Goal: Information Seeking & Learning: Learn about a topic

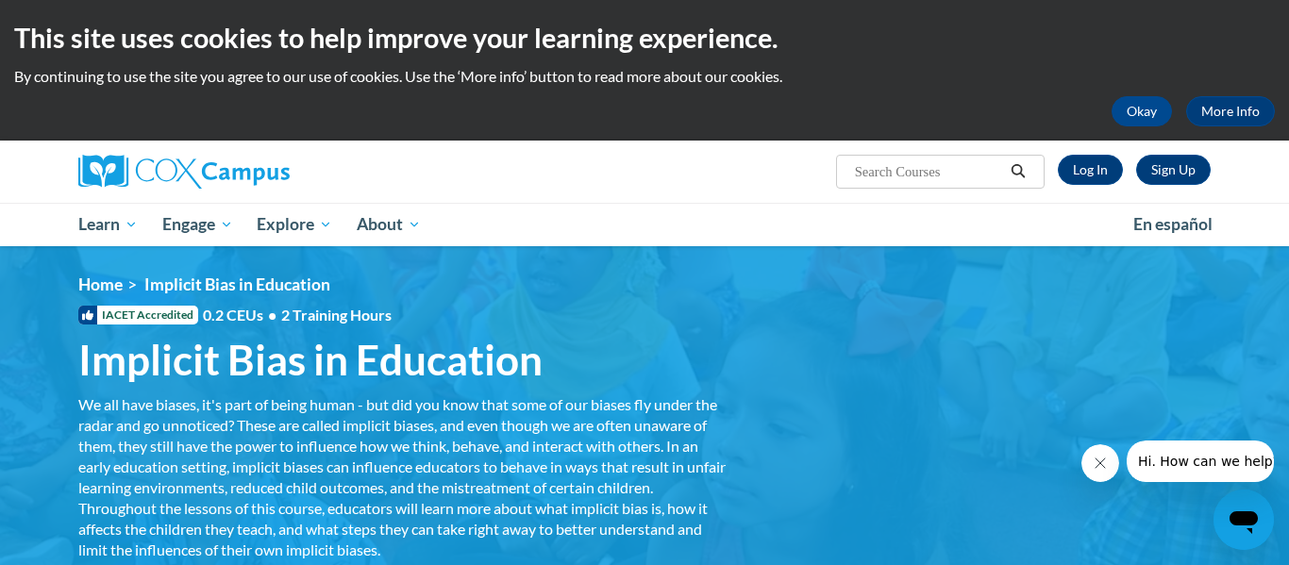
click at [973, 170] on input "Search..." at bounding box center [928, 171] width 151 height 23
type input "trauma"
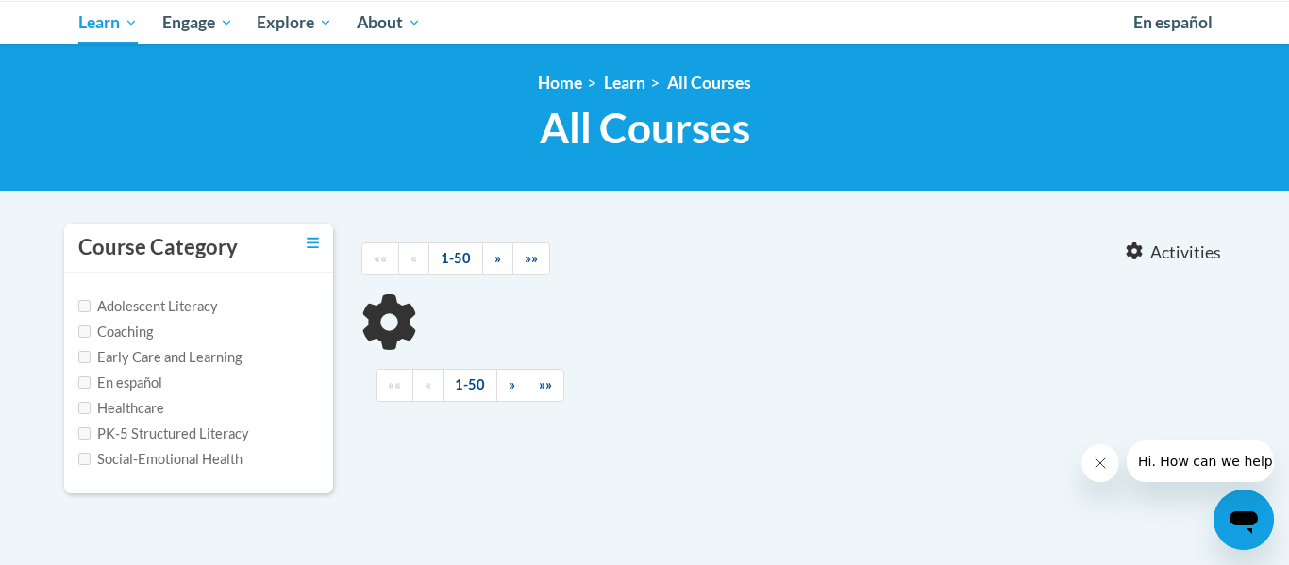
type input "trauma"
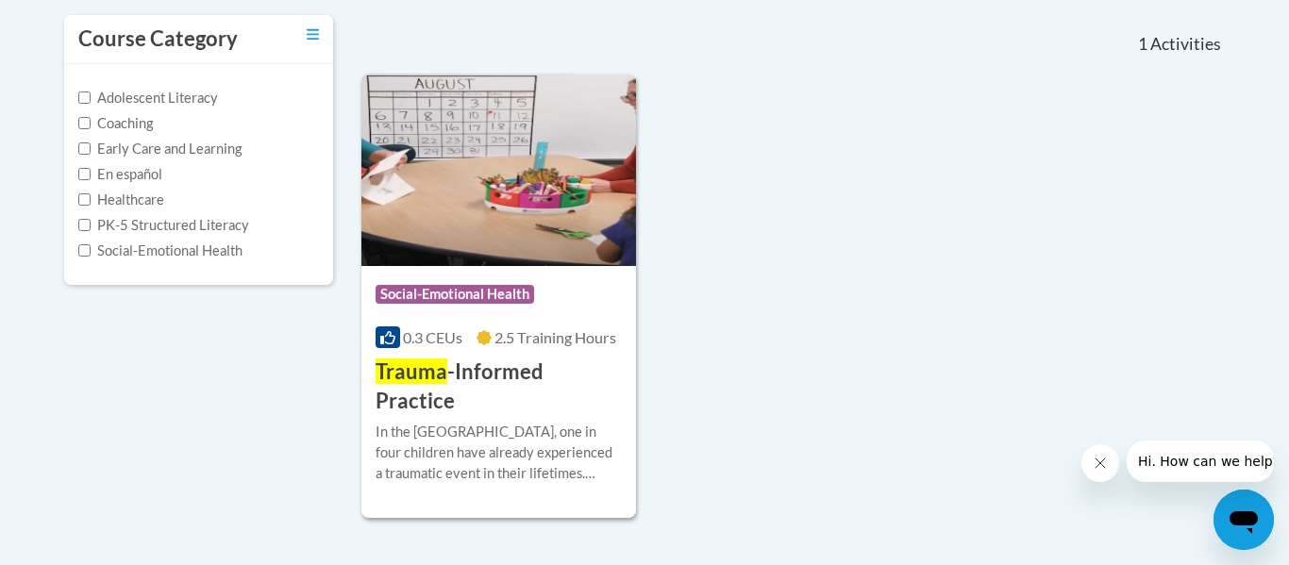
scroll to position [415, 0]
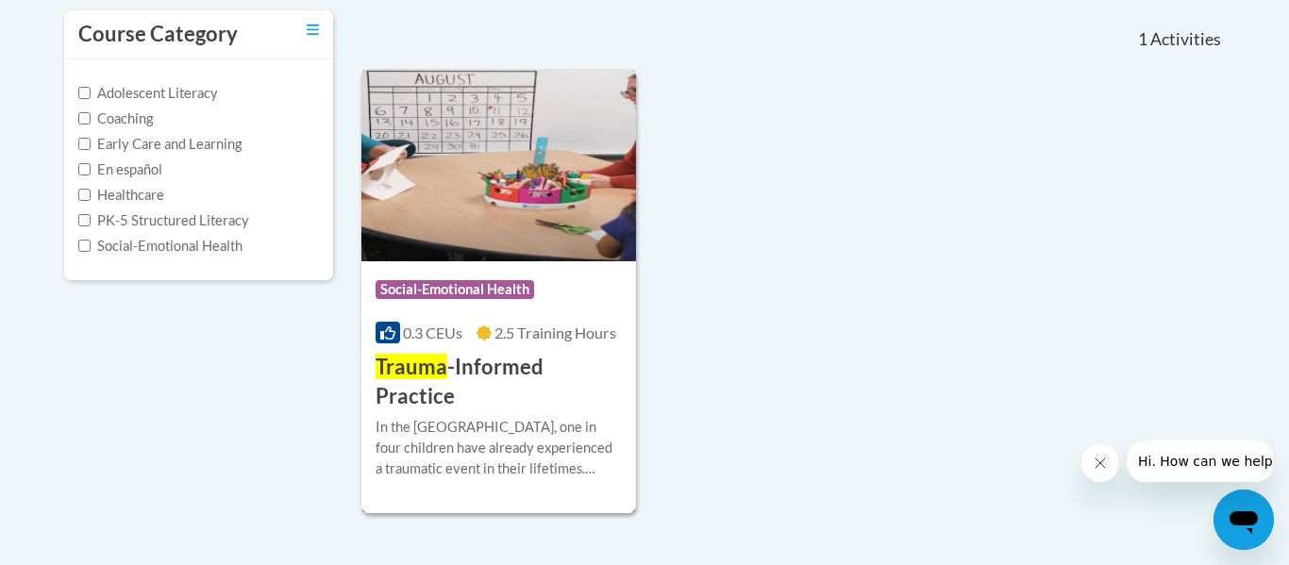
click at [575, 417] on div "In the United States, one in four children have already experienced a traumatic…" at bounding box center [499, 448] width 246 height 62
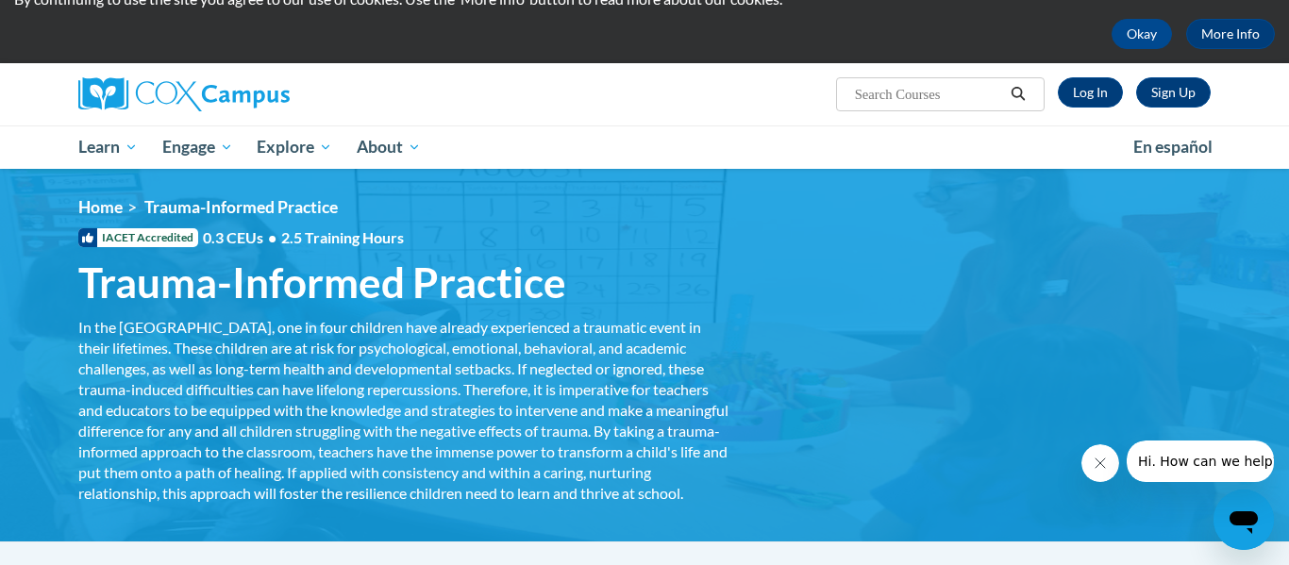
scroll to position [72, 0]
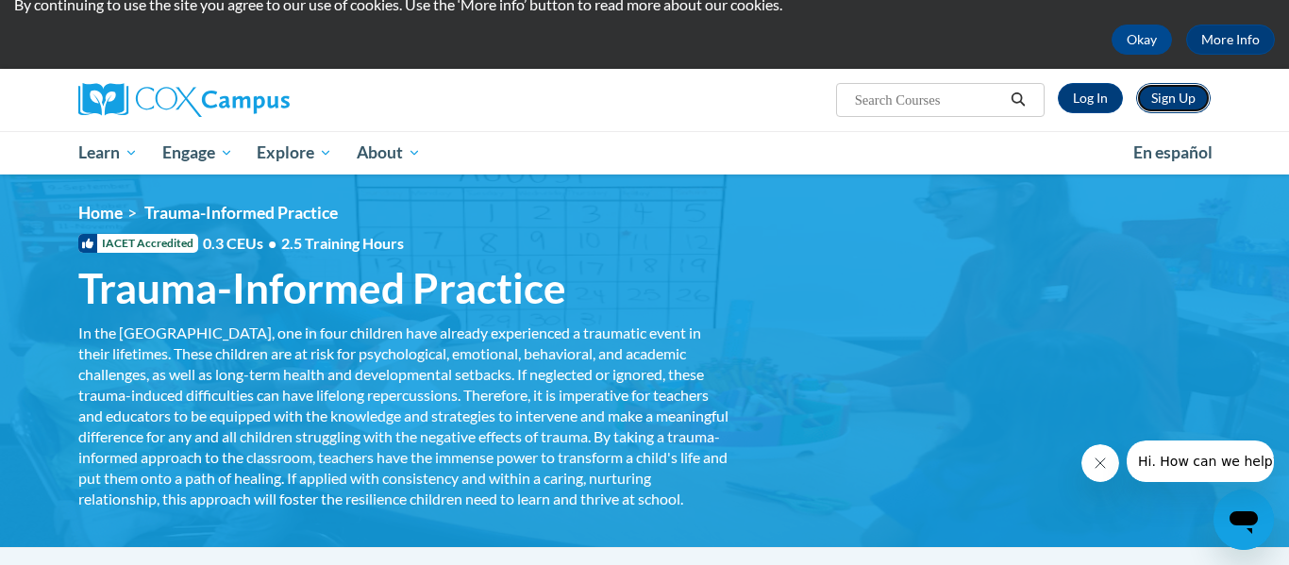
click at [1176, 90] on link "Sign Up" at bounding box center [1173, 98] width 75 height 30
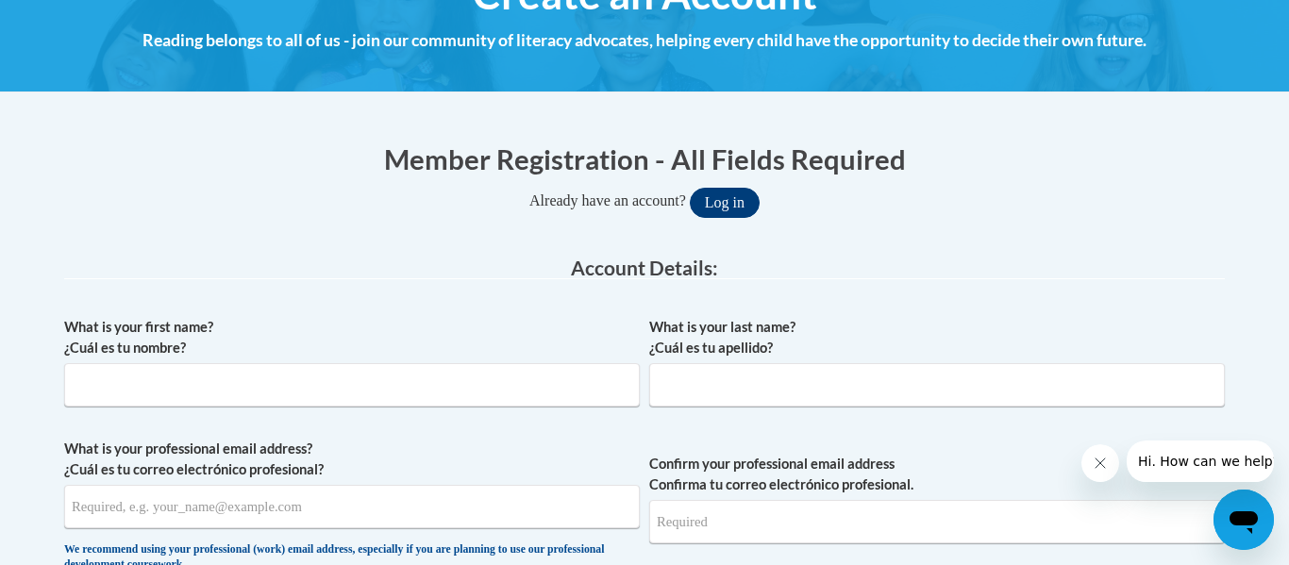
scroll to position [264, 0]
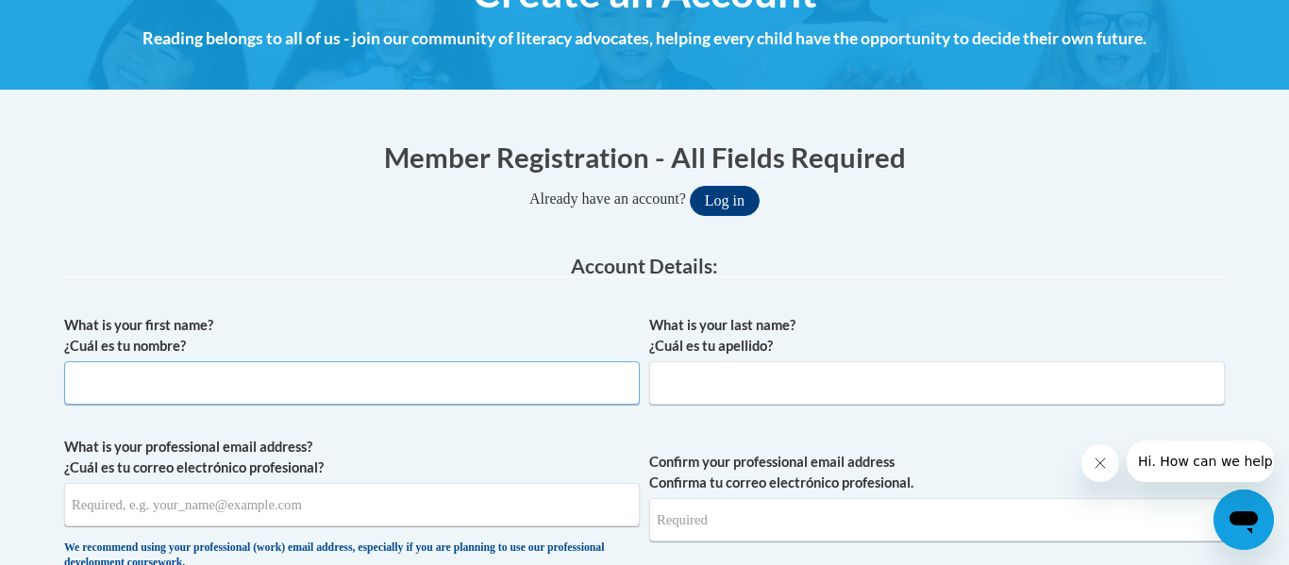
click at [395, 385] on input "What is your first name? ¿Cuál es tu nombre?" at bounding box center [352, 382] width 576 height 43
type input "[PERSON_NAME]"
type input "[EMAIL_ADDRESS][DOMAIN_NAME]"
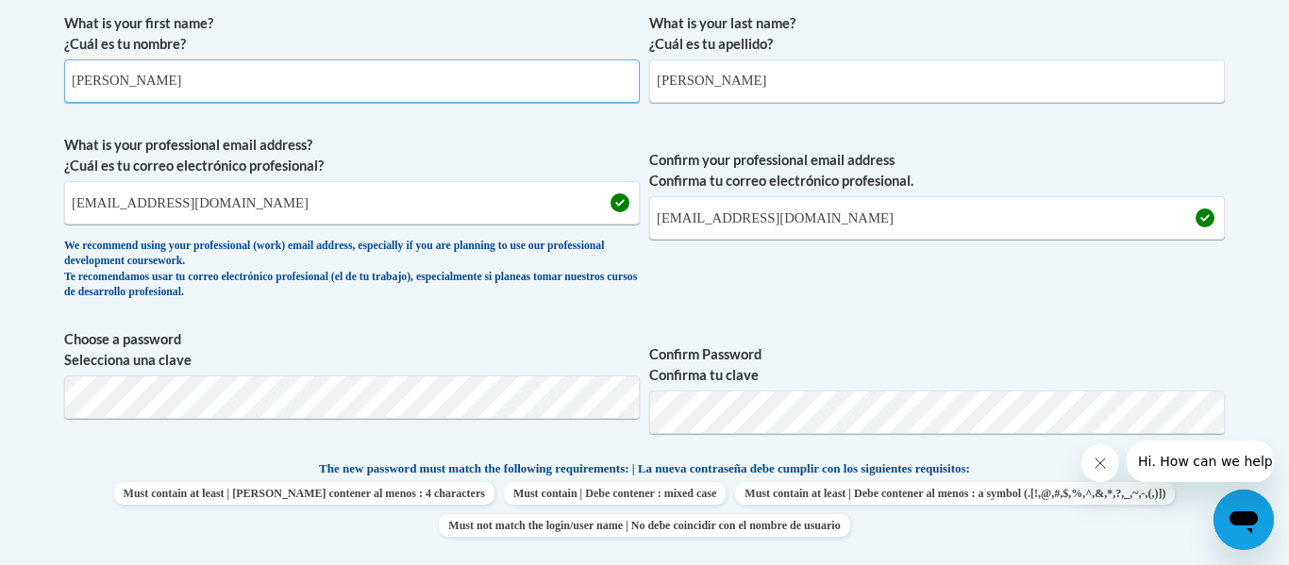
scroll to position [574, 0]
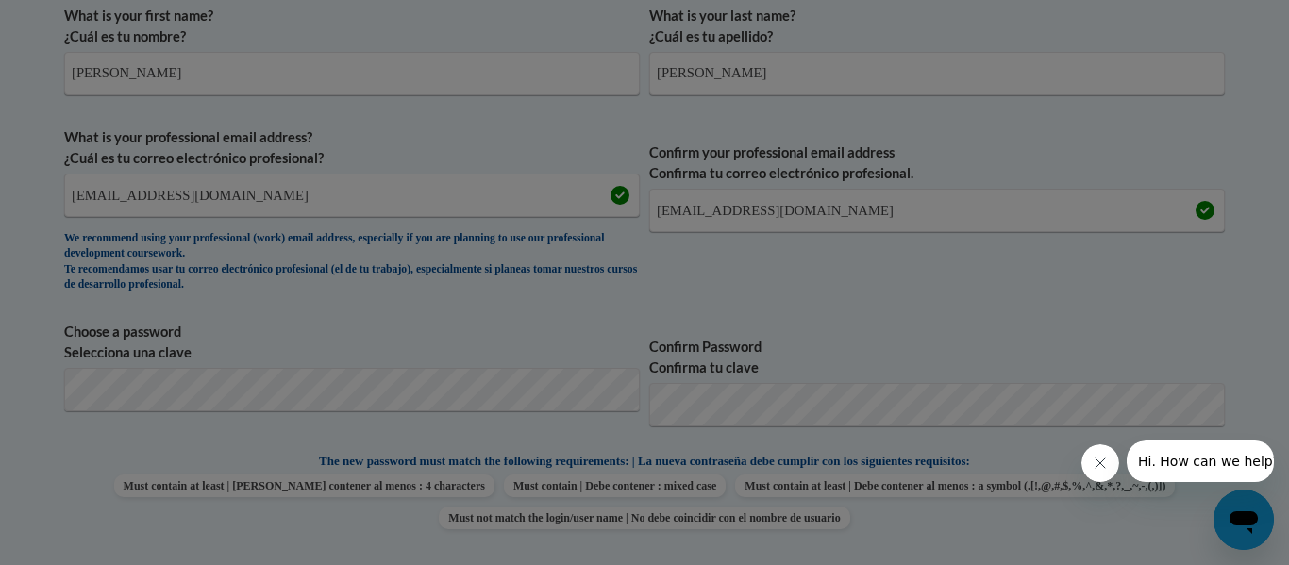
scroll to position [677, 0]
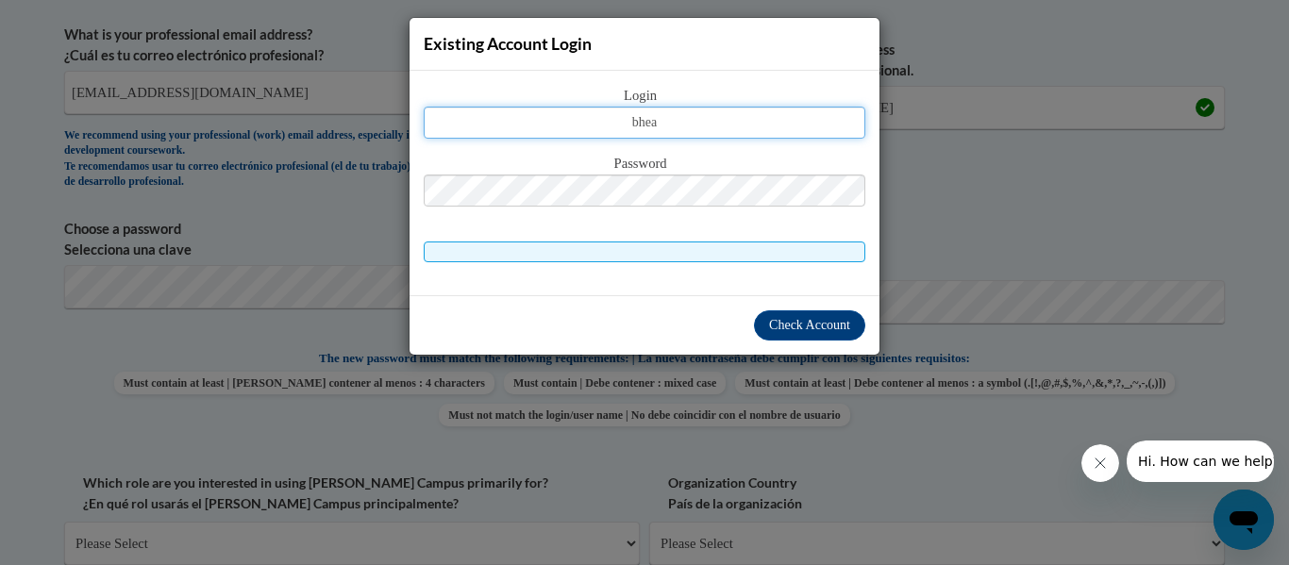
type input "bheat.bjj@gmail.com"
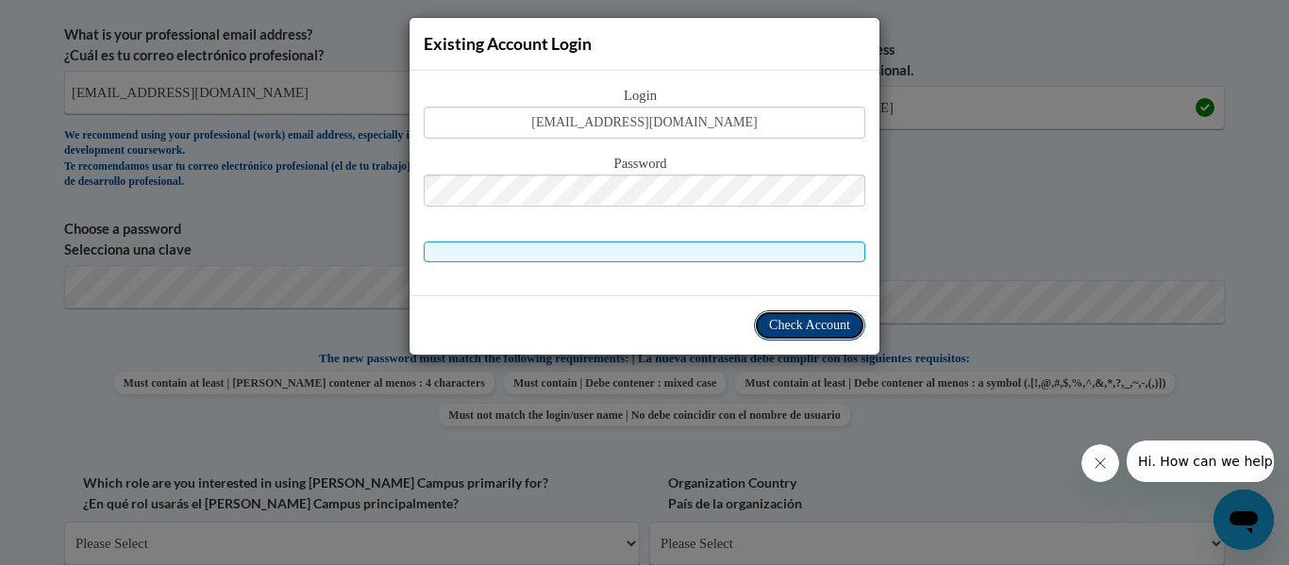
click at [800, 321] on span "Check Account" at bounding box center [809, 325] width 81 height 14
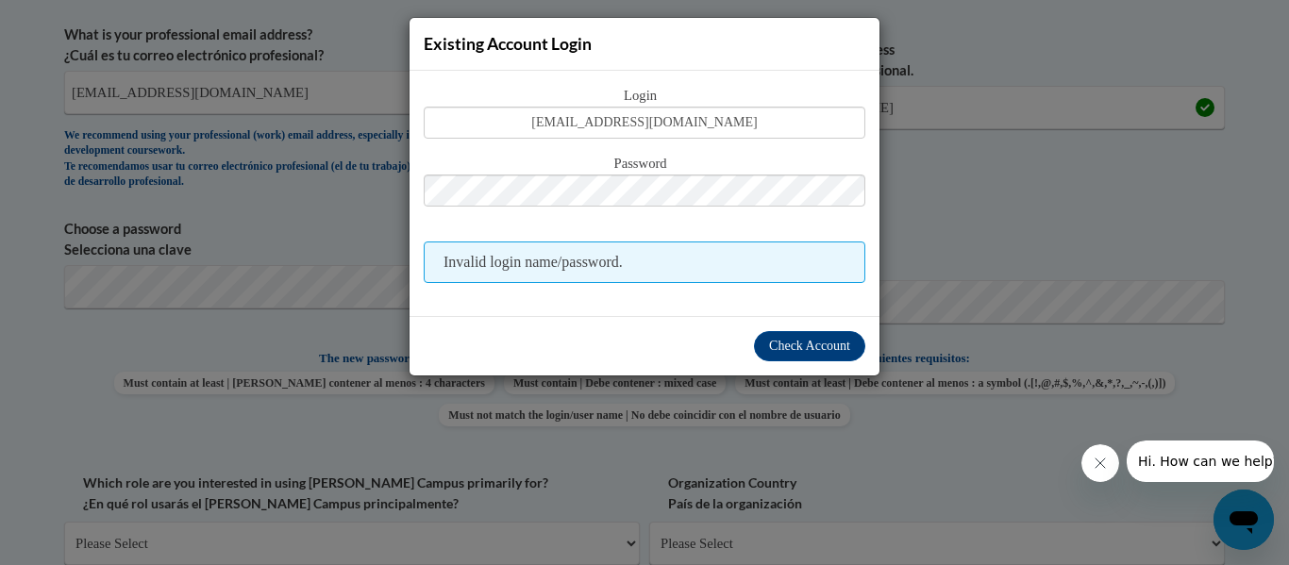
click at [1002, 193] on div "Existing Account Login Login bheat.bjj@gmail.com Password Invalid login name/pa…" at bounding box center [644, 282] width 1289 height 565
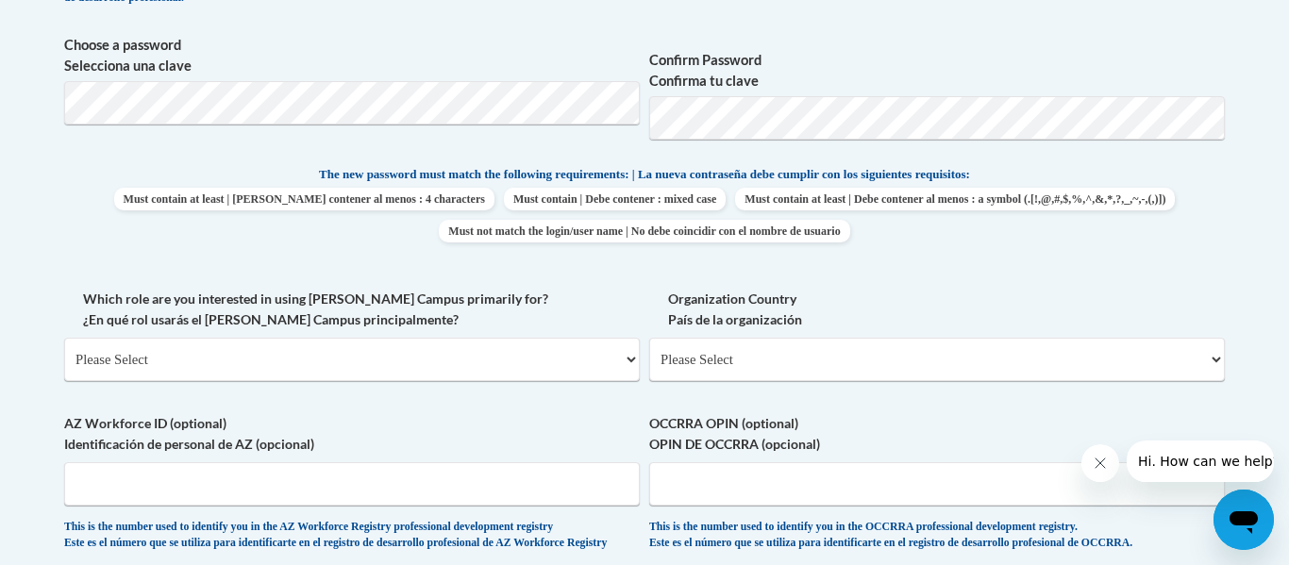
scroll to position [866, 0]
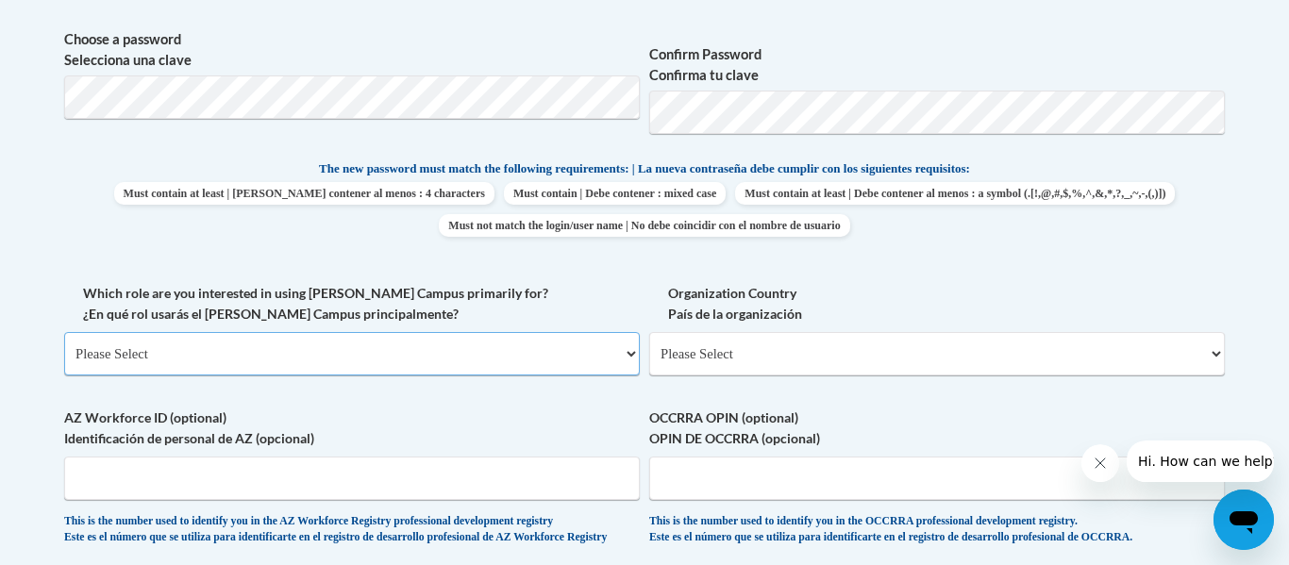
click at [484, 346] on select "Please Select College/University | Colegio/Universidad Community/Nonprofit Part…" at bounding box center [352, 353] width 576 height 43
select select "5a18ea06-2b54-4451-96f2-d152daf9eac5"
click at [64, 332] on select "Please Select College/University | Colegio/Universidad Community/Nonprofit Part…" at bounding box center [352, 353] width 576 height 43
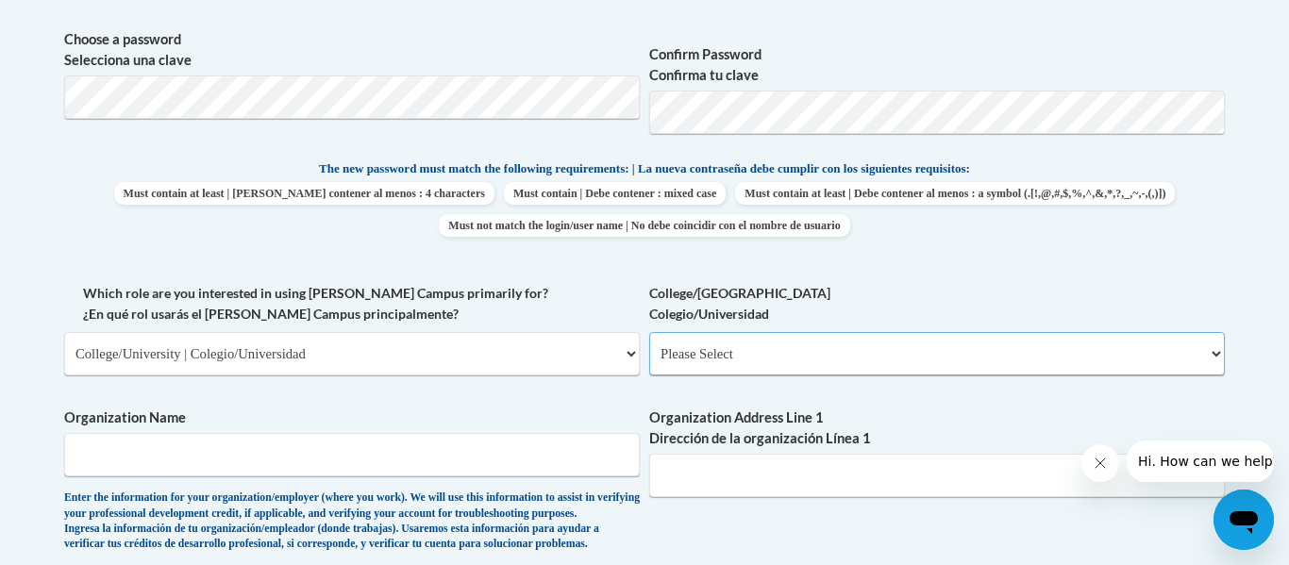
click at [745, 364] on select "Please Select College/University Staff | Empleado universitario College/Univers…" at bounding box center [937, 353] width 576 height 43
select select "99b32b07-cffc-426c-8bf6-0cd77760d84b"
click at [649, 332] on select "Please Select College/University Staff | Empleado universitario College/Univers…" at bounding box center [937, 353] width 576 height 43
click at [519, 457] on input "Organization Name" at bounding box center [352, 454] width 576 height 43
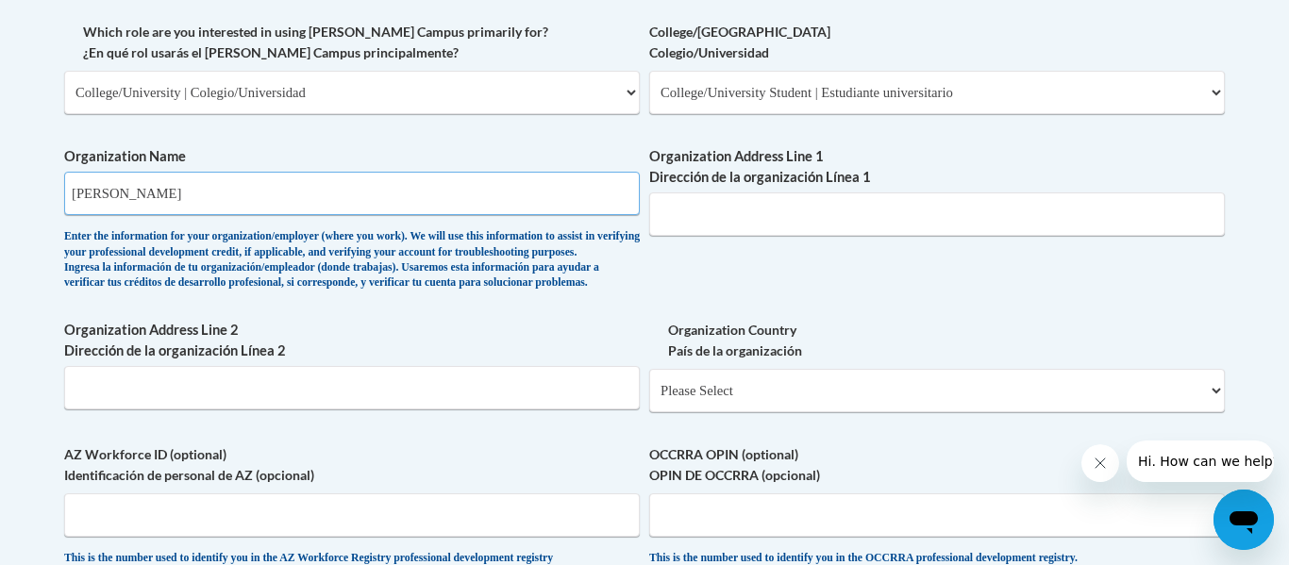
scroll to position [1145, 0]
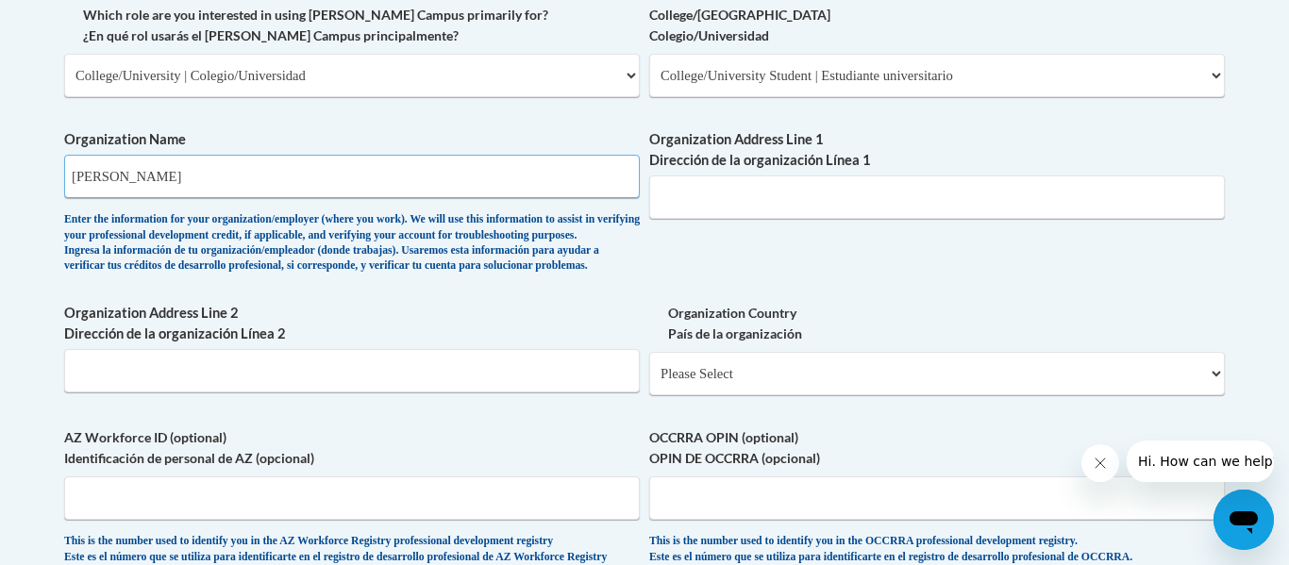
type input "UMASS LOWELL"
click at [770, 395] on select "Please Select United States | Estados Unidos Outside of the United States | Fue…" at bounding box center [937, 373] width 576 height 43
select select "ad49bcad-a171-4b2e-b99c-48b446064914"
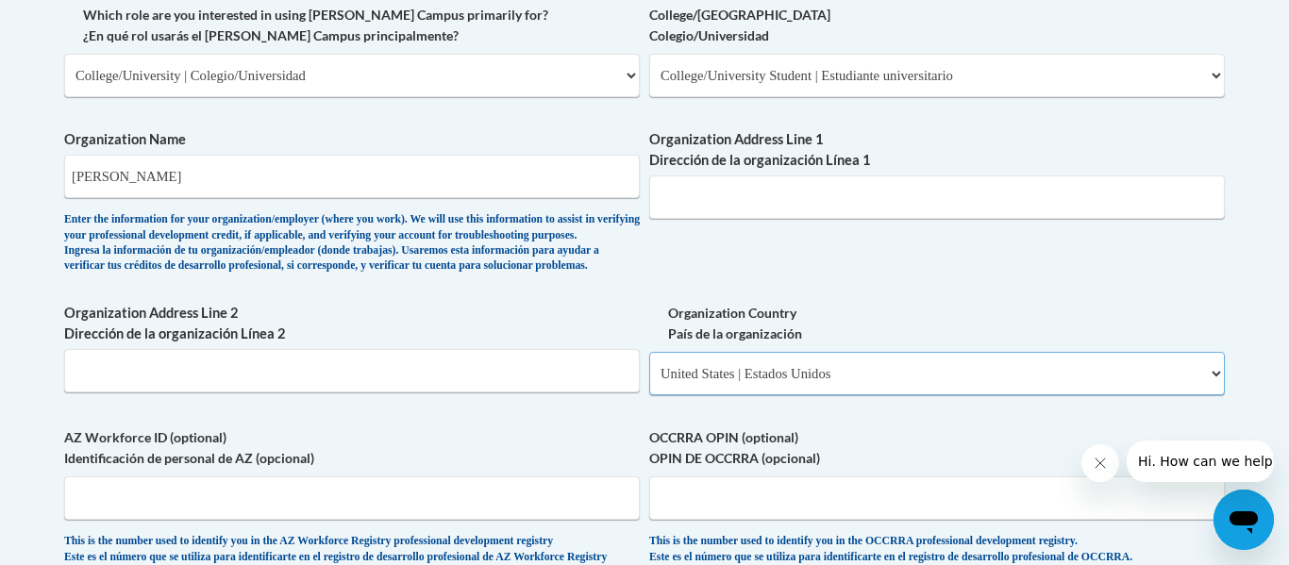
click at [649, 382] on select "Please Select United States | Estados Unidos Outside of the United States | Fue…" at bounding box center [937, 373] width 576 height 43
select select
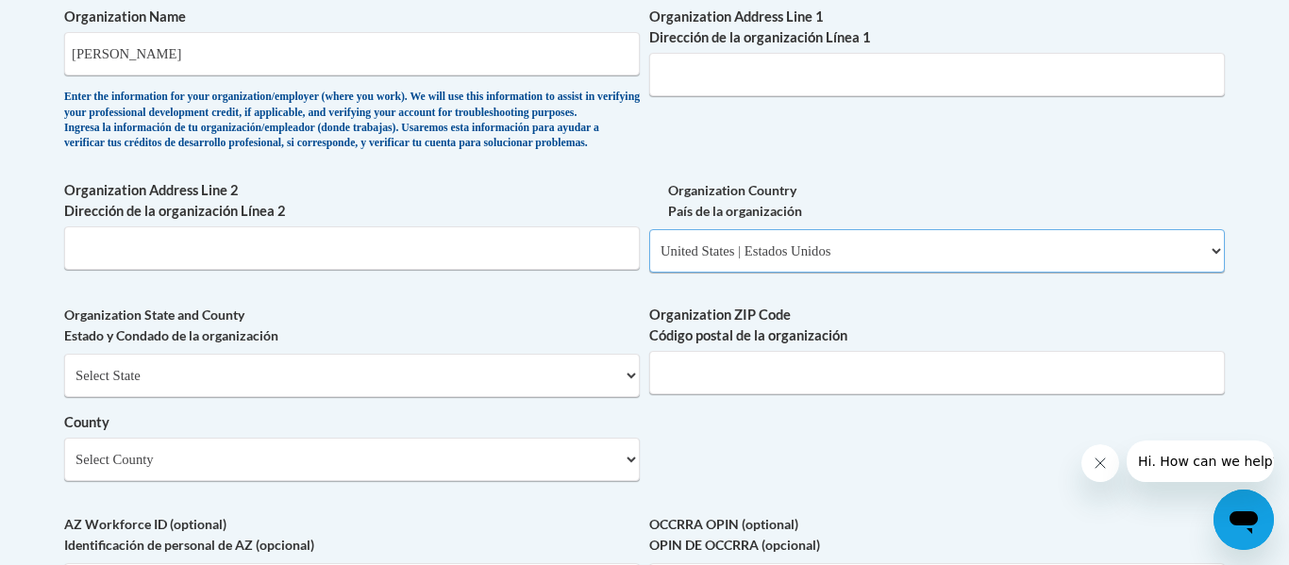
scroll to position [1270, 0]
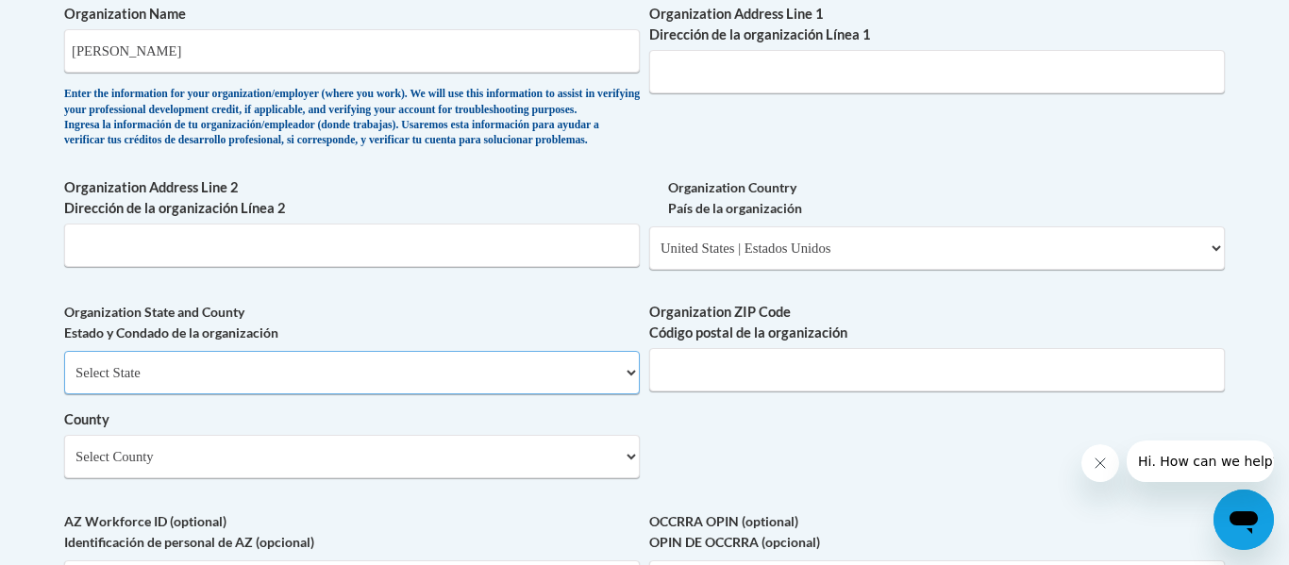
click at [445, 394] on select "Select State Alabama Alaska Arizona Arkansas California Colorado Connecticut De…" at bounding box center [352, 372] width 576 height 43
select select "Massachusetts"
click at [64, 382] on select "Select State Alabama Alaska Arizona Arkansas California Colorado Connecticut De…" at bounding box center [352, 372] width 576 height 43
click at [505, 478] on select "Select County Barnstable Berkshire Bristol Dukes Essex Franklin Hampden Hampshi…" at bounding box center [352, 456] width 576 height 43
select select "Essex"
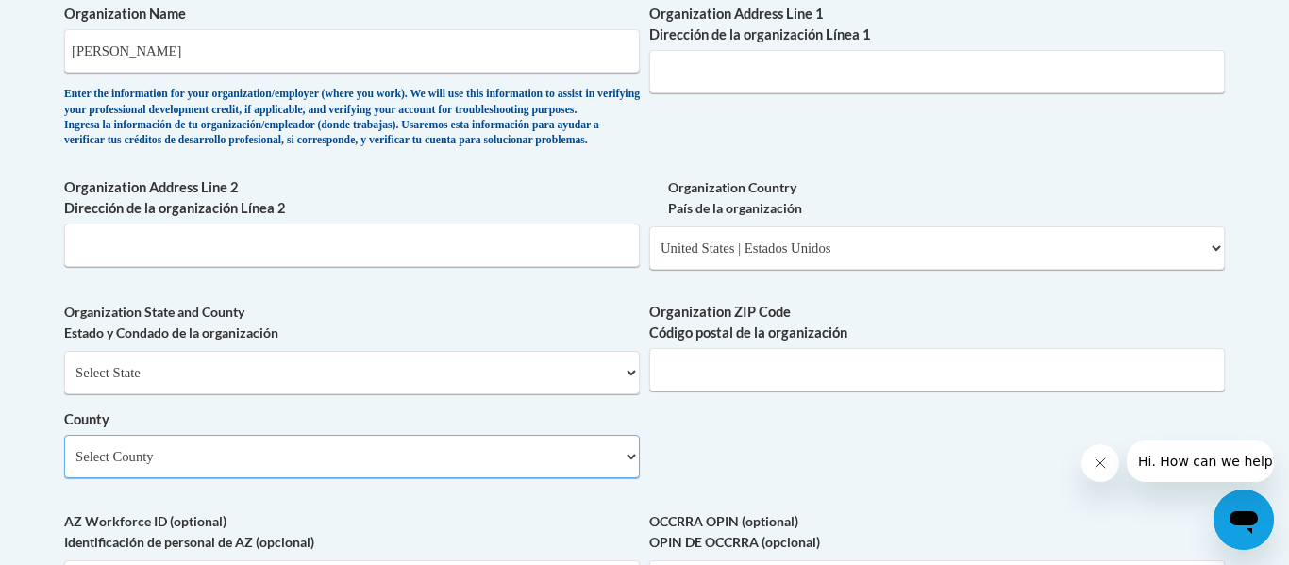
click at [64, 466] on select "Select County Barnstable Berkshire Bristol Dukes Essex Franklin Hampden Hampshi…" at bounding box center [352, 456] width 576 height 43
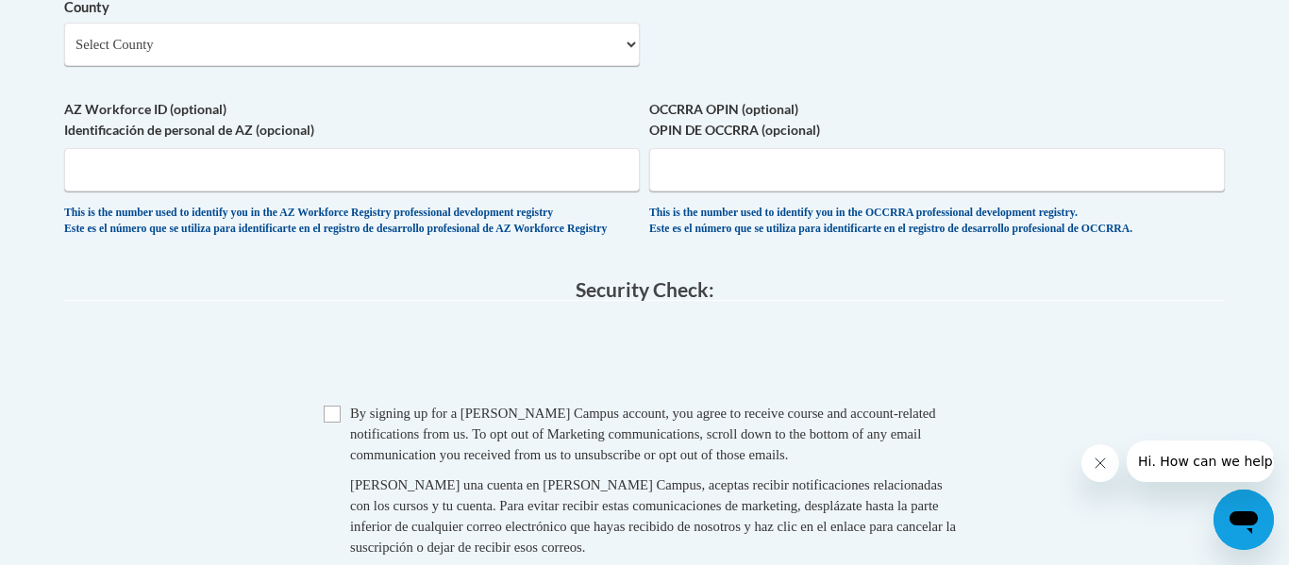
scroll to position [1686, 0]
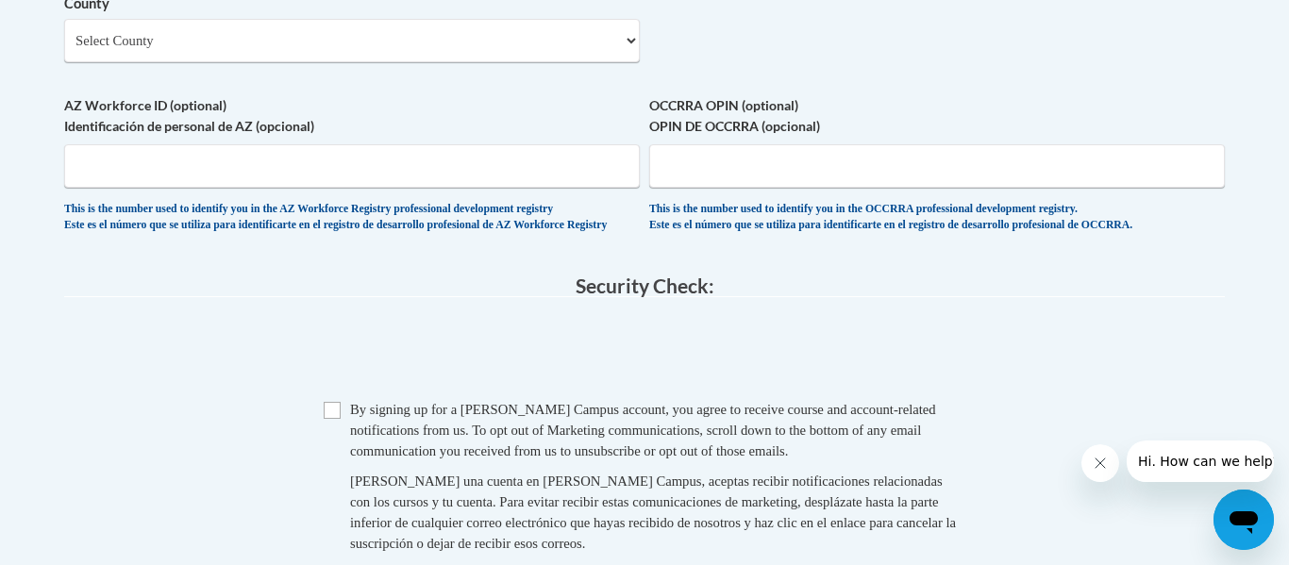
click at [342, 458] on span "Checkbox By signing up for a Cox Campus account, you agree to receive course an…" at bounding box center [645, 486] width 642 height 174
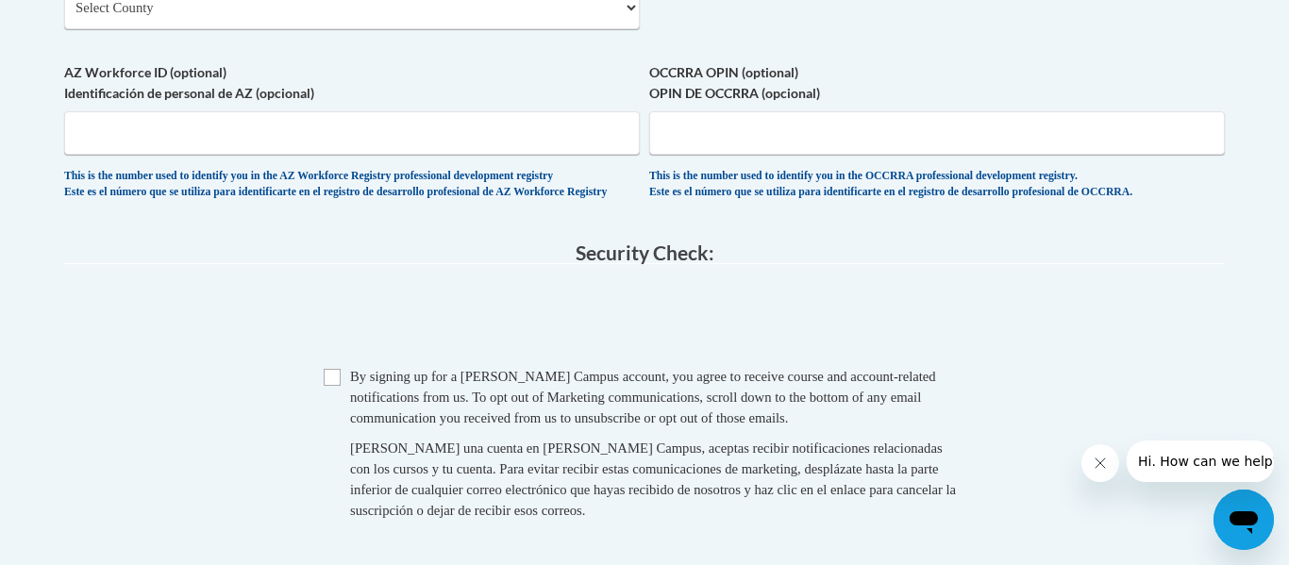
scroll to position [1718, 0]
click at [330, 387] on input "Checkbox" at bounding box center [332, 378] width 17 height 17
checkbox input "true"
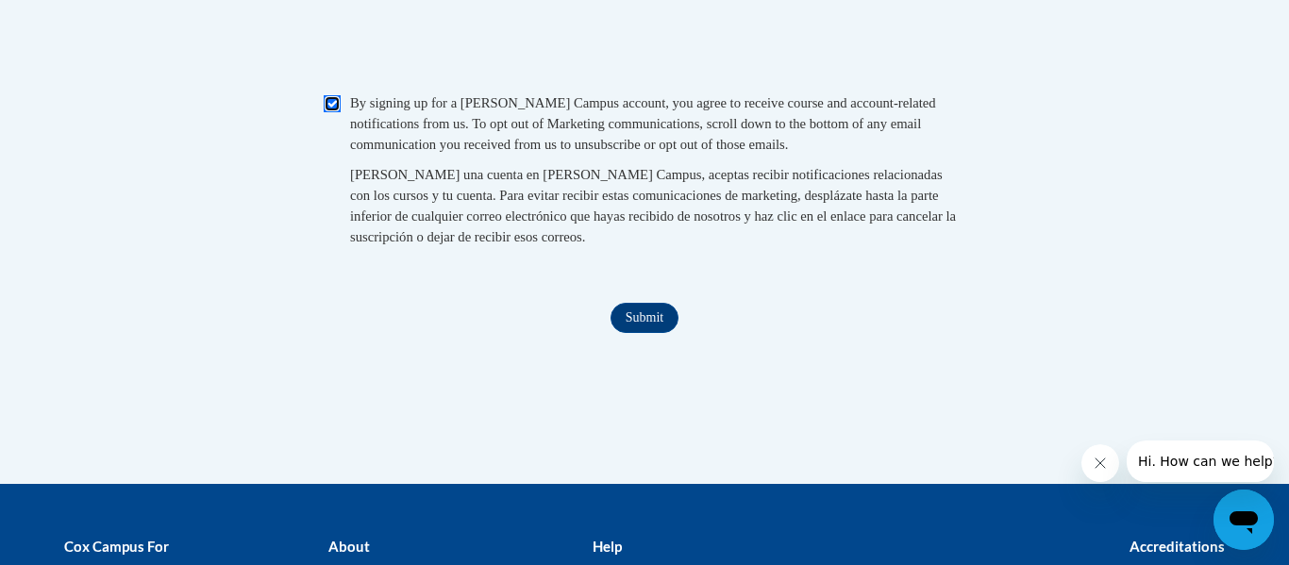
scroll to position [1998, 0]
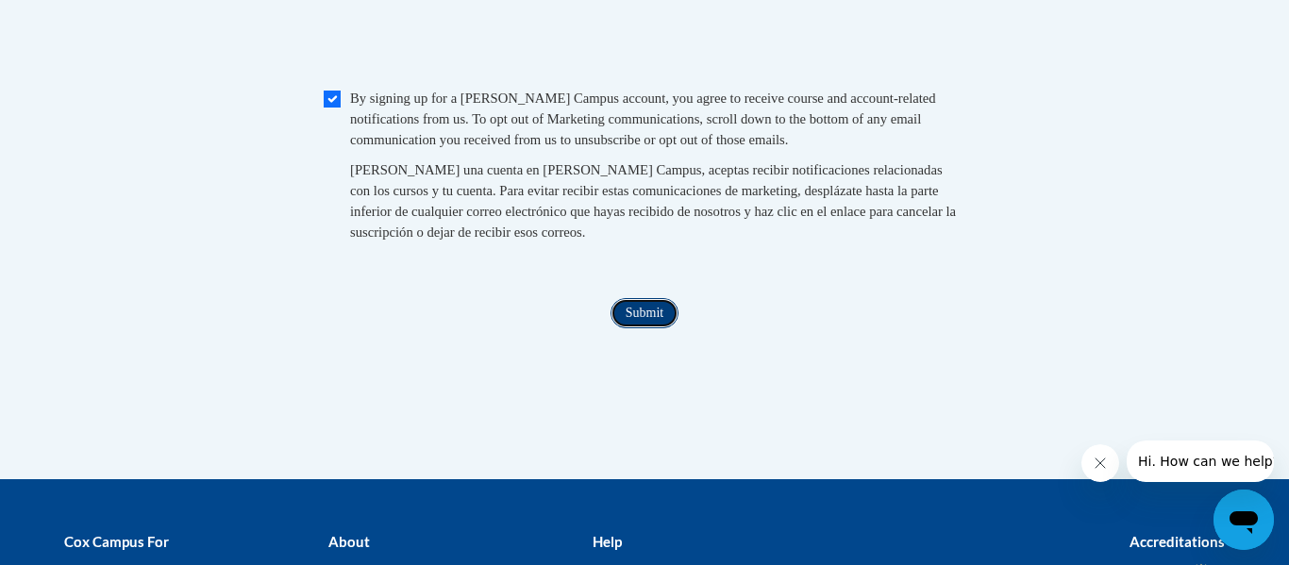
click at [638, 328] on input "Submit" at bounding box center [645, 313] width 68 height 30
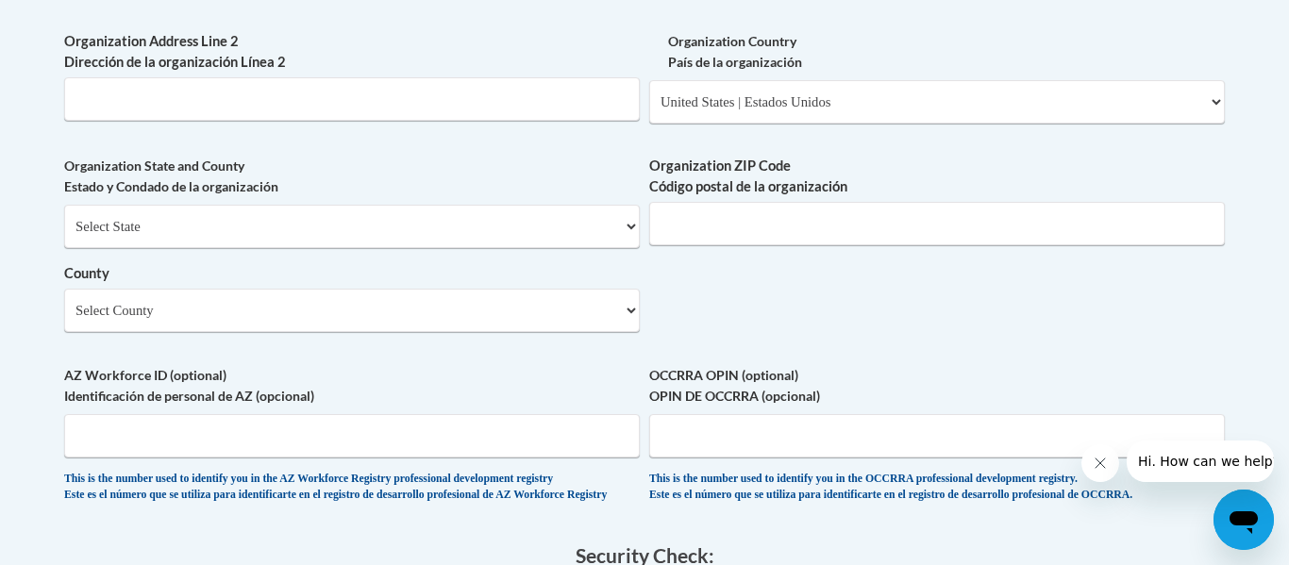
scroll to position [1413, 0]
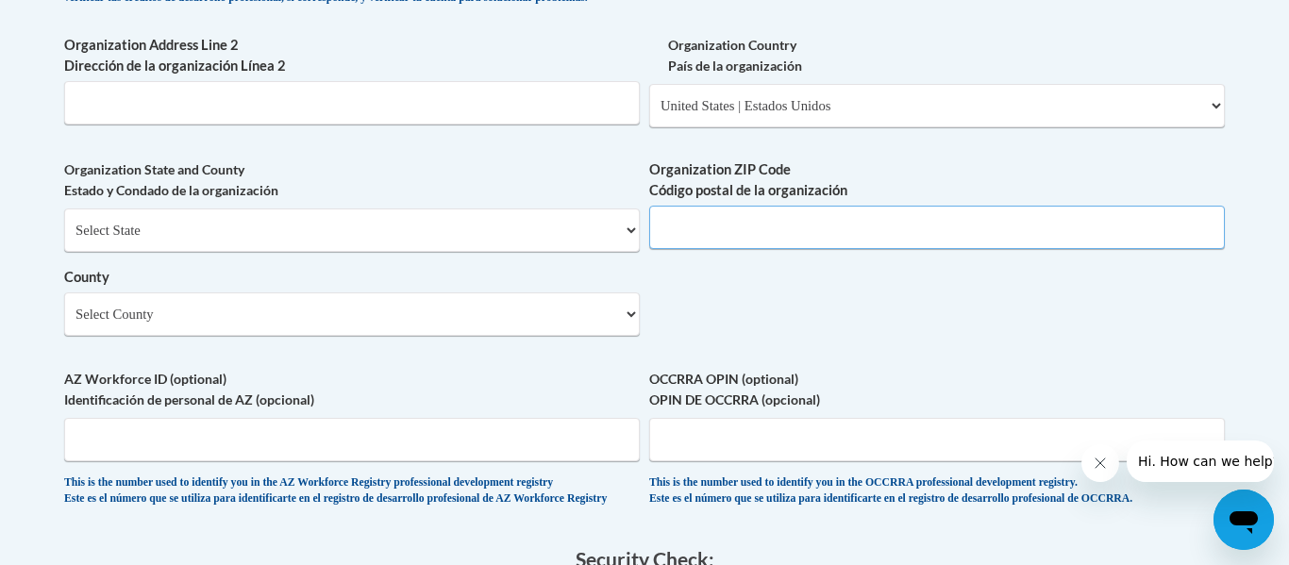
click at [683, 249] on input "Organization ZIP Code Código postal de la organización" at bounding box center [937, 227] width 576 height 43
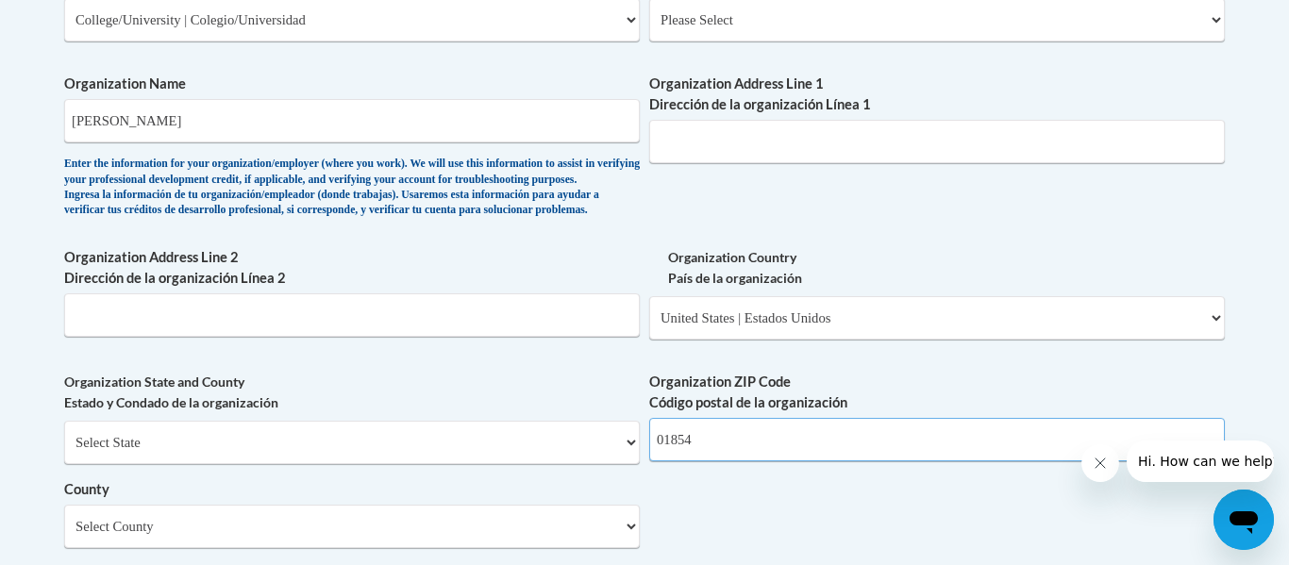
scroll to position [1199, 0]
type input "01854"
click at [771, 125] on input "Organization Address Line 1 Dirección de la organización Línea 1" at bounding box center [937, 142] width 576 height 43
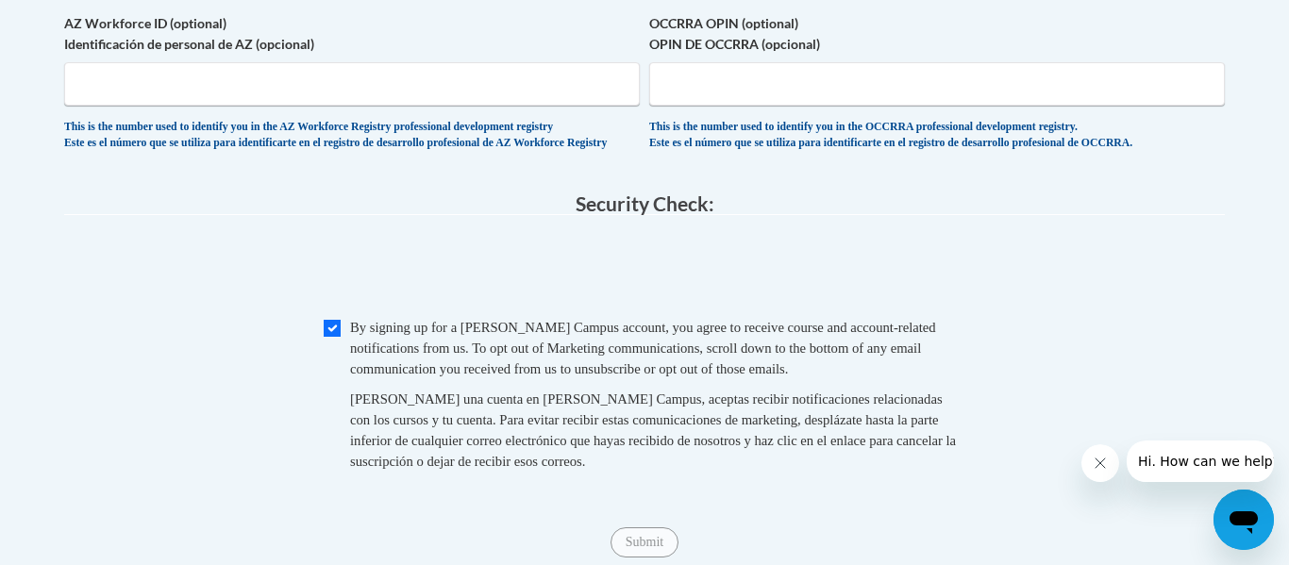
scroll to position [1777, 0]
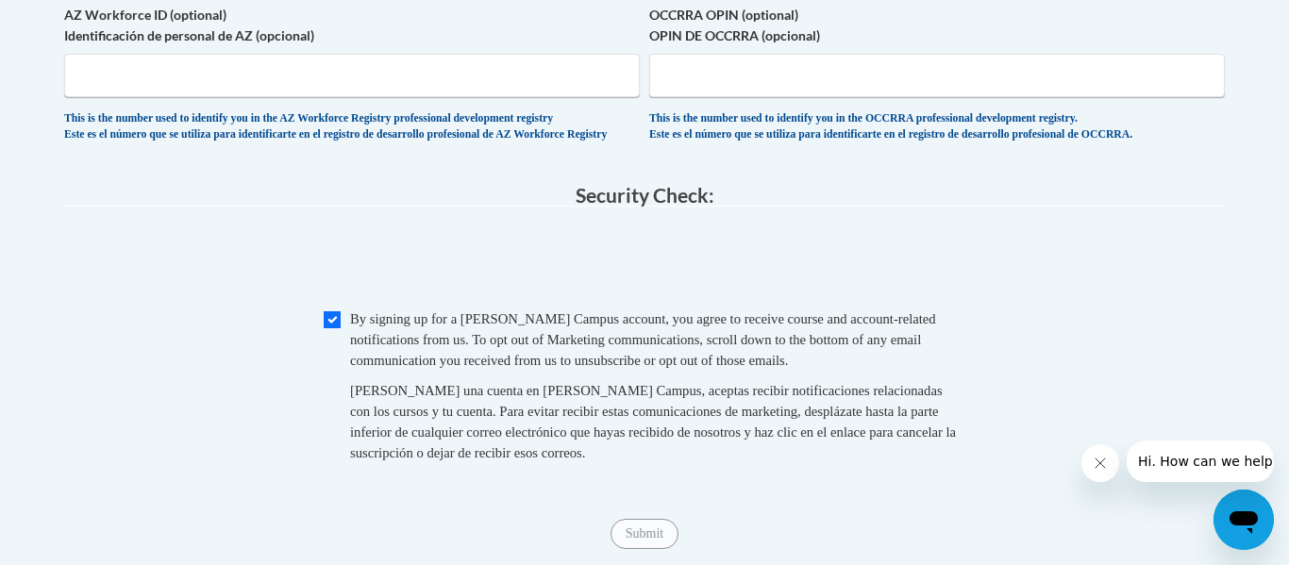
type input "220 Pawtucket St"
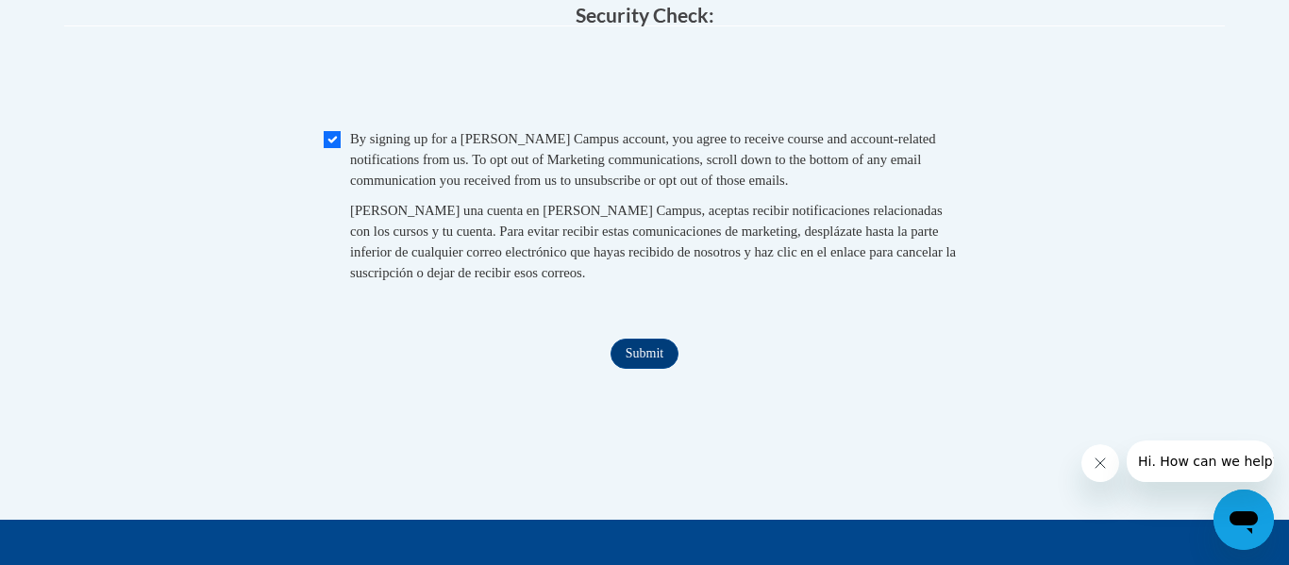
scroll to position [1968, 0]
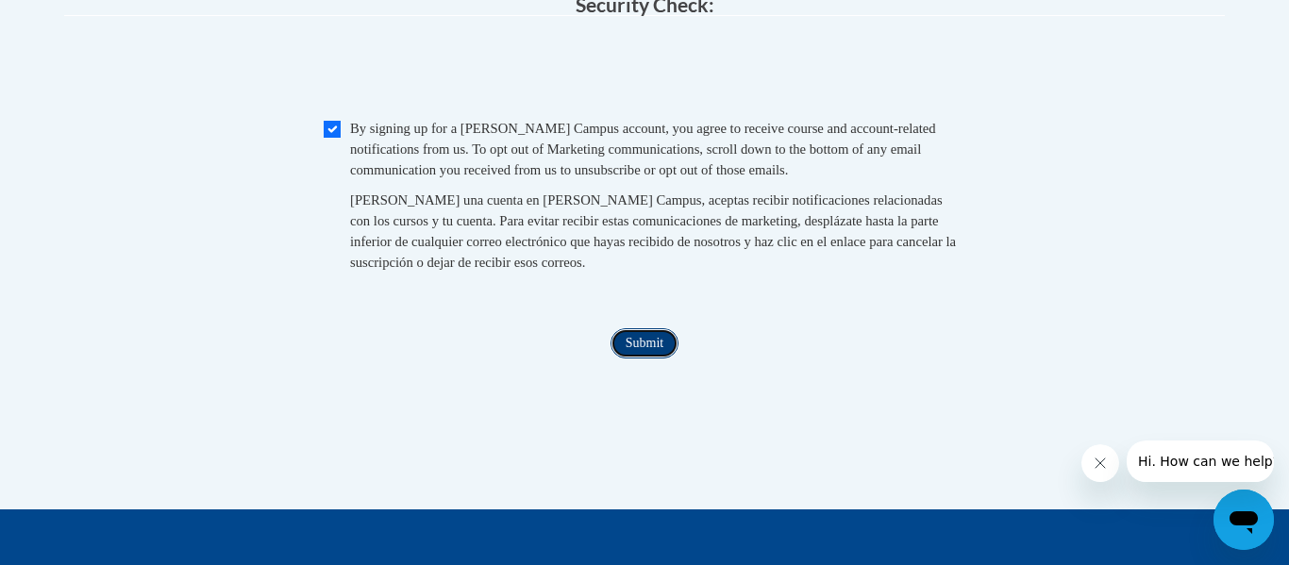
click at [639, 359] on input "Submit" at bounding box center [645, 343] width 68 height 30
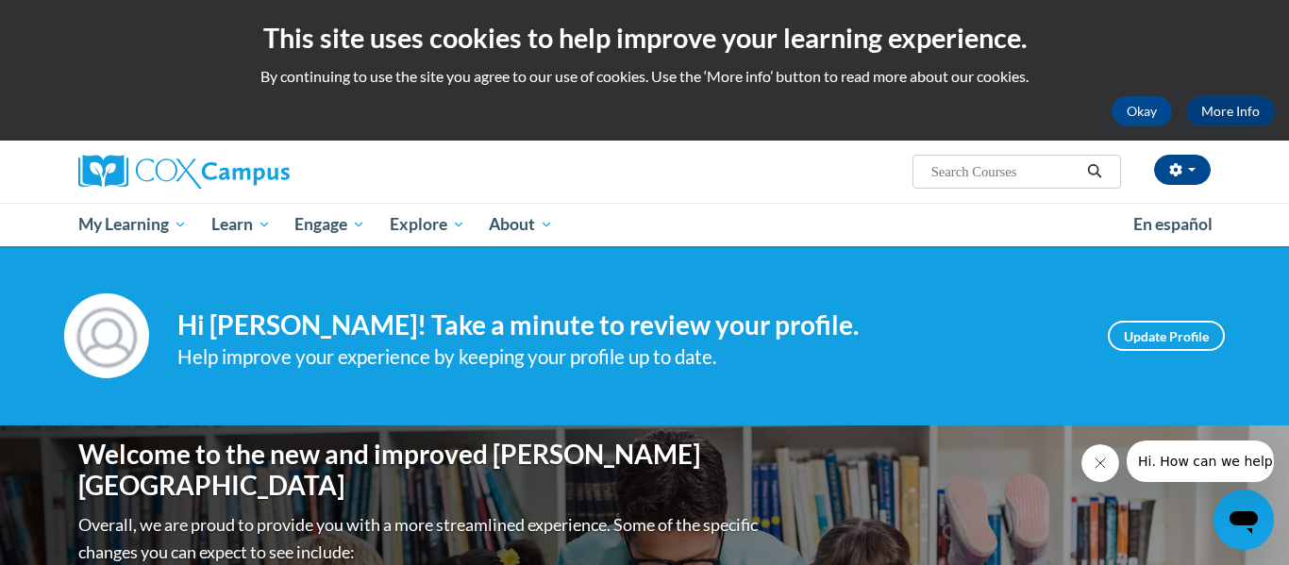
click at [1012, 174] on input "Search..." at bounding box center [1004, 171] width 151 height 23
type input "trauma"
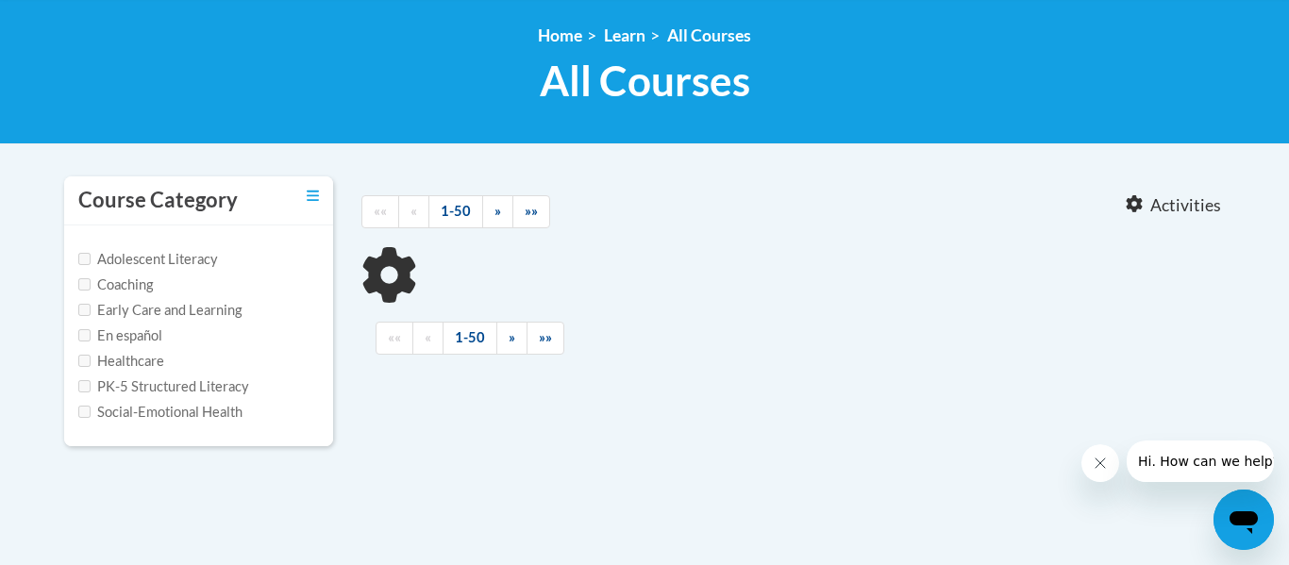
scroll to position [250, 0]
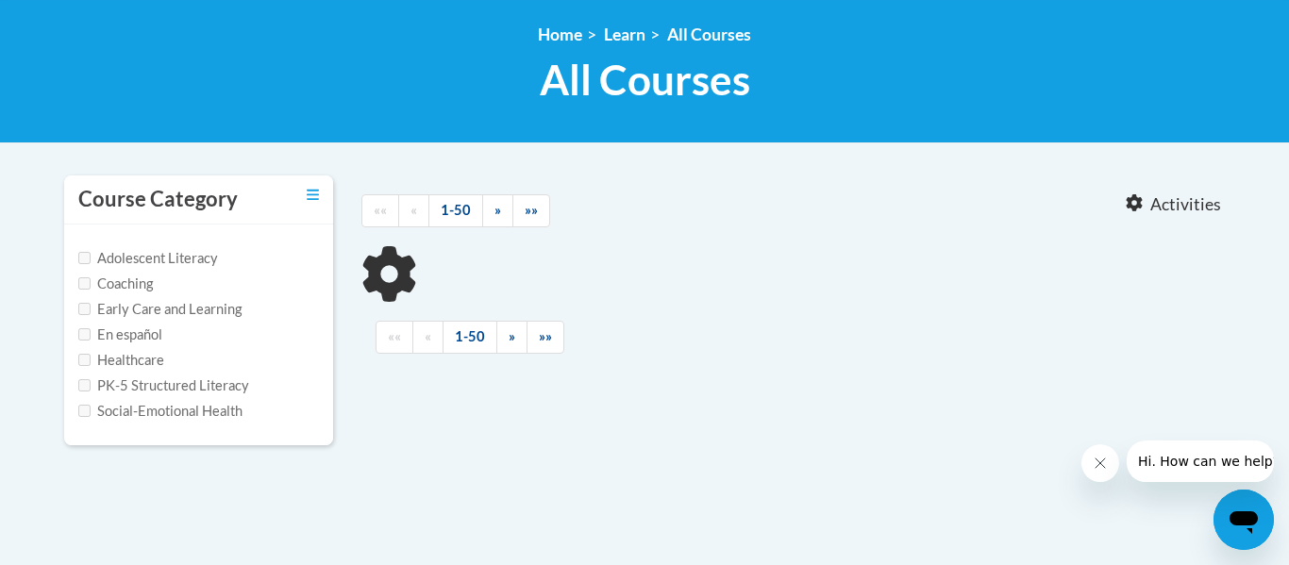
type input "trauma"
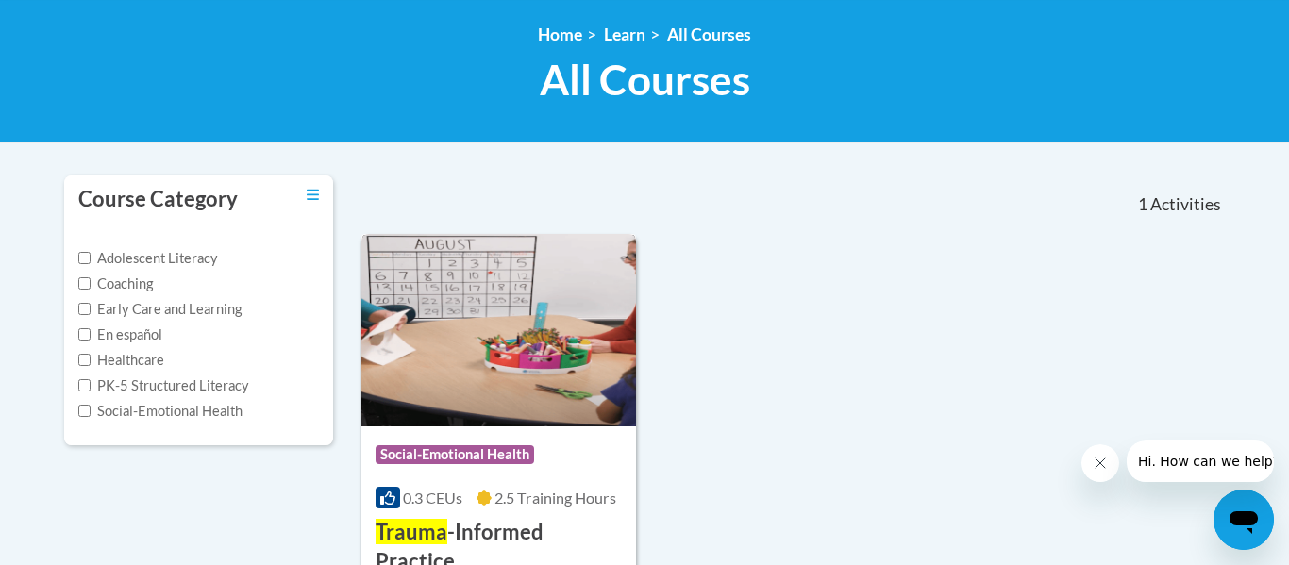
click at [473, 300] on img at bounding box center [498, 330] width 275 height 193
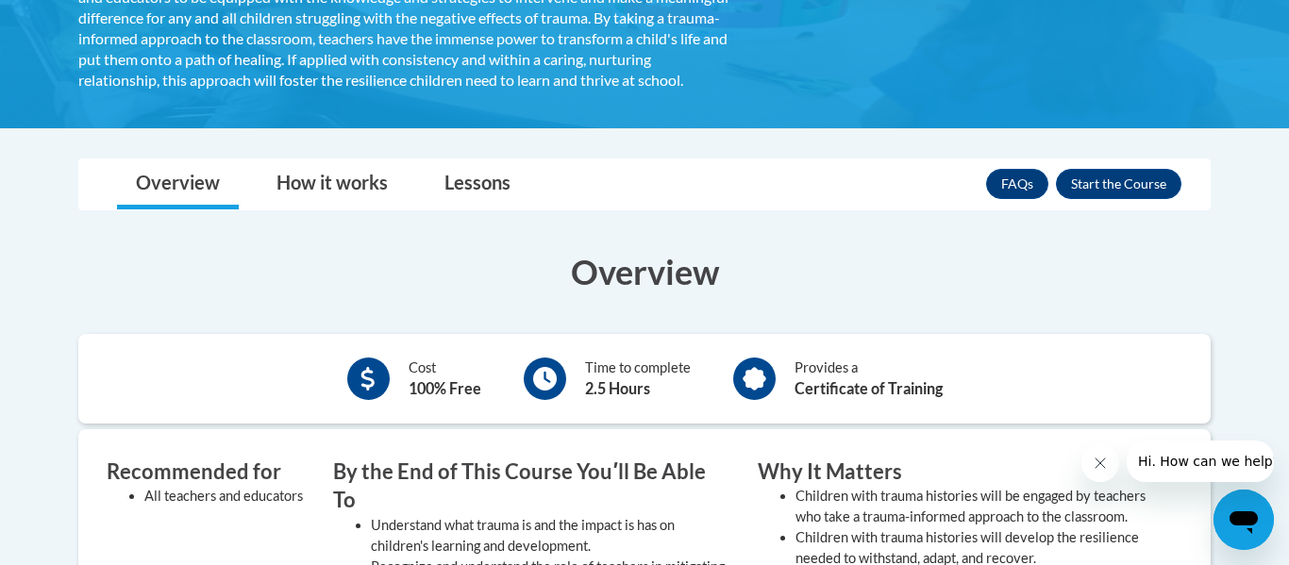
scroll to position [490, 0]
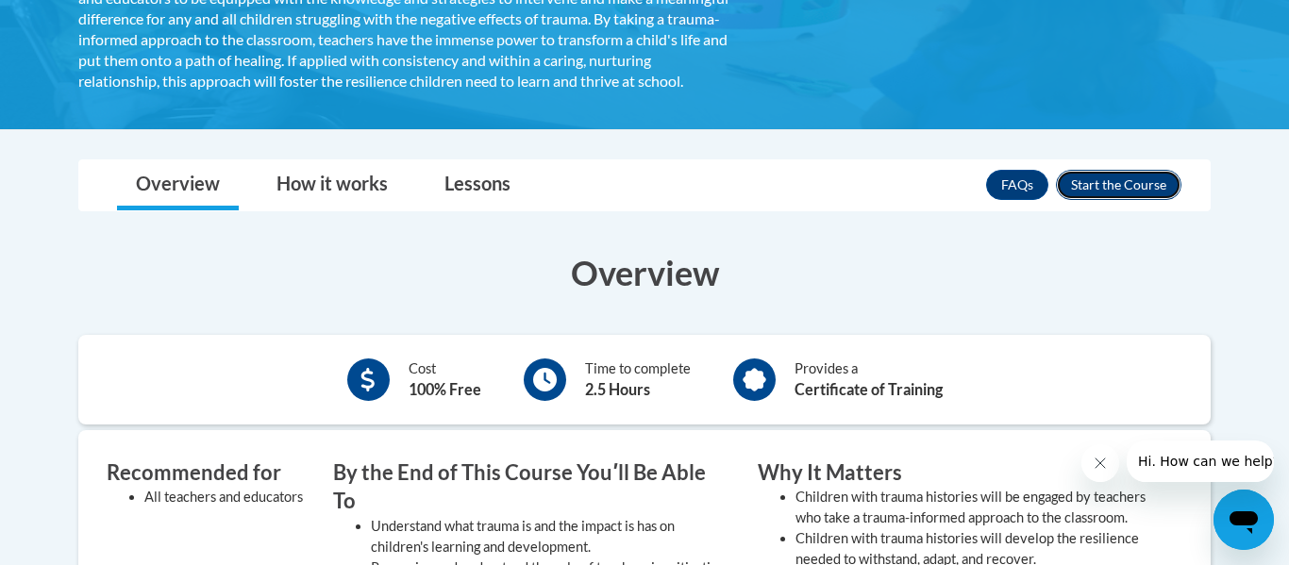
click at [1091, 200] on button "Enroll" at bounding box center [1119, 185] width 126 height 30
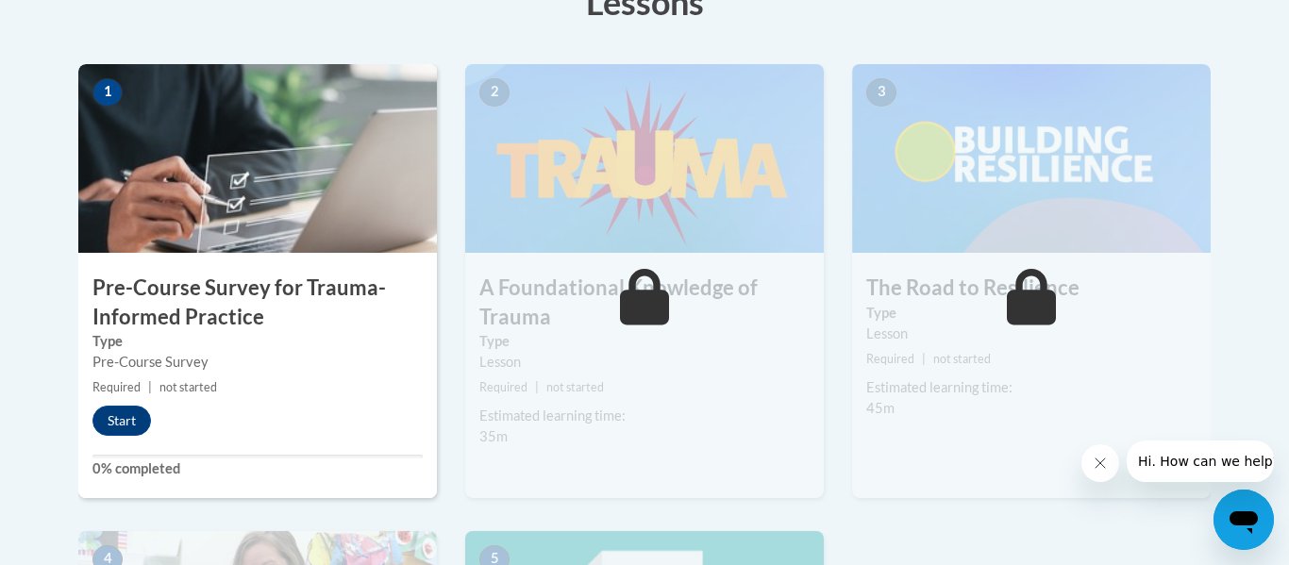
scroll to position [573, 0]
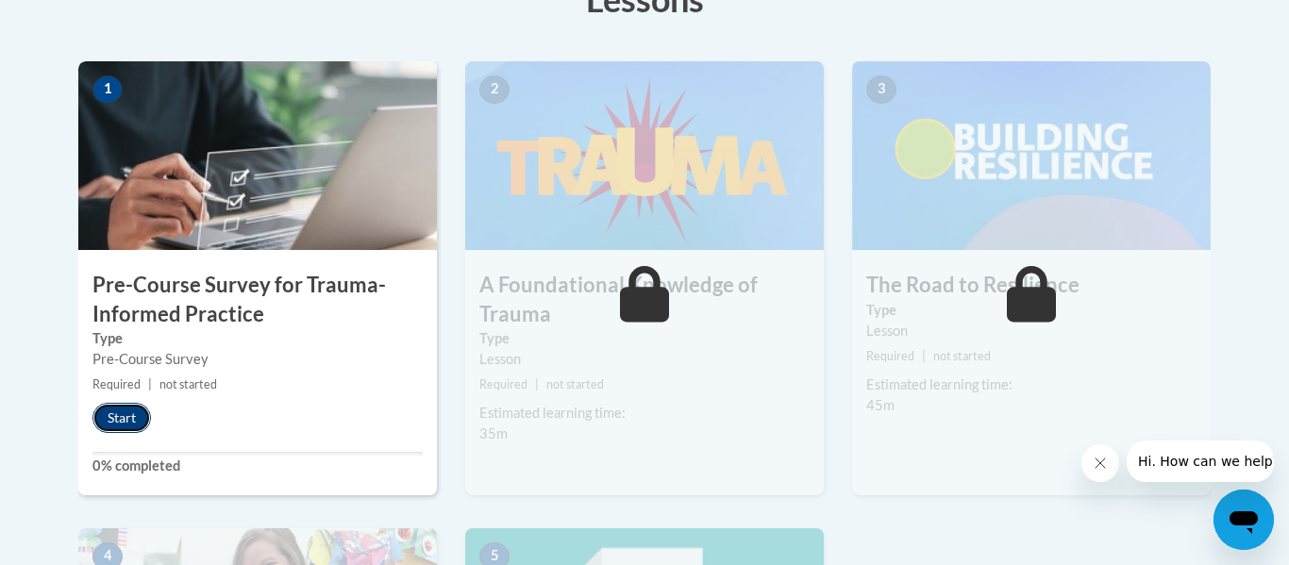
click at [130, 423] on button "Start" at bounding box center [121, 418] width 59 height 30
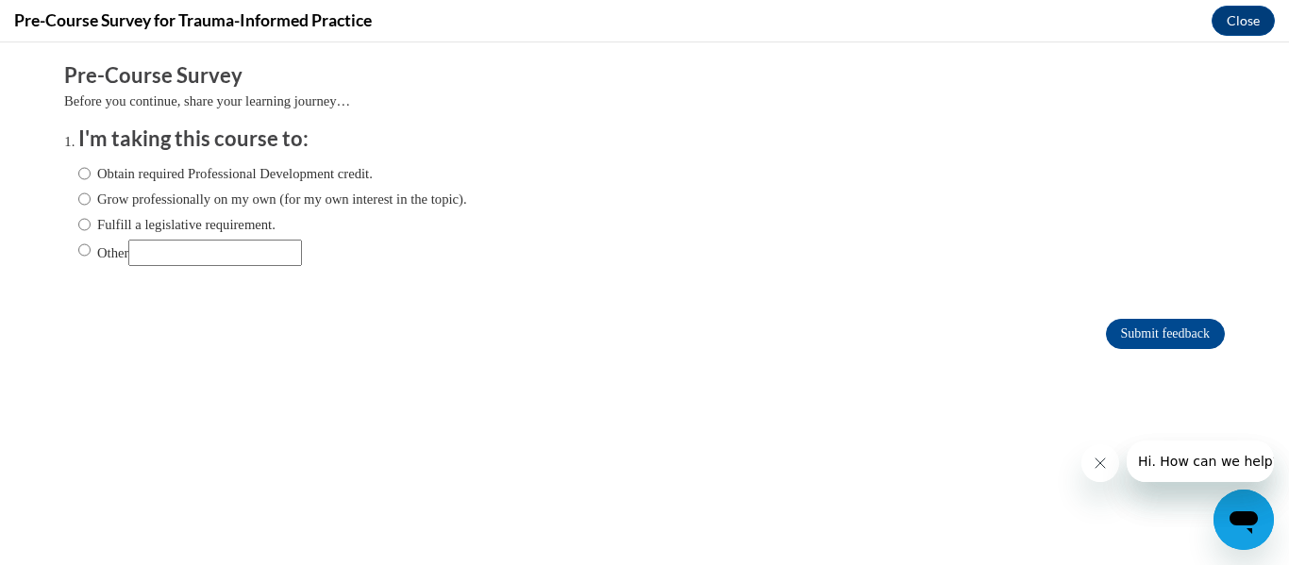
scroll to position [0, 0]
click at [92, 177] on label "Obtain required Professional Development credit." at bounding box center [225, 173] width 294 height 21
click at [91, 177] on input "Obtain required Professional Development credit." at bounding box center [84, 173] width 12 height 21
radio input "true"
click at [1125, 324] on input "Submit feedback" at bounding box center [1165, 334] width 119 height 30
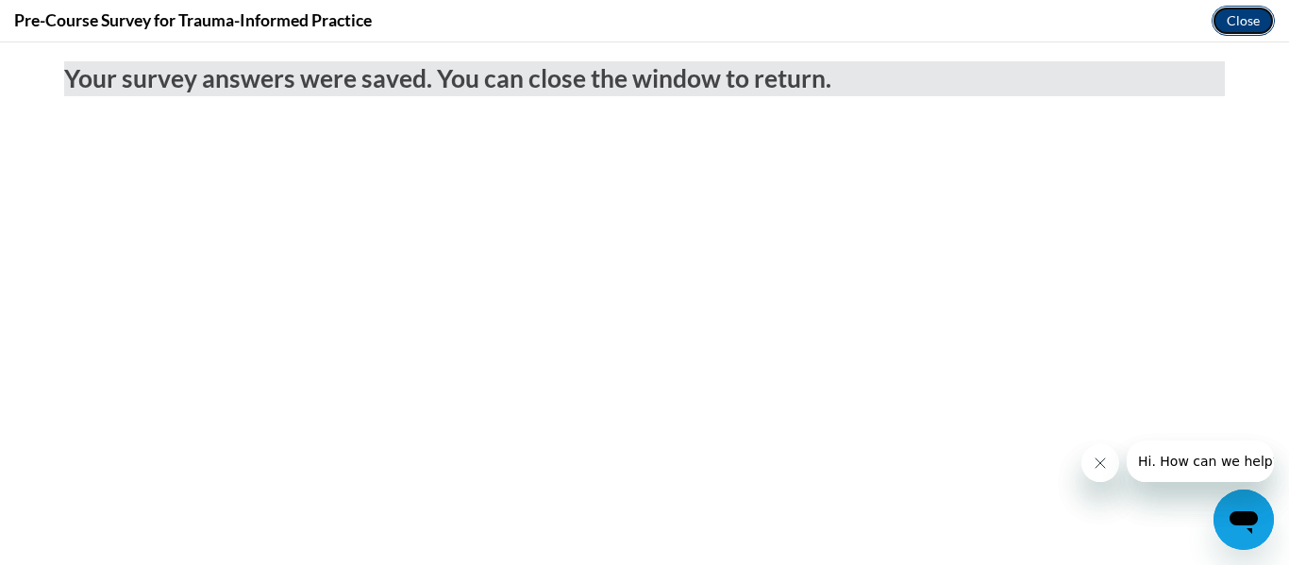
click at [1230, 22] on button "Close" at bounding box center [1243, 21] width 63 height 30
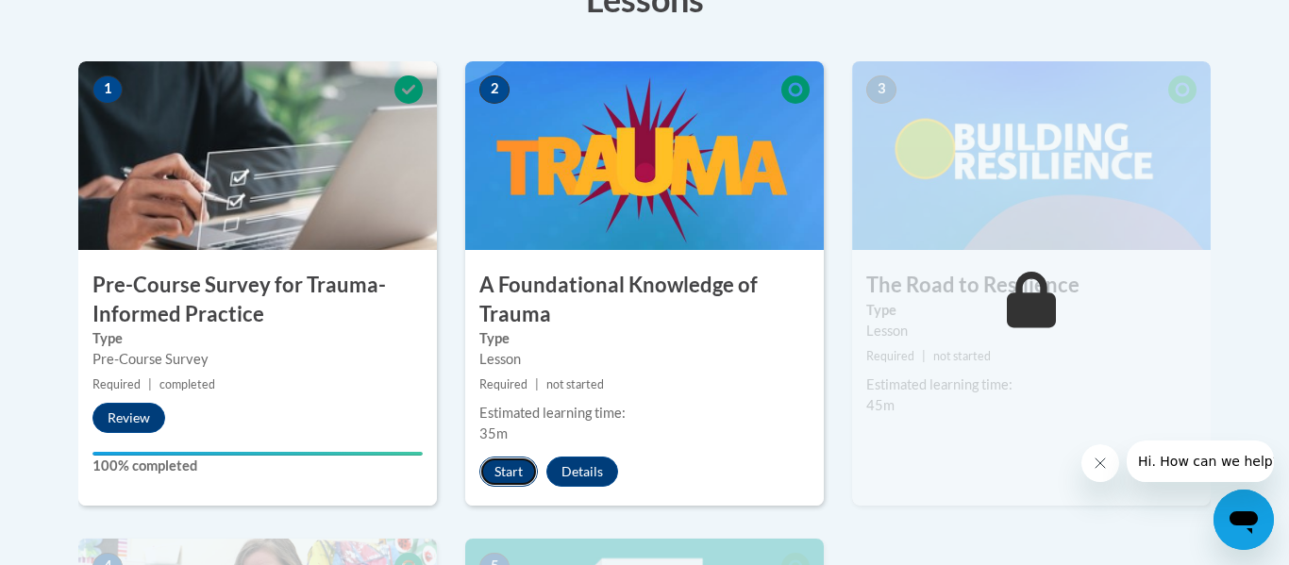
click at [508, 476] on button "Start" at bounding box center [508, 472] width 59 height 30
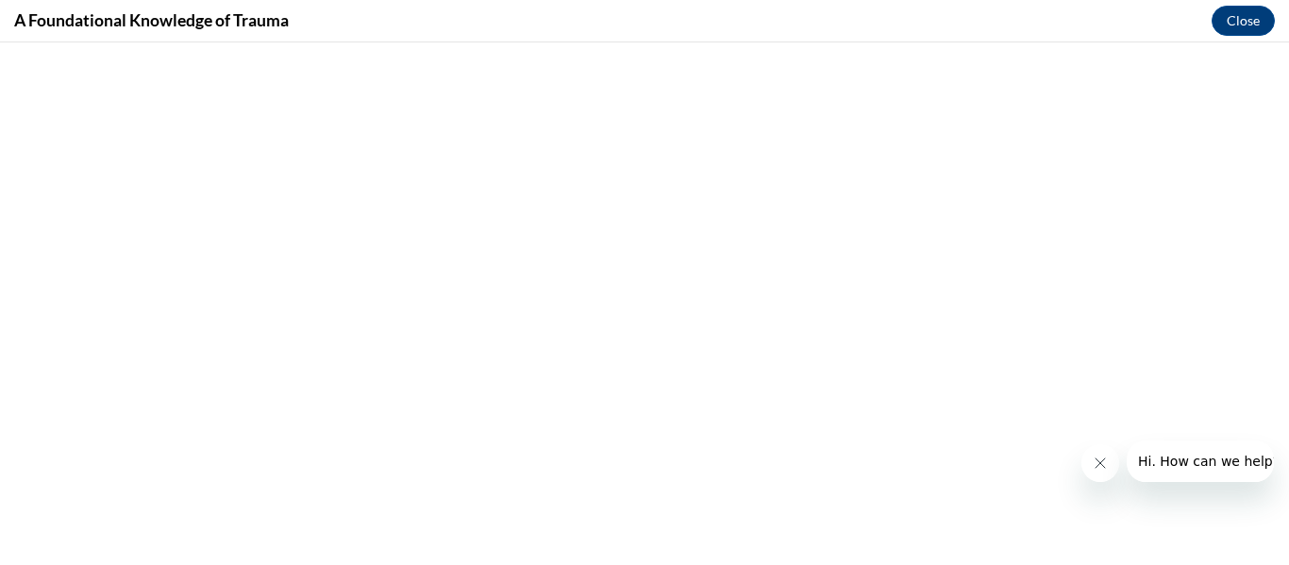
click at [1096, 463] on icon "Close message from company" at bounding box center [1100, 463] width 15 height 15
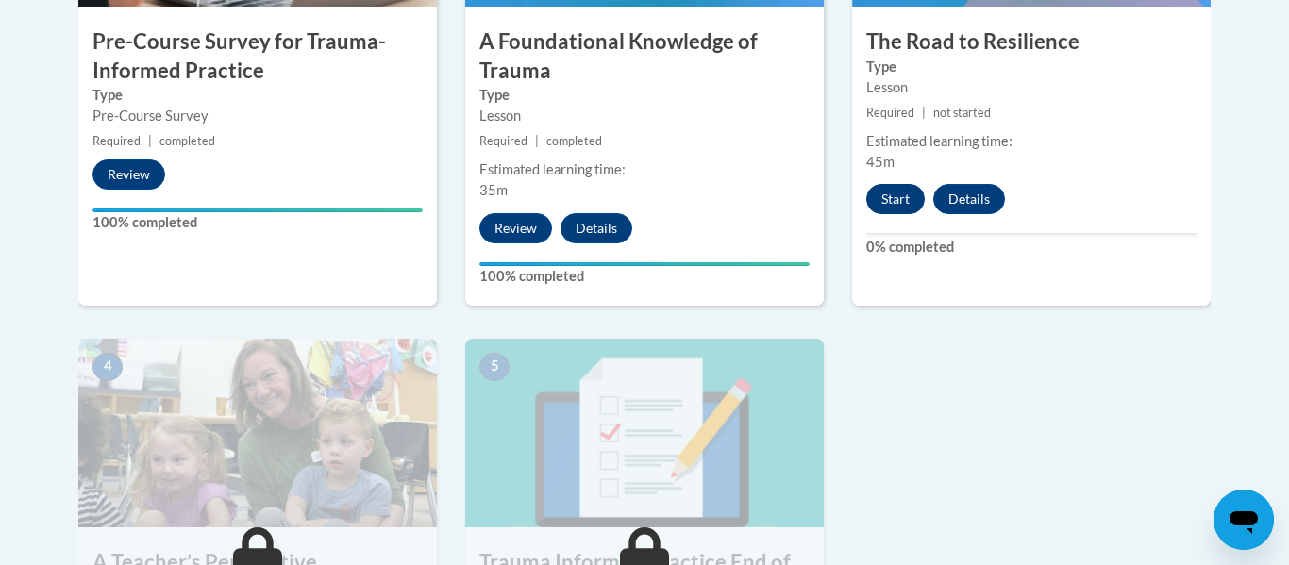
scroll to position [812, 0]
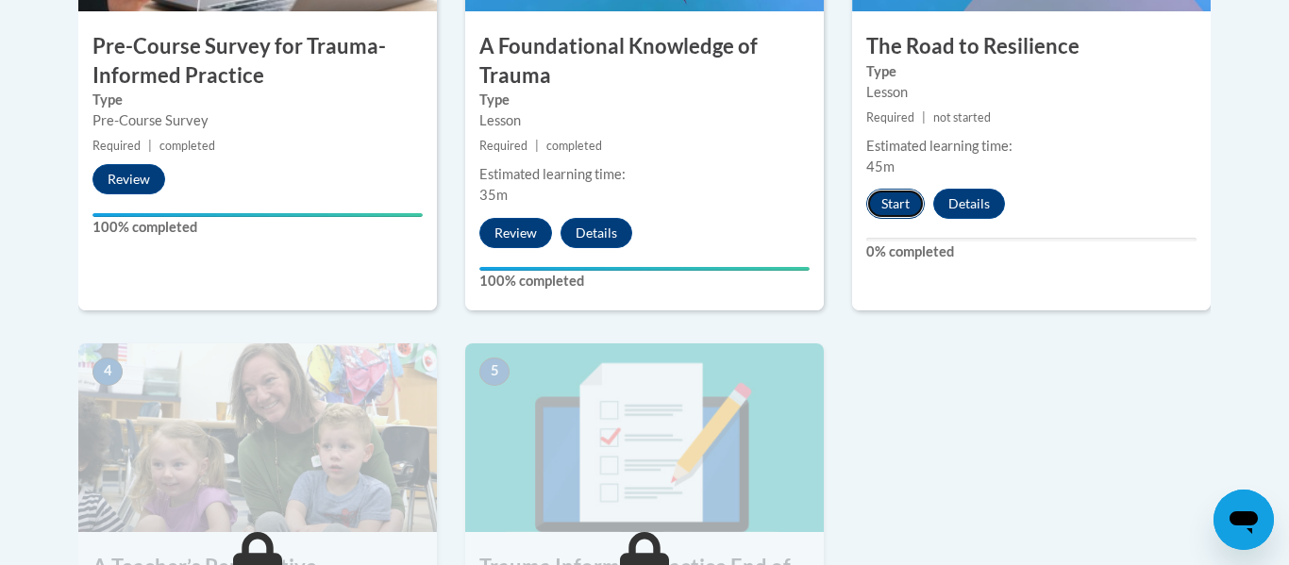
click at [900, 202] on button "Start" at bounding box center [895, 204] width 59 height 30
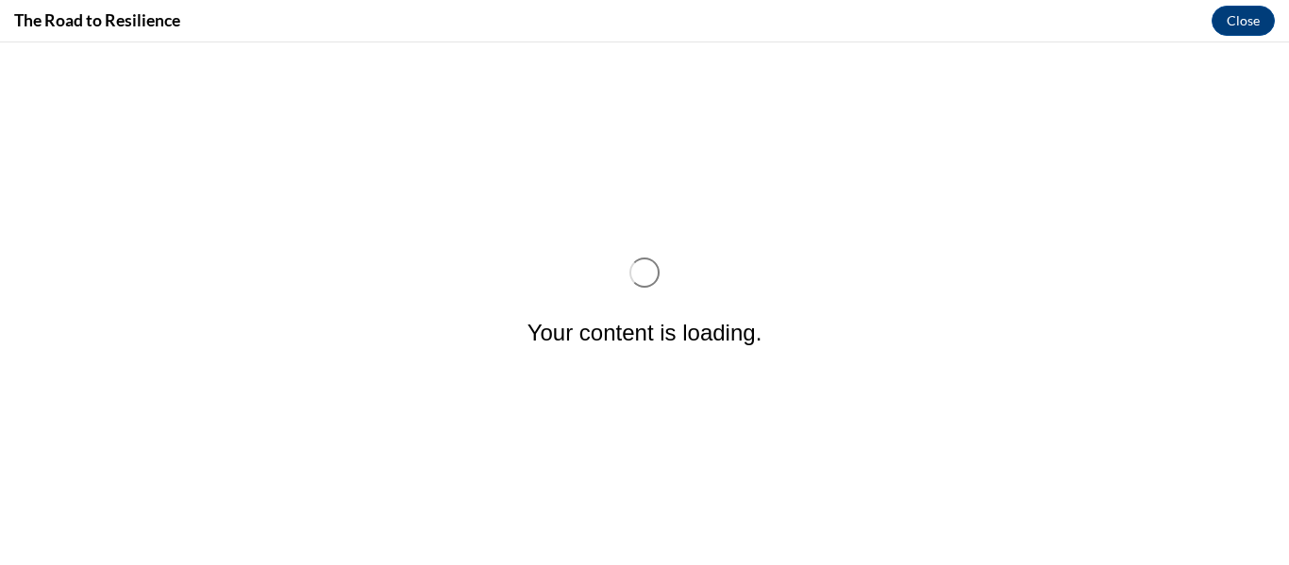
scroll to position [0, 0]
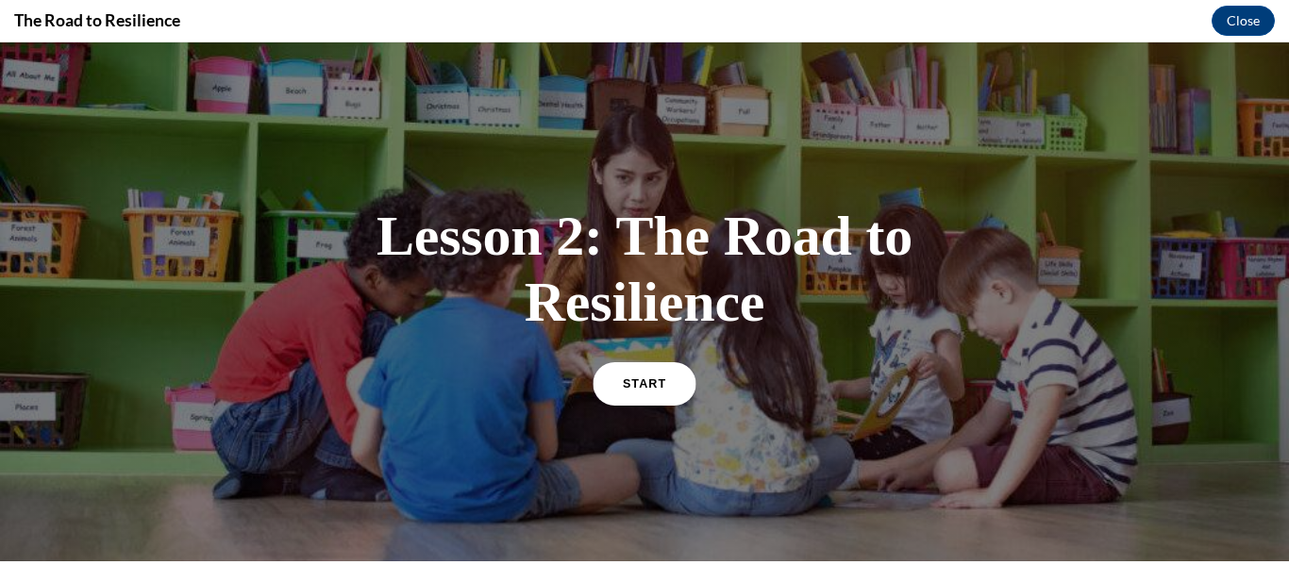
click at [640, 388] on span "START" at bounding box center [644, 384] width 43 height 14
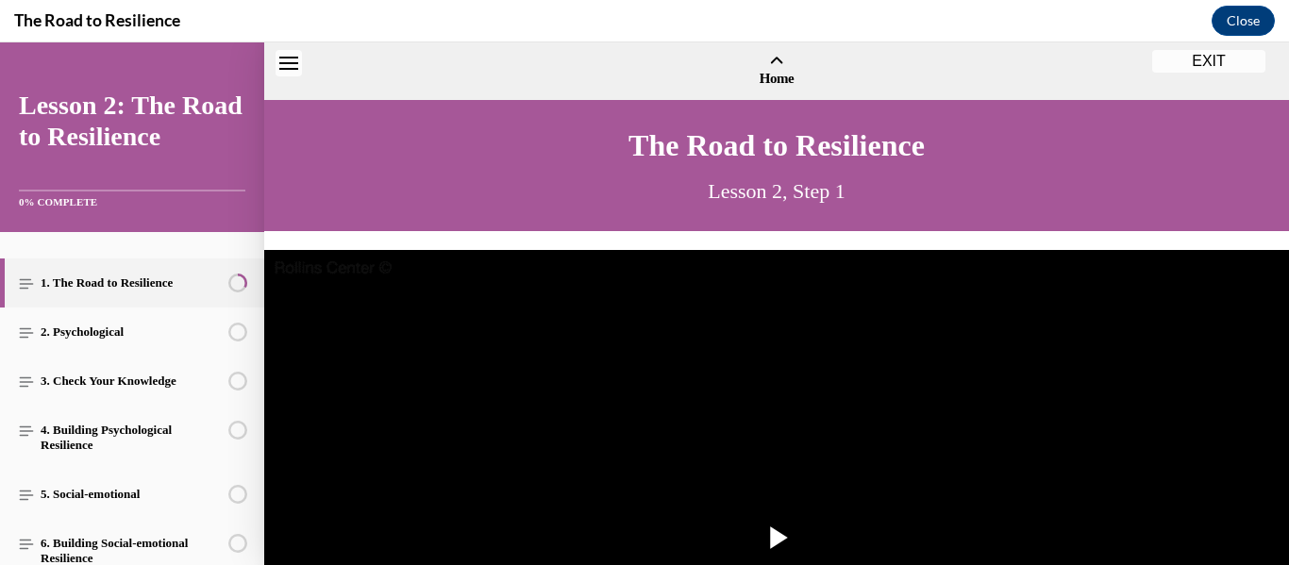
scroll to position [58, 0]
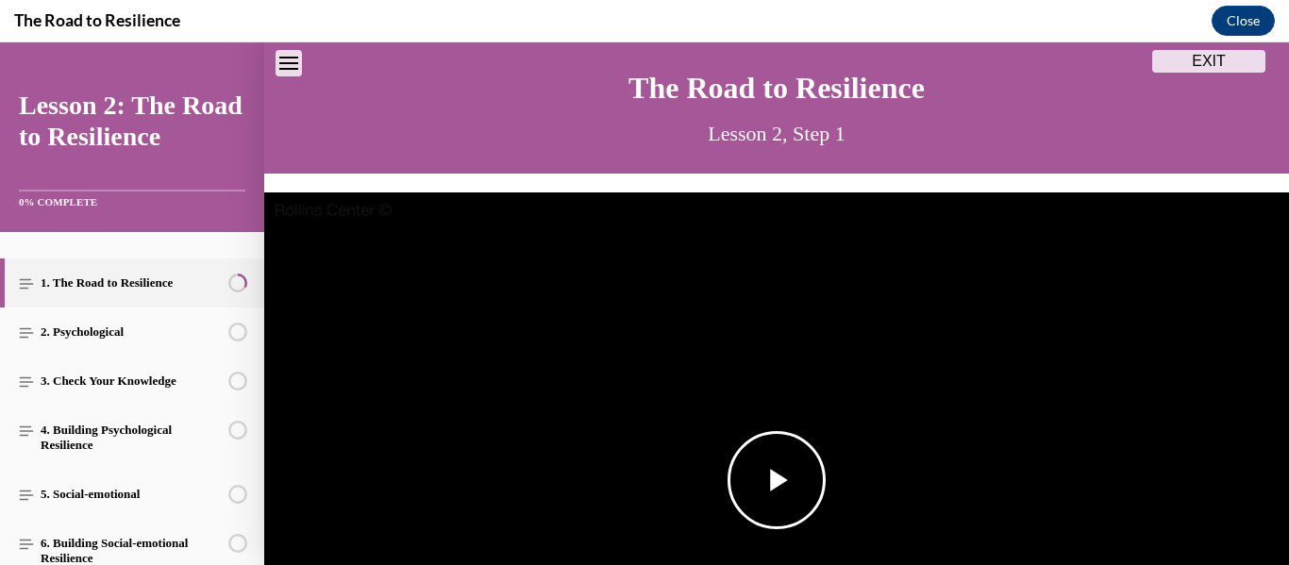
click at [777, 480] on span "Video player" at bounding box center [777, 480] width 0 height 0
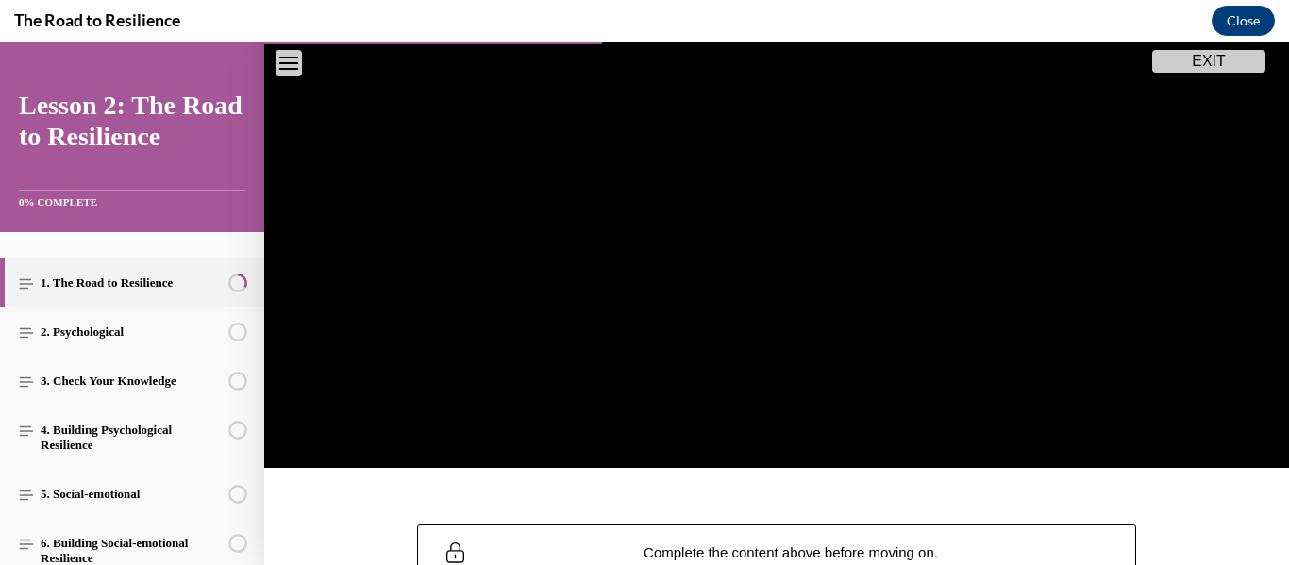
scroll to position [373, 0]
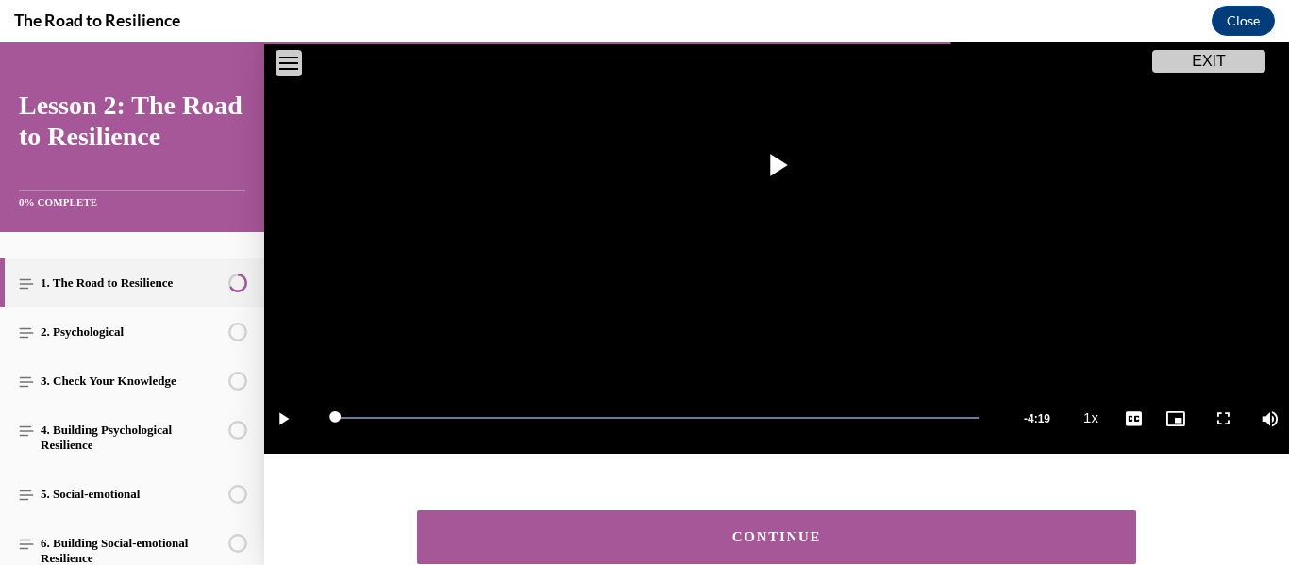
click at [751, 531] on div "CONTINUE" at bounding box center [776, 537] width 661 height 14
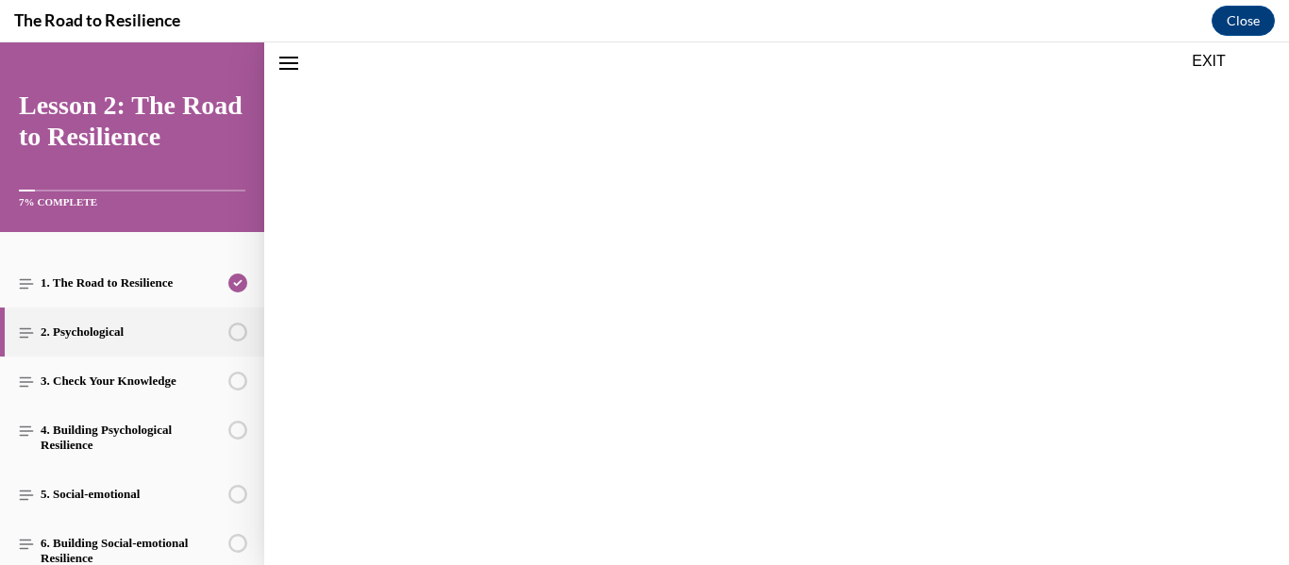
scroll to position [59, 0]
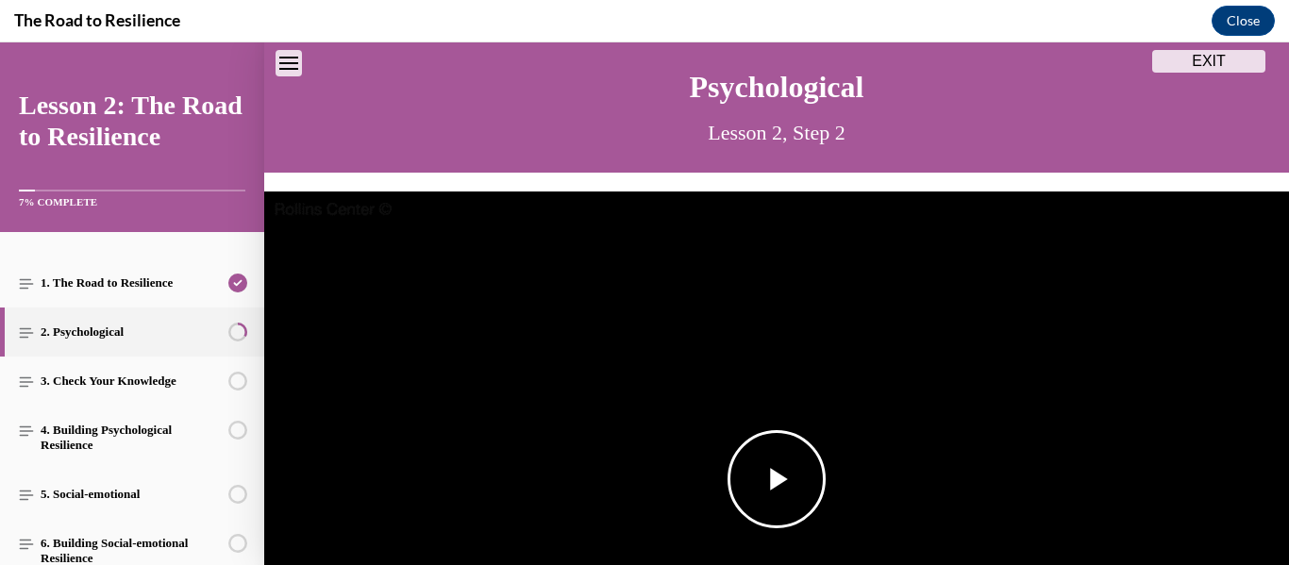
click at [777, 479] on span "Video player" at bounding box center [777, 479] width 0 height 0
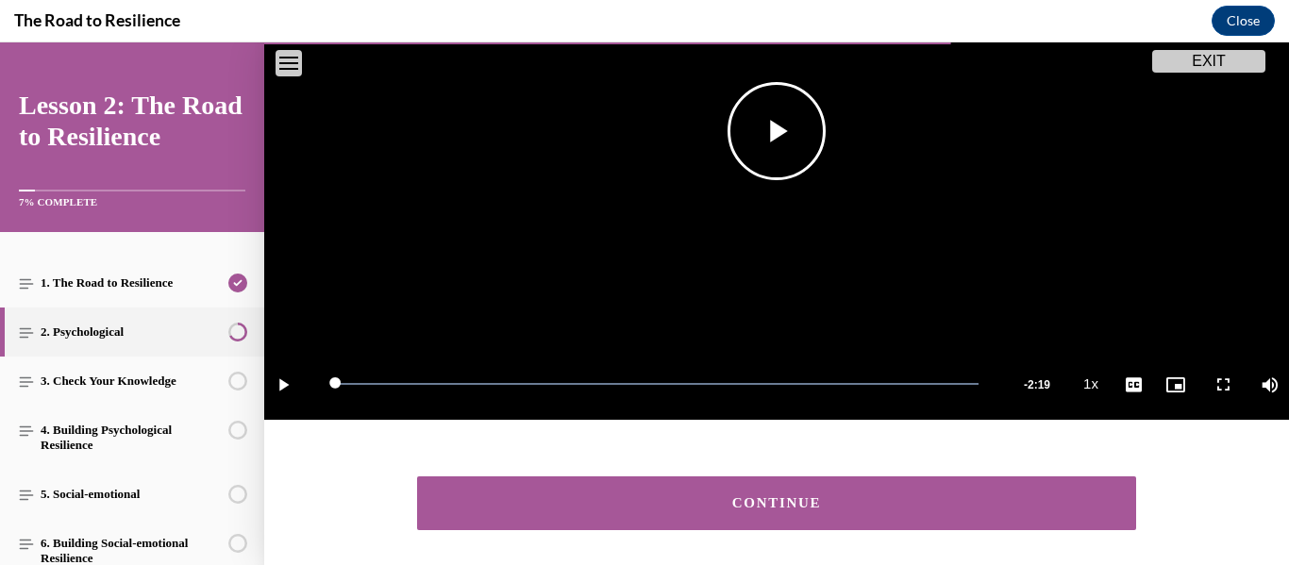
scroll to position [480, 0]
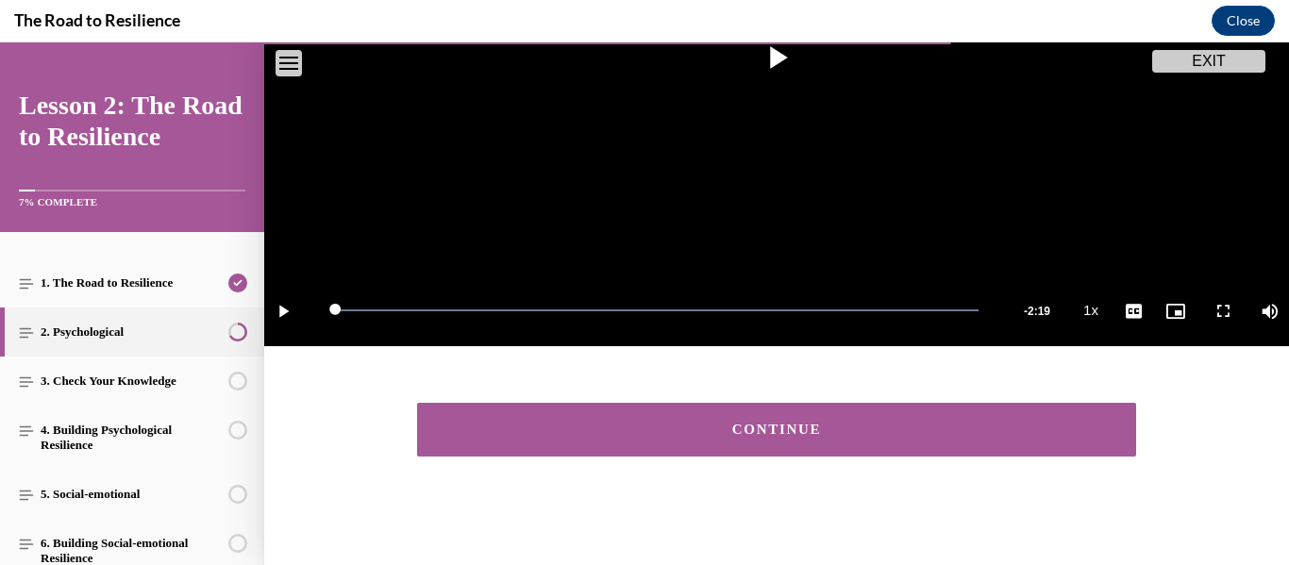
click at [804, 429] on div "CONTINUE" at bounding box center [776, 430] width 661 height 14
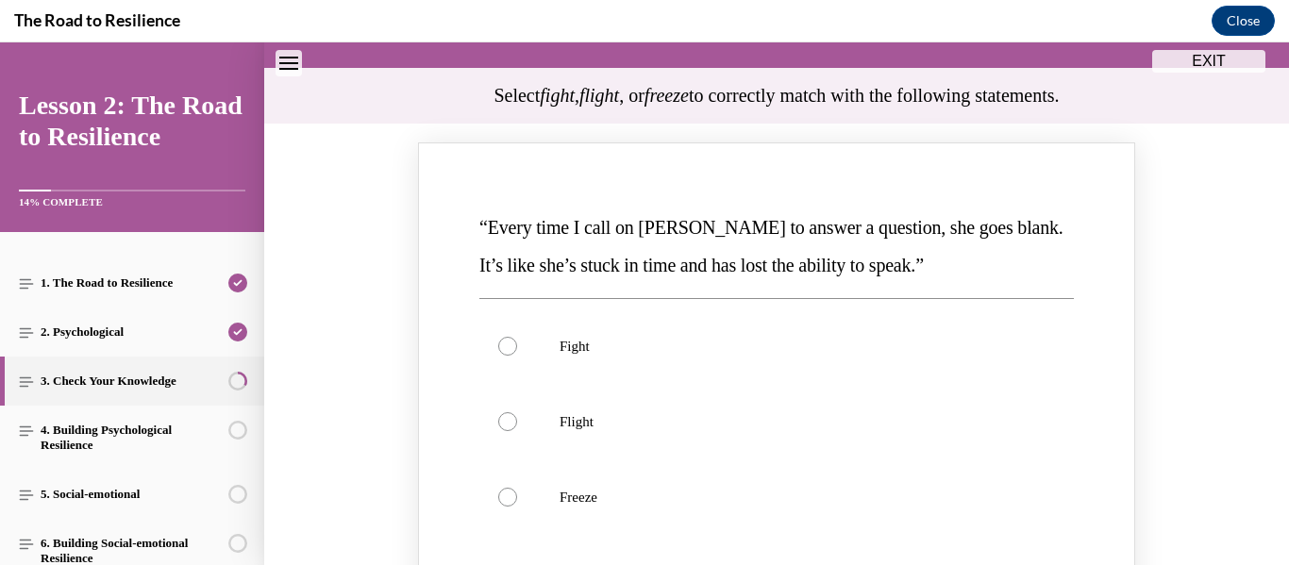
scroll to position [173, 0]
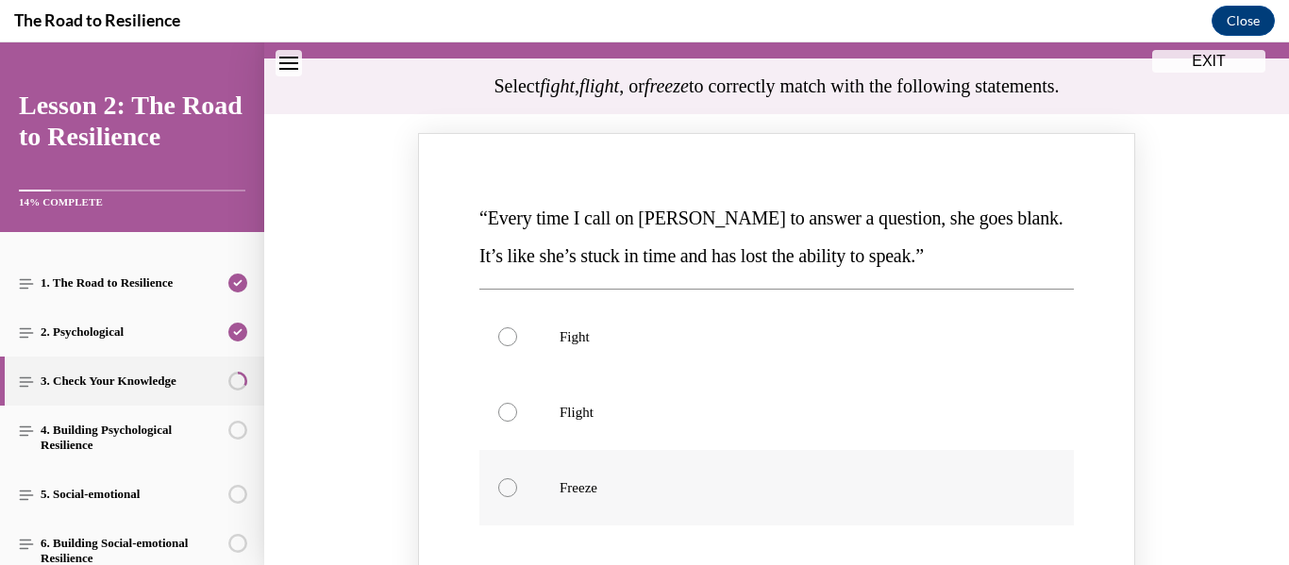
click at [761, 481] on p "Freeze" at bounding box center [793, 487] width 467 height 19
click at [517, 481] on input "Freeze" at bounding box center [507, 487] width 19 height 19
radio input "true"
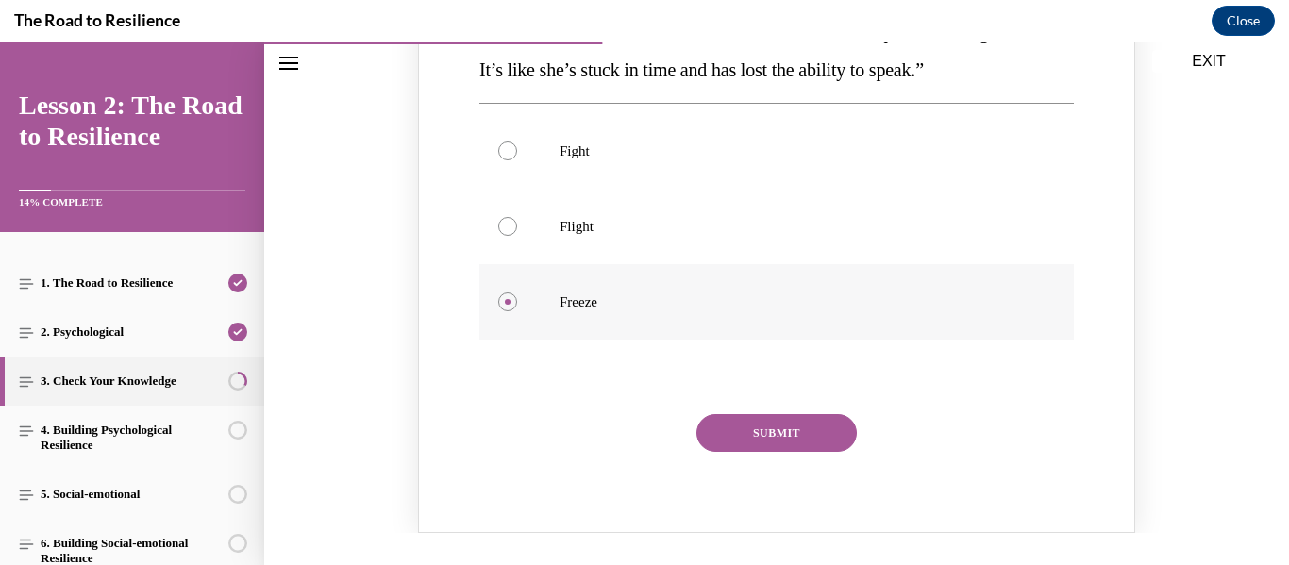
scroll to position [399, 0]
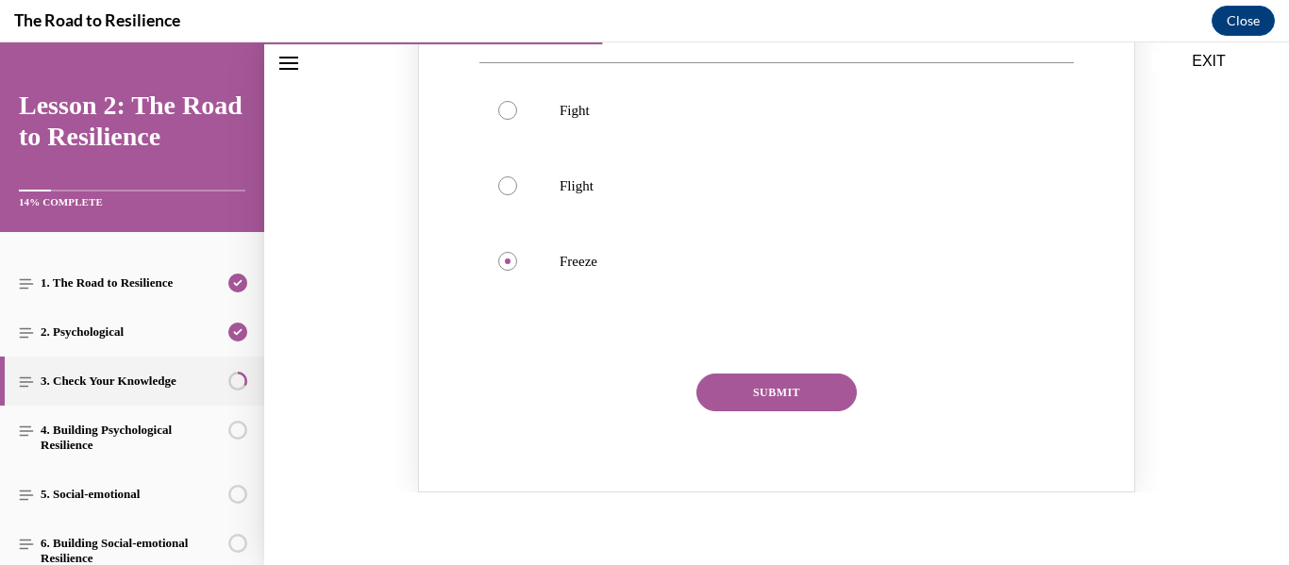
click at [782, 390] on button "SUBMIT" at bounding box center [776, 393] width 160 height 38
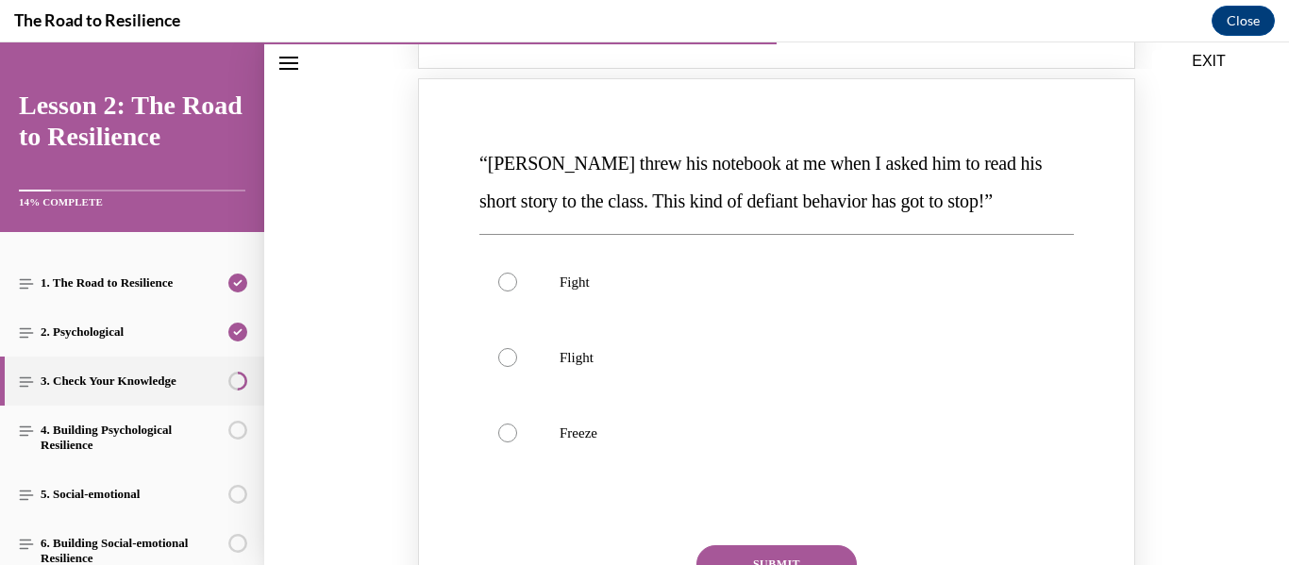
scroll to position [996, 0]
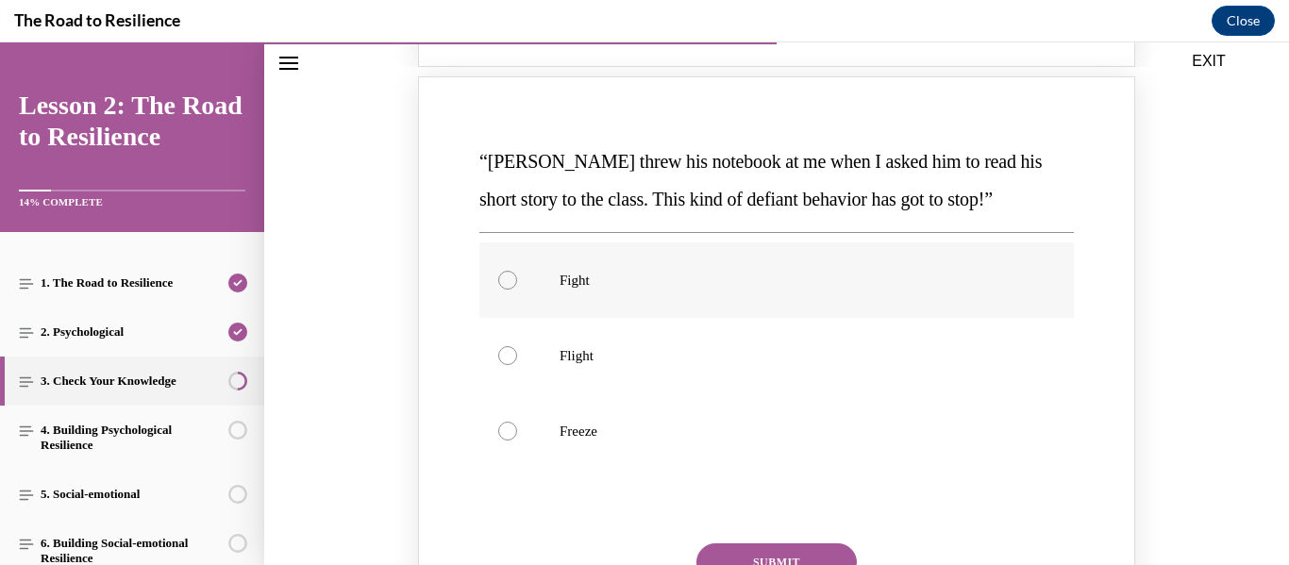
click at [727, 267] on label "Fight" at bounding box center [776, 280] width 595 height 75
click at [517, 271] on input "Fight" at bounding box center [507, 280] width 19 height 19
radio input "true"
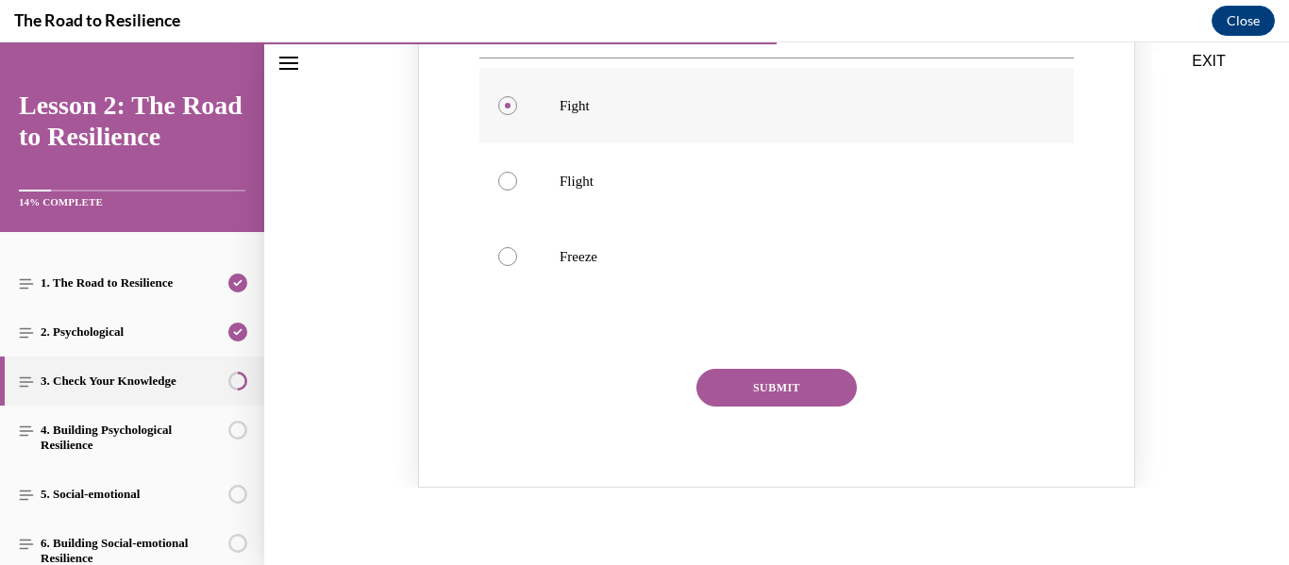
scroll to position [1173, 0]
click at [797, 395] on button "SUBMIT" at bounding box center [776, 385] width 160 height 38
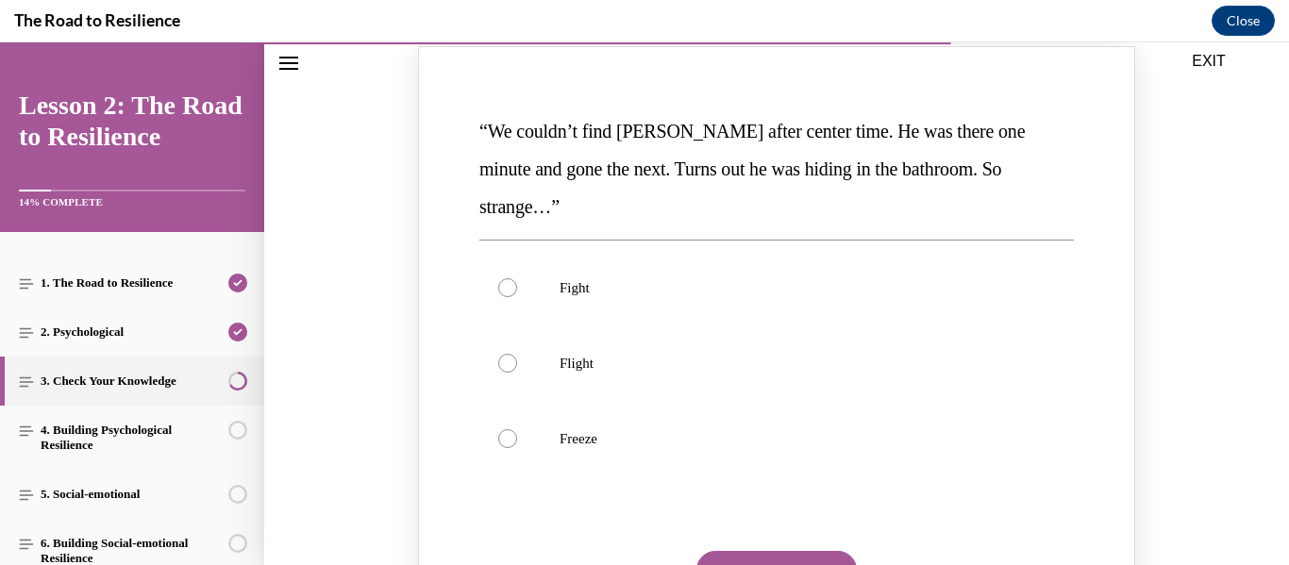
scroll to position [1796, 0]
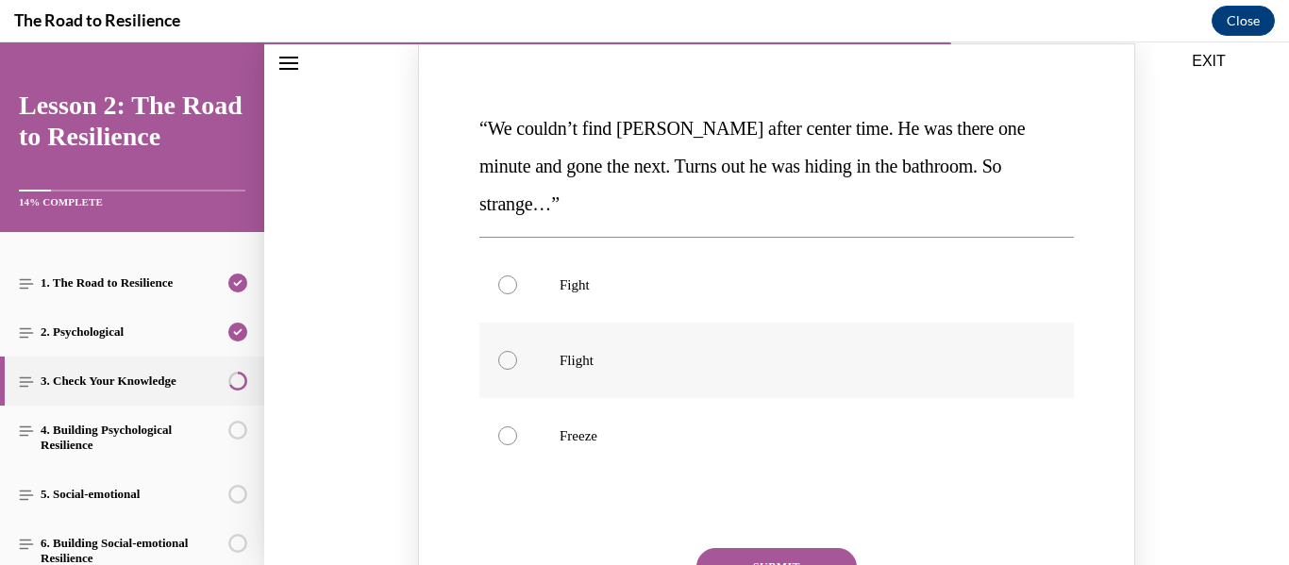
click at [595, 351] on p "Flight" at bounding box center [793, 360] width 467 height 19
click at [517, 351] on input "Flight" at bounding box center [507, 360] width 19 height 19
radio input "true"
click at [747, 548] on button "SUBMIT" at bounding box center [776, 567] width 160 height 38
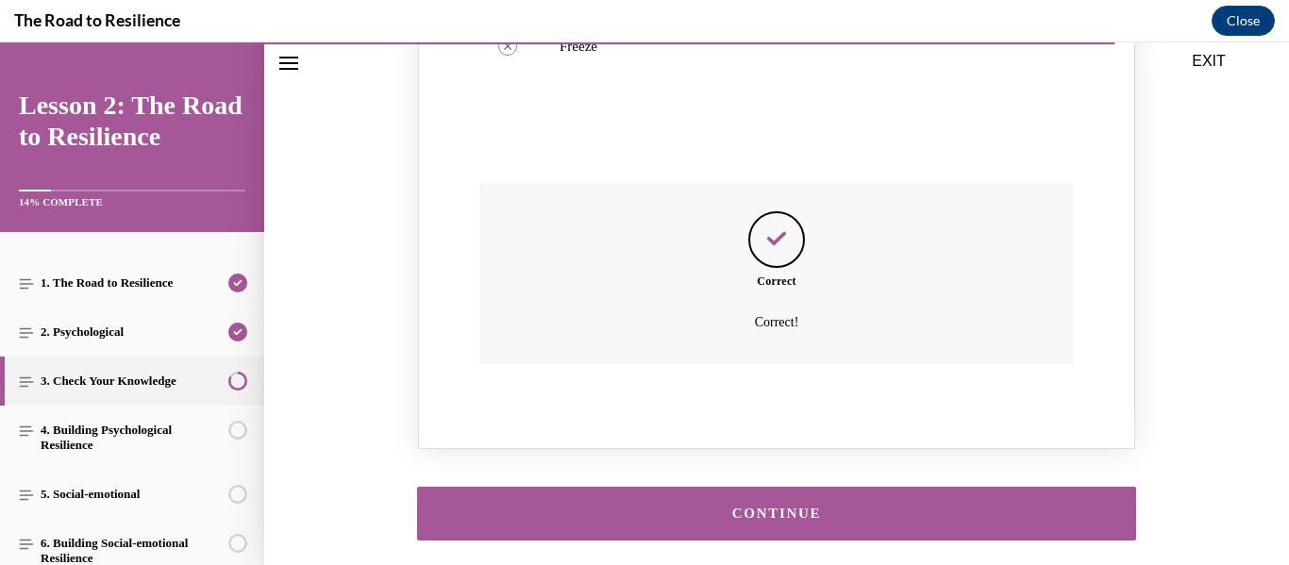
scroll to position [2232, 0]
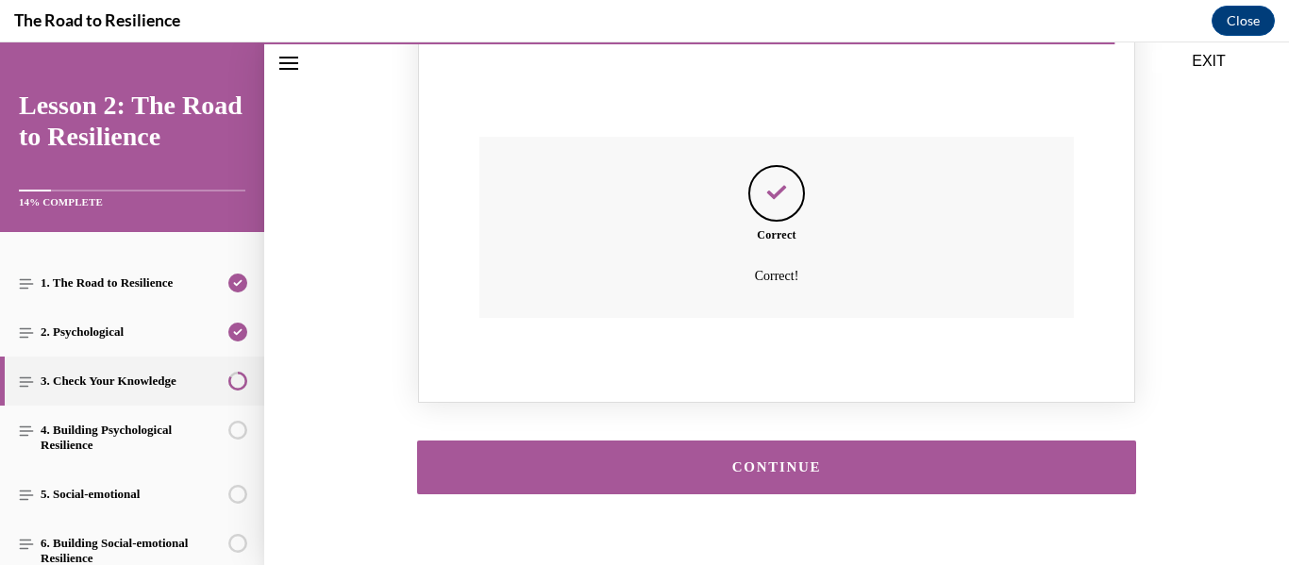
click at [777, 446] on button "CONTINUE" at bounding box center [776, 468] width 719 height 54
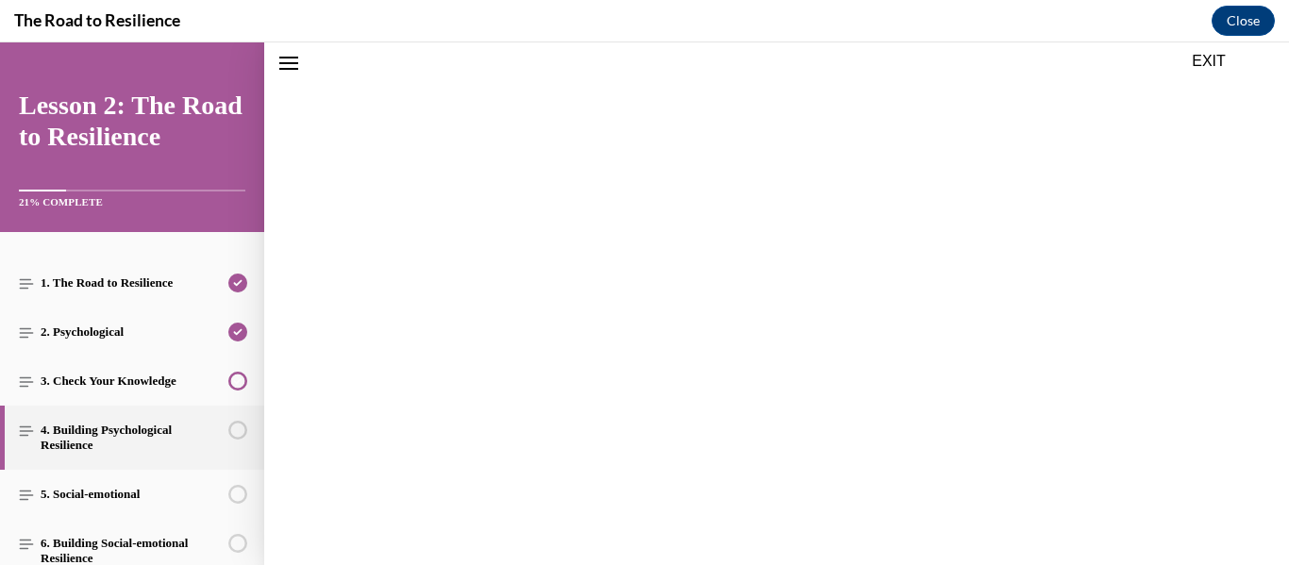
scroll to position [2174, 0]
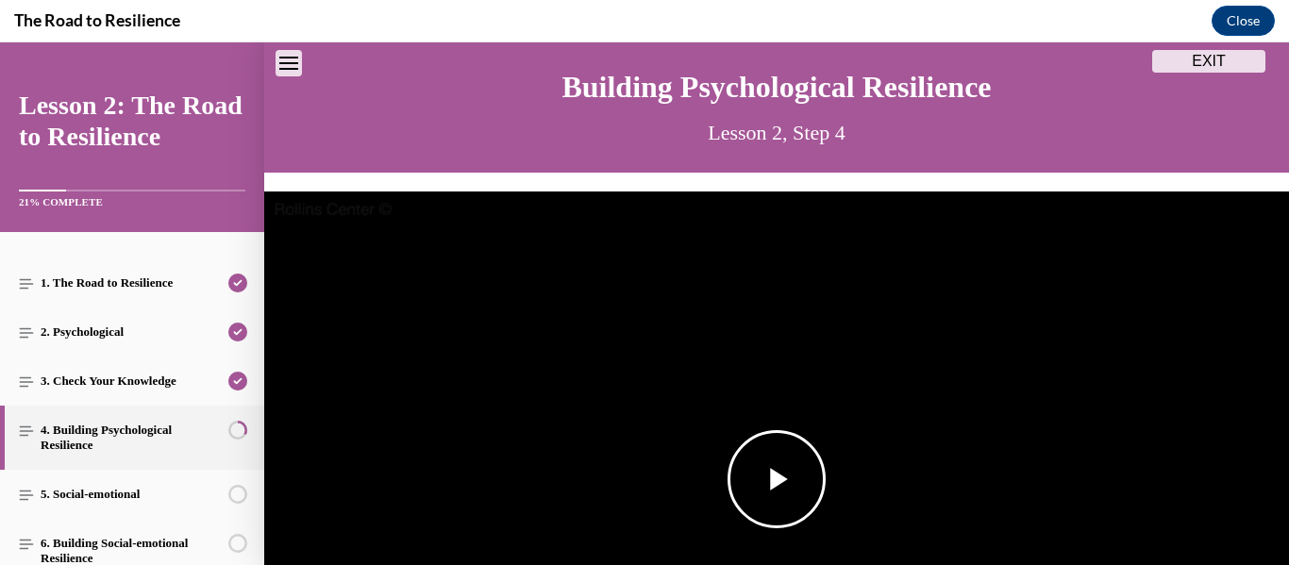
click at [777, 479] on span "Video player" at bounding box center [777, 479] width 0 height 0
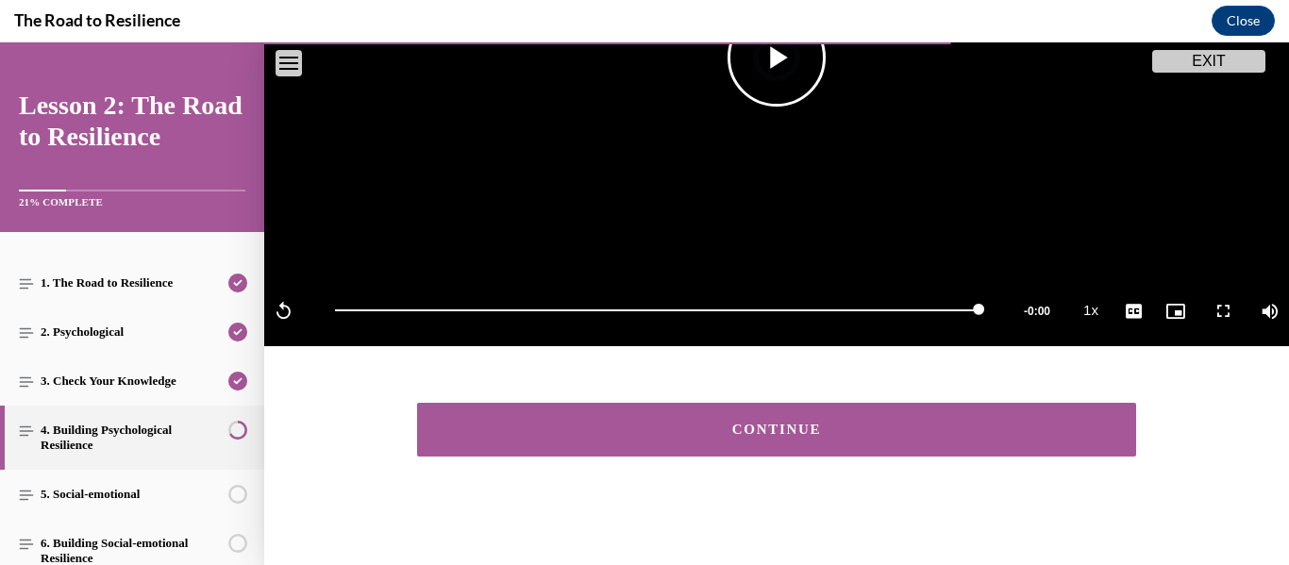
scroll to position [480, 0]
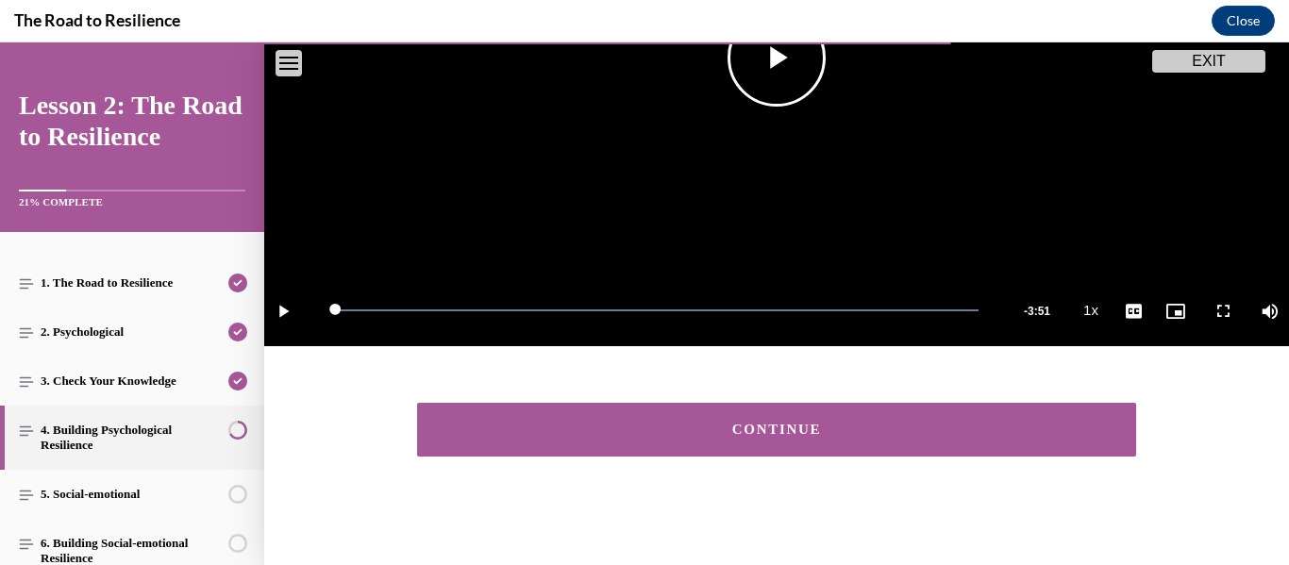
click at [743, 435] on div "CONTINUE" at bounding box center [776, 430] width 661 height 14
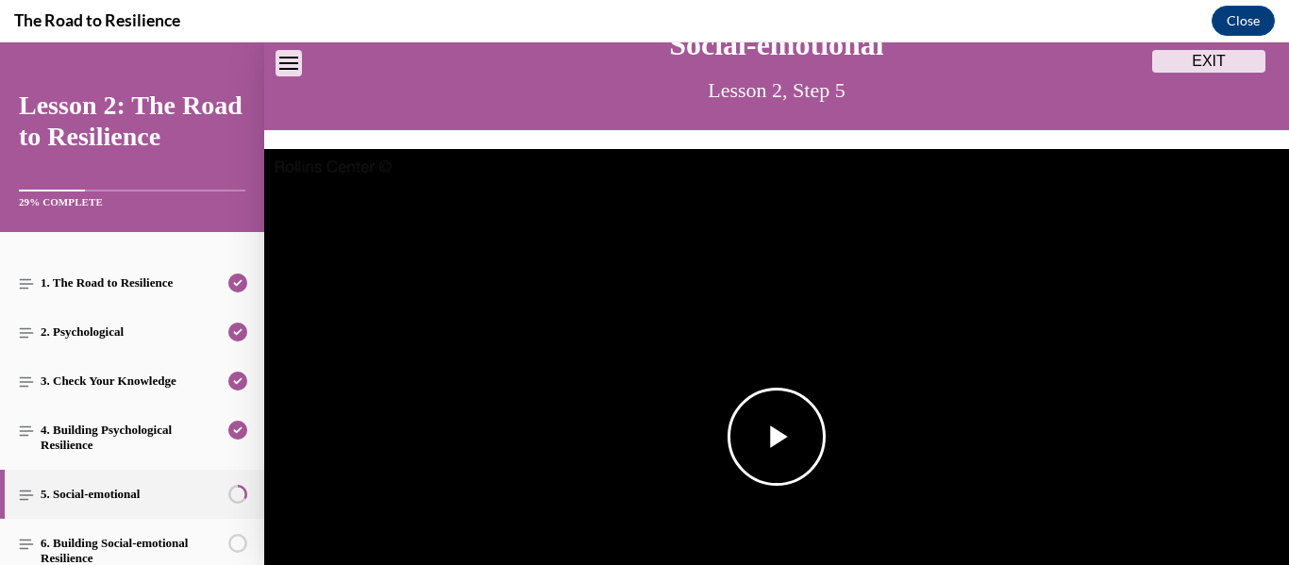
scroll to position [102, 0]
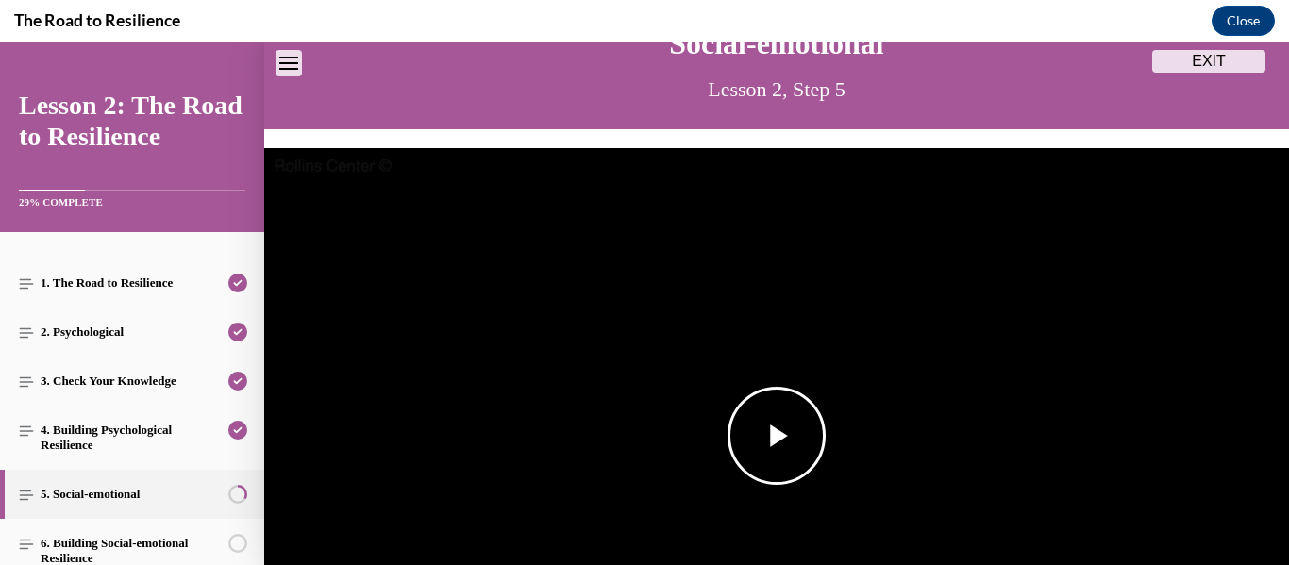
click at [777, 436] on span "Video player" at bounding box center [777, 436] width 0 height 0
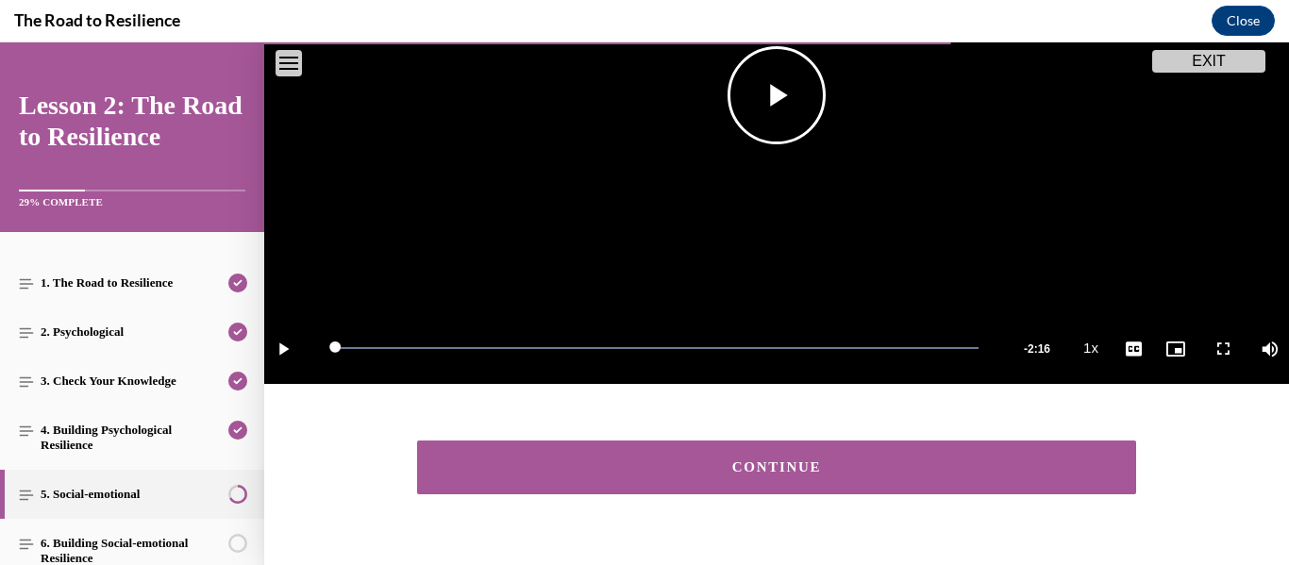
scroll to position [480, 0]
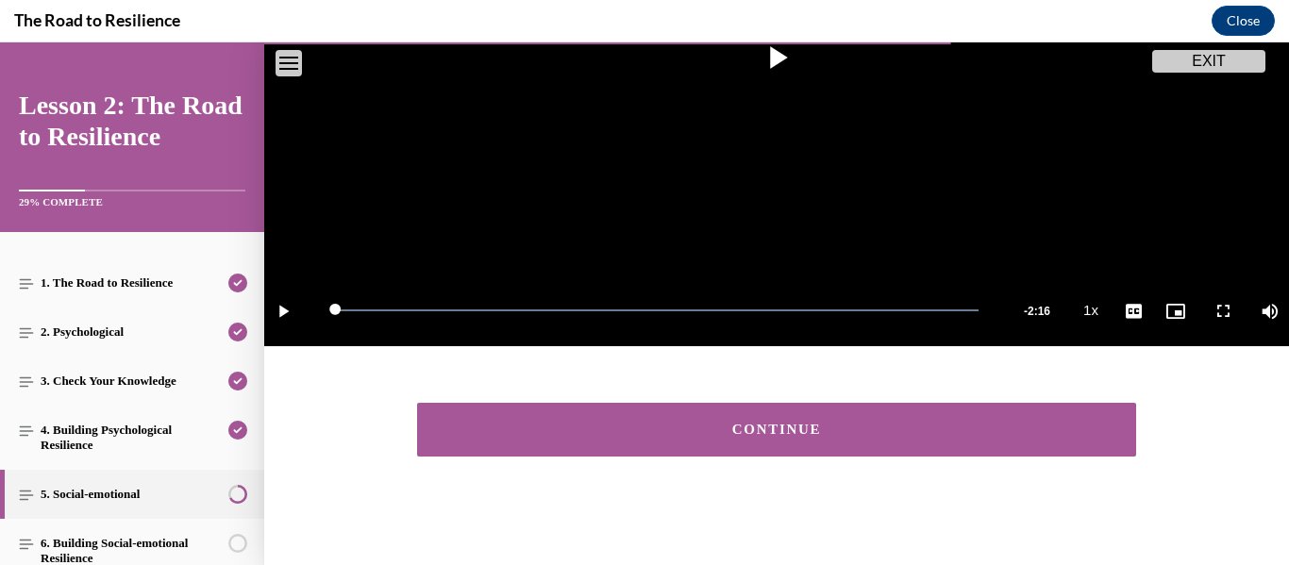
click at [750, 424] on div "CONTINUE" at bounding box center [776, 430] width 661 height 14
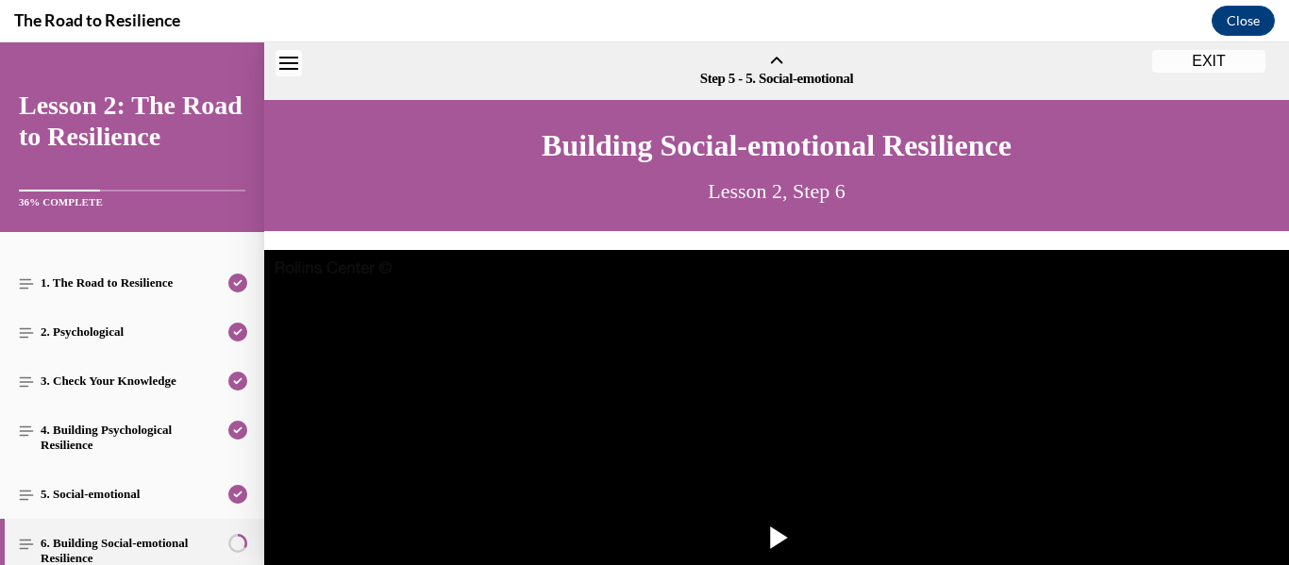
scroll to position [59, 0]
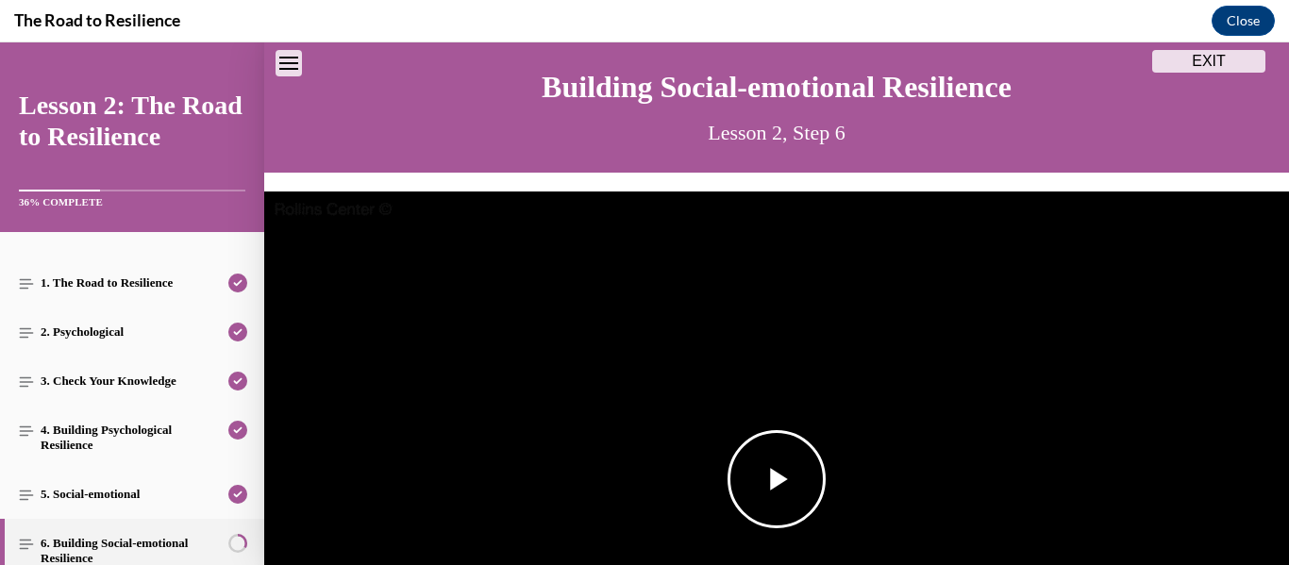
click at [777, 479] on span "Video player" at bounding box center [777, 479] width 0 height 0
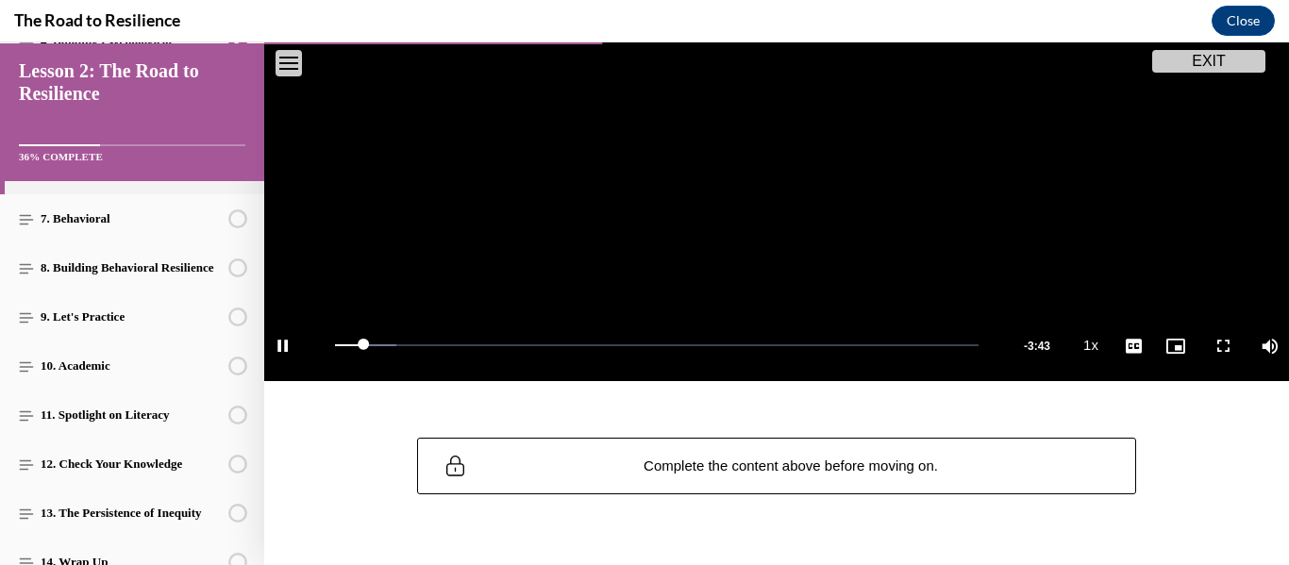
scroll to position [447, 0]
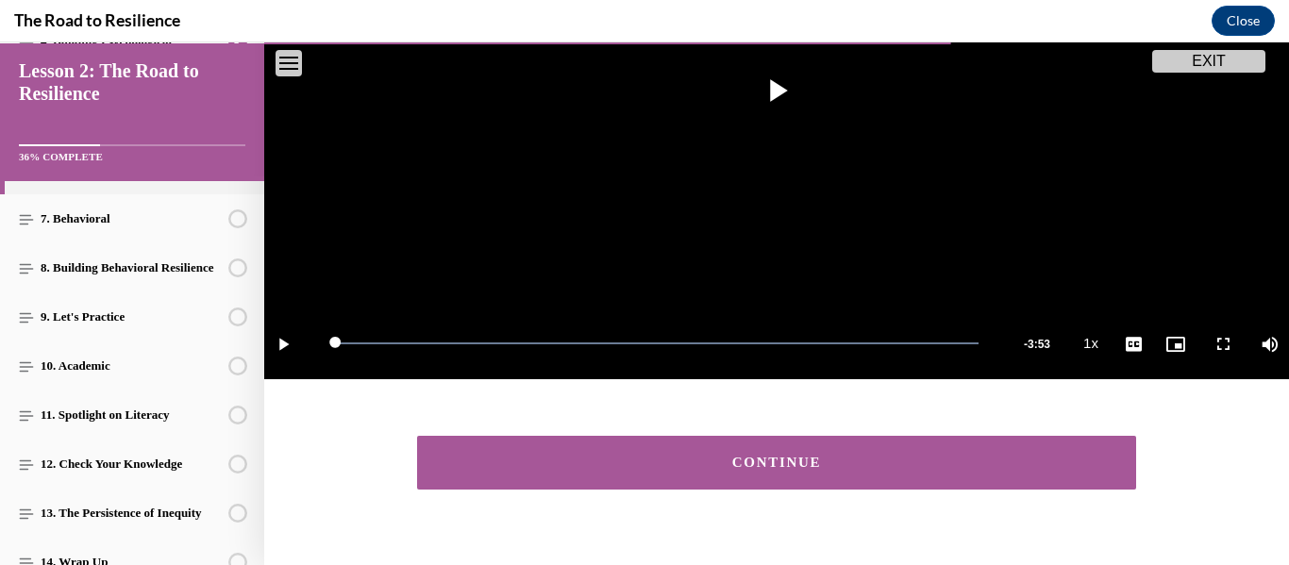
click at [706, 473] on button "CONTINUE" at bounding box center [776, 463] width 719 height 54
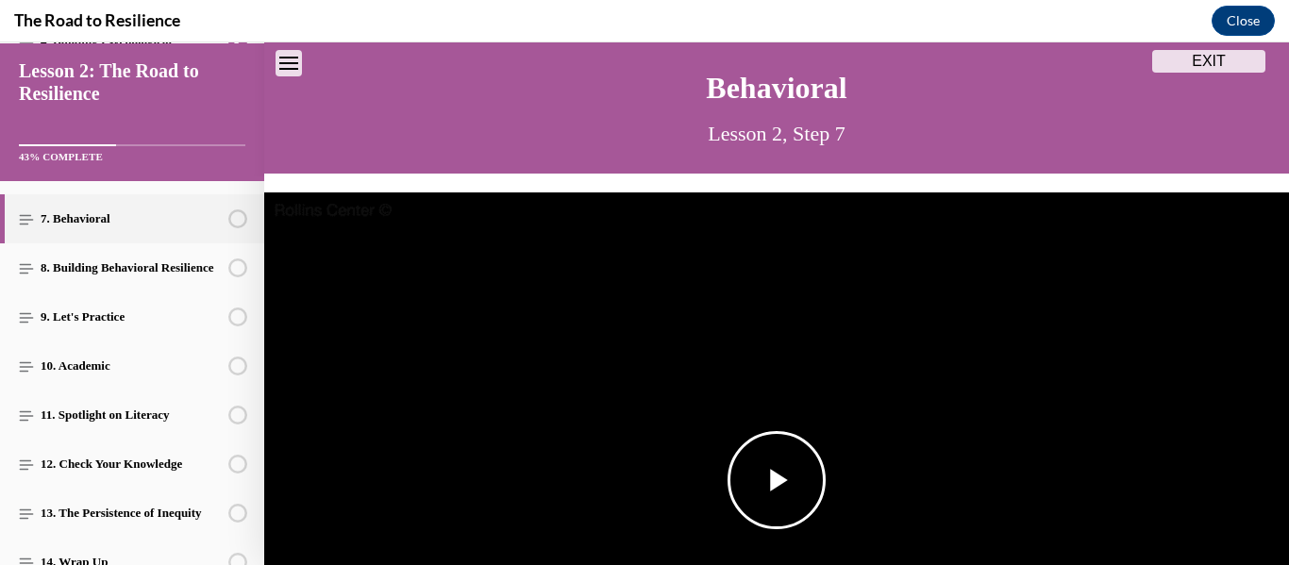
scroll to position [59, 0]
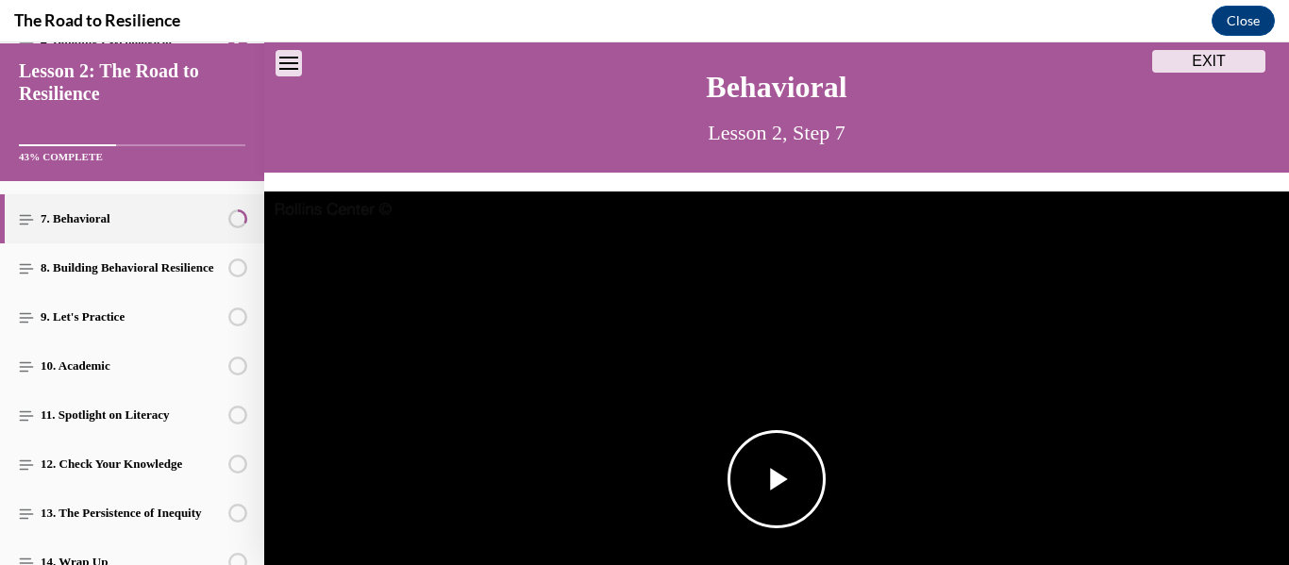
click at [777, 479] on span "Video player" at bounding box center [777, 479] width 0 height 0
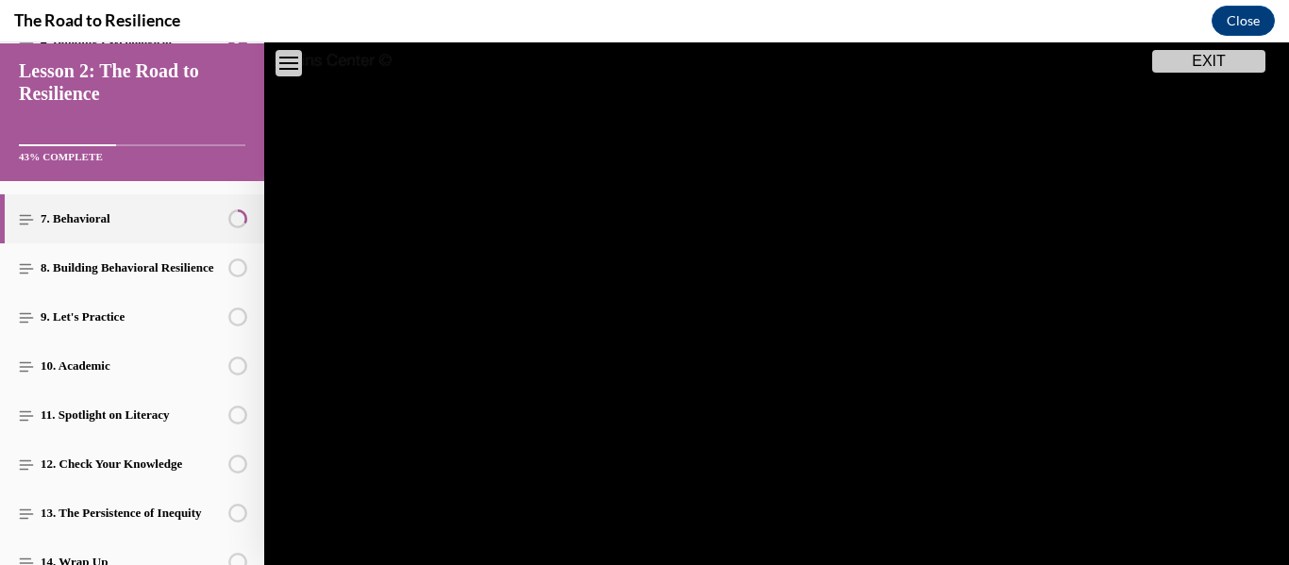
click at [781, 506] on video "Video player" at bounding box center [776, 330] width 1025 height 577
click at [839, 313] on video "Video player" at bounding box center [776, 330] width 1025 height 577
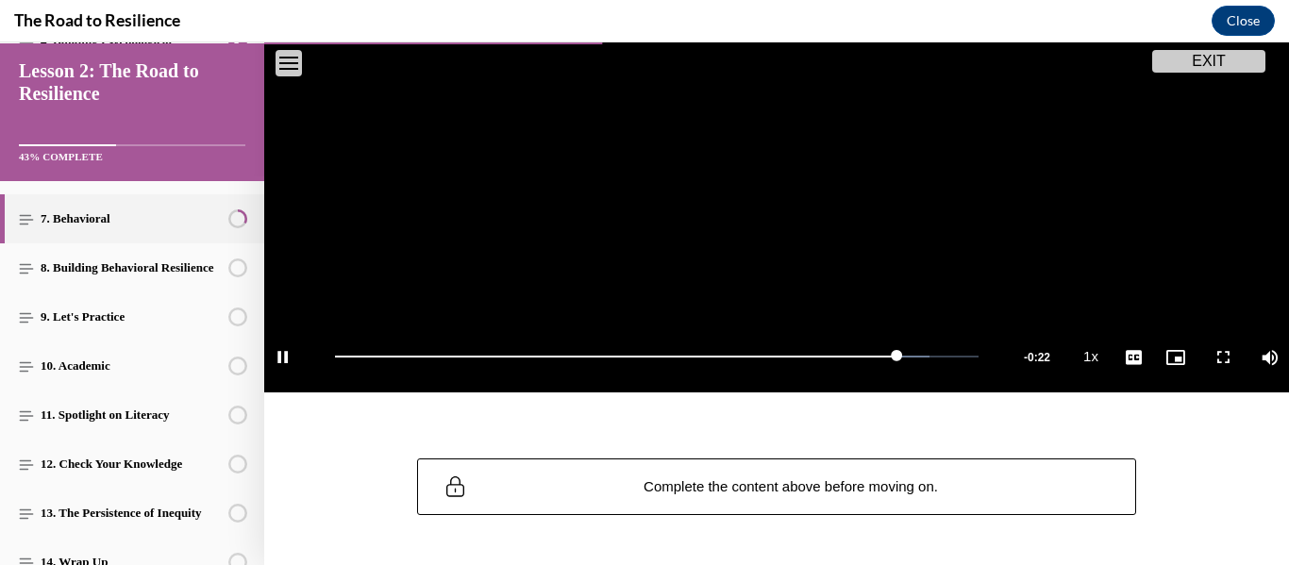
scroll to position [438, 0]
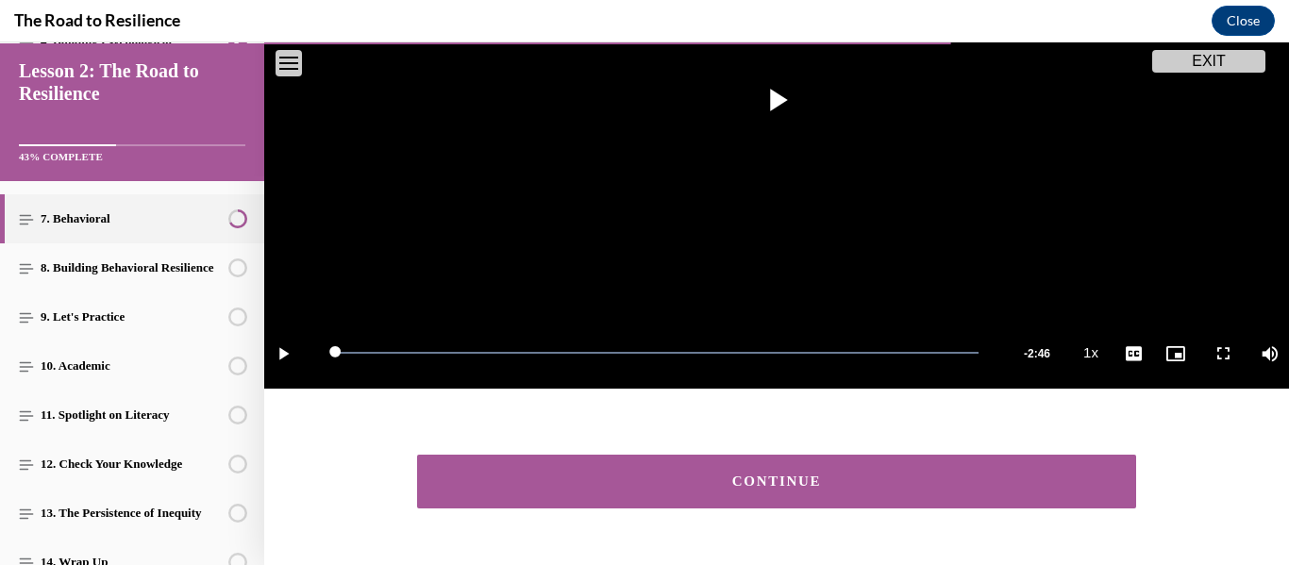
click at [737, 483] on div "CONTINUE" at bounding box center [776, 482] width 661 height 14
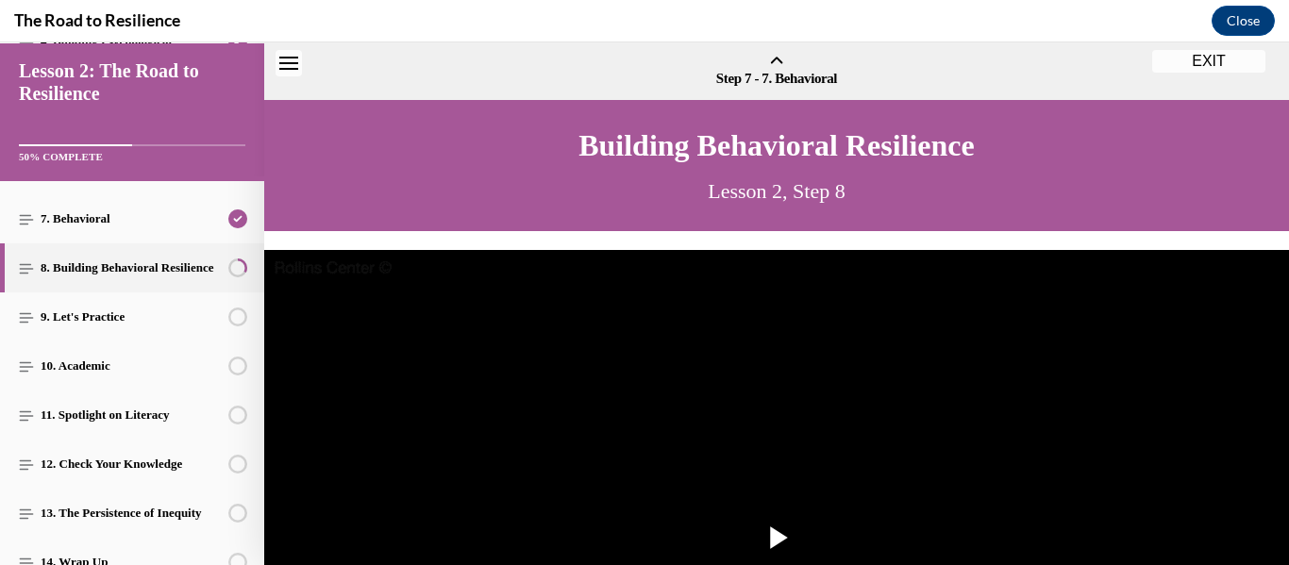
scroll to position [59, 0]
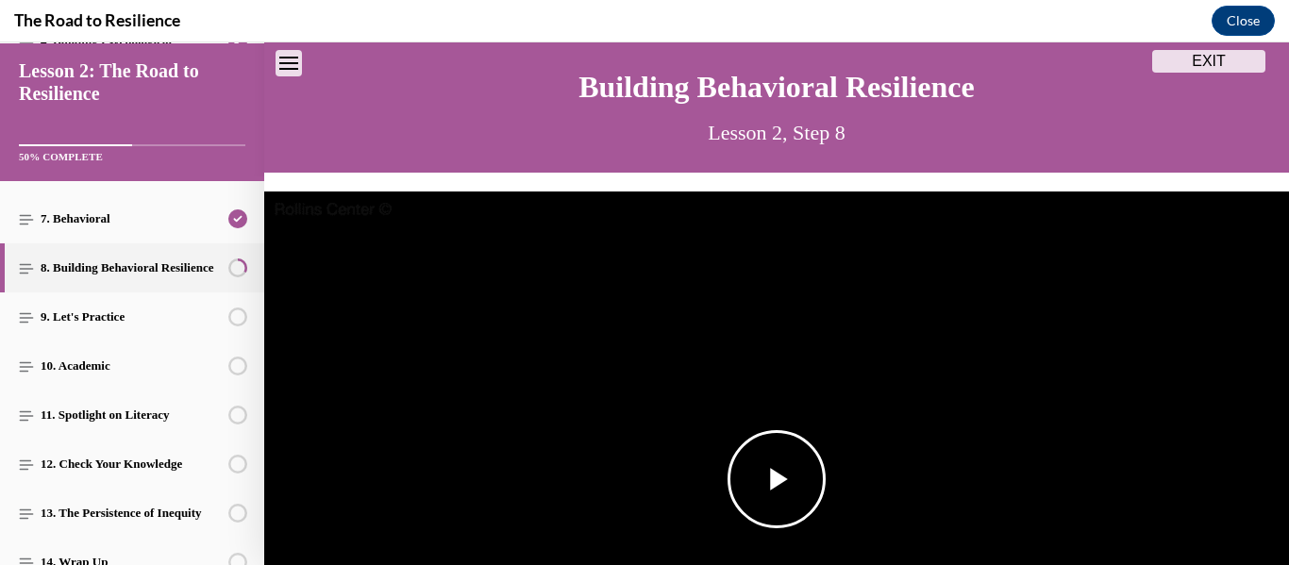
click at [777, 479] on span "Video player" at bounding box center [777, 479] width 0 height 0
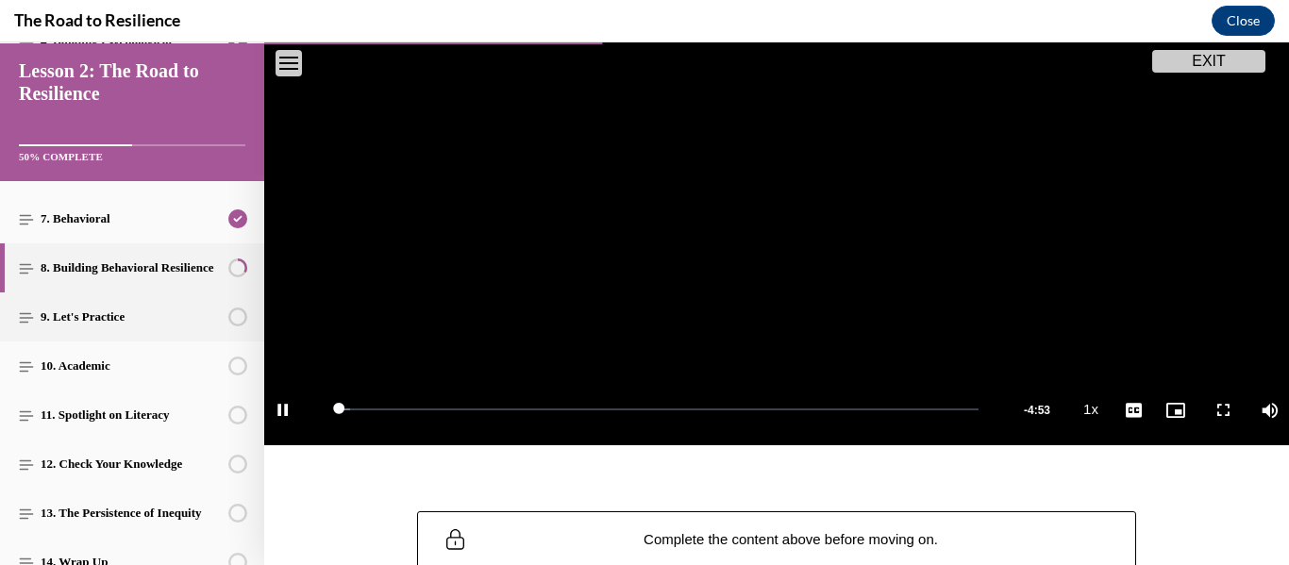
scroll to position [475, 0]
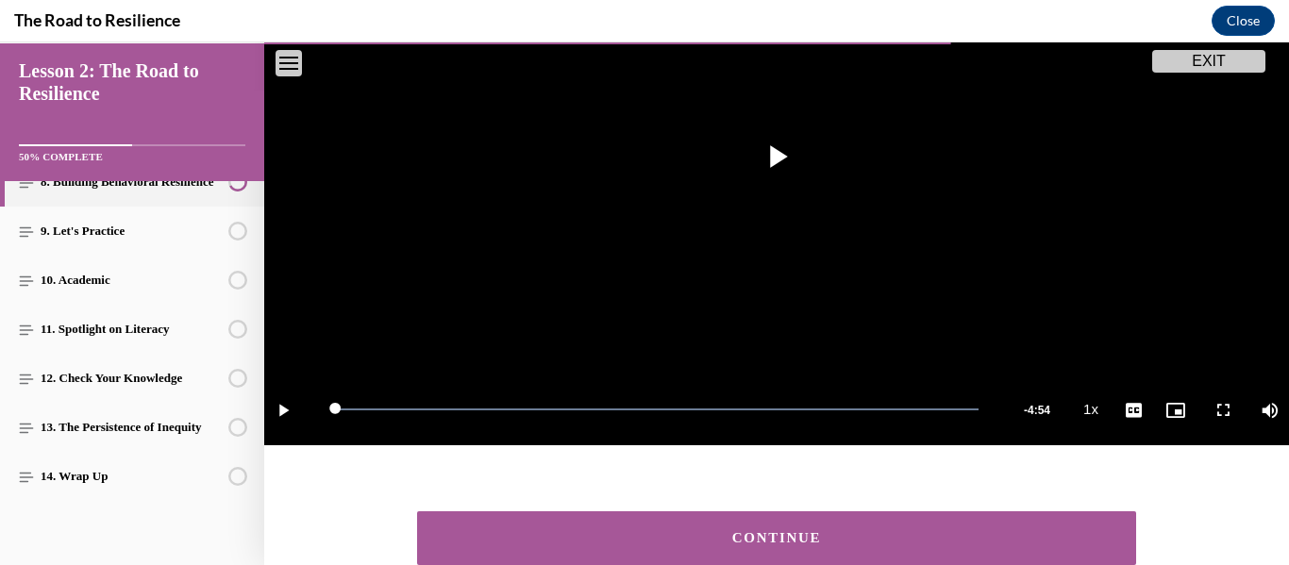
click at [608, 533] on div "CONTINUE" at bounding box center [776, 538] width 661 height 14
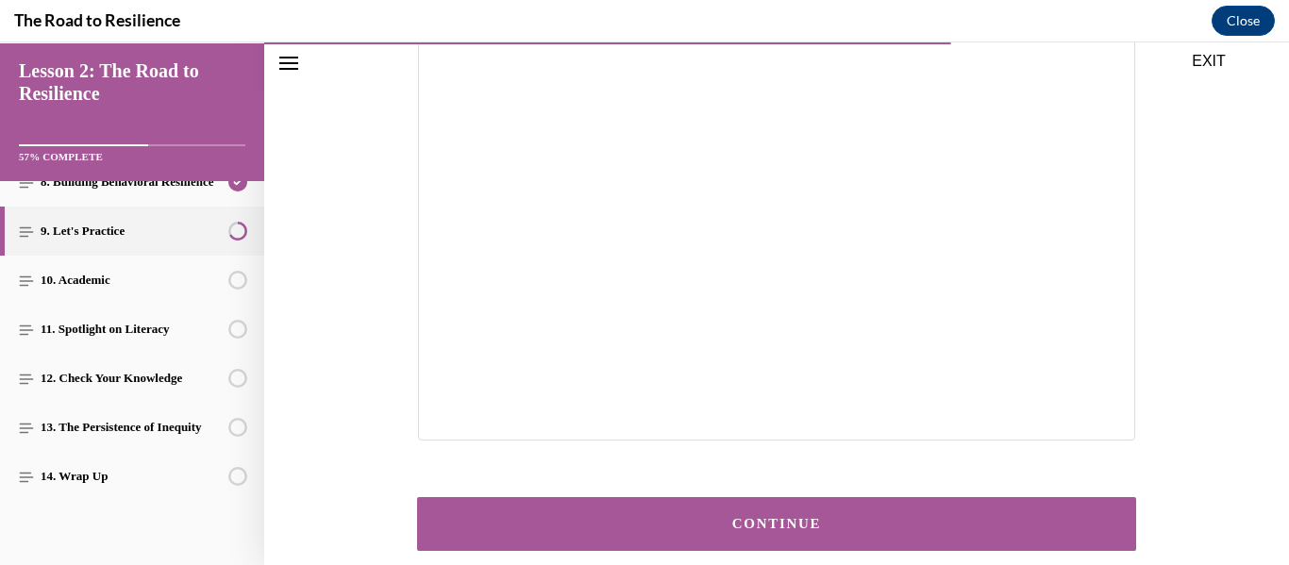
scroll to position [407, 0]
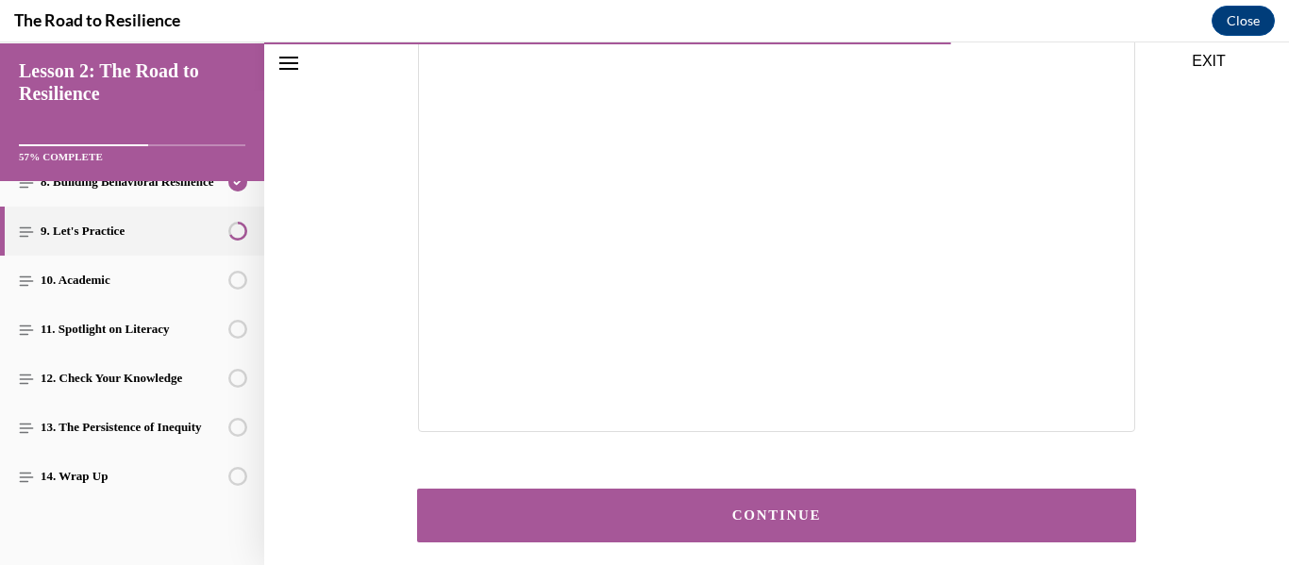
click at [820, 517] on div "CONTINUE" at bounding box center [776, 516] width 661 height 14
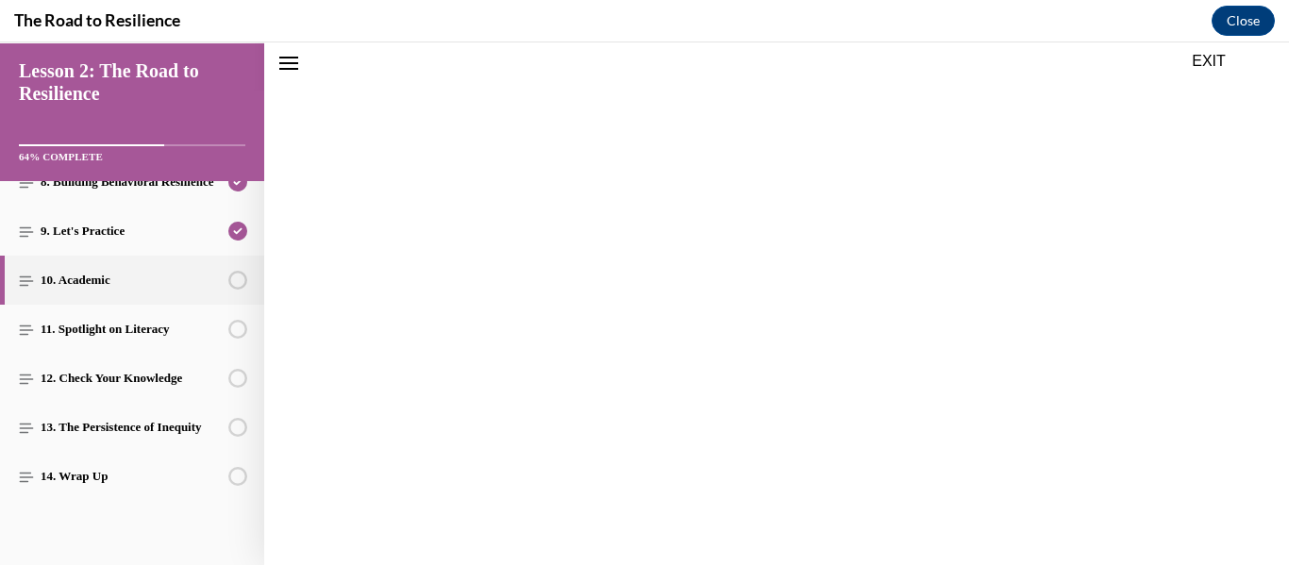
scroll to position [59, 0]
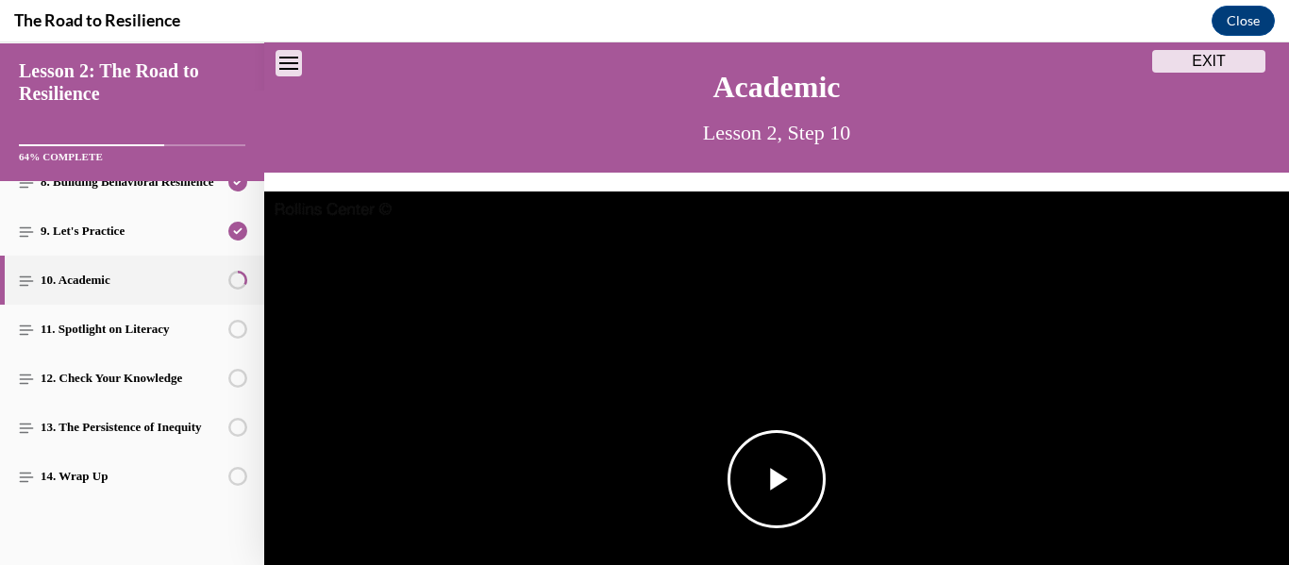
click at [777, 479] on span "Video player" at bounding box center [777, 479] width 0 height 0
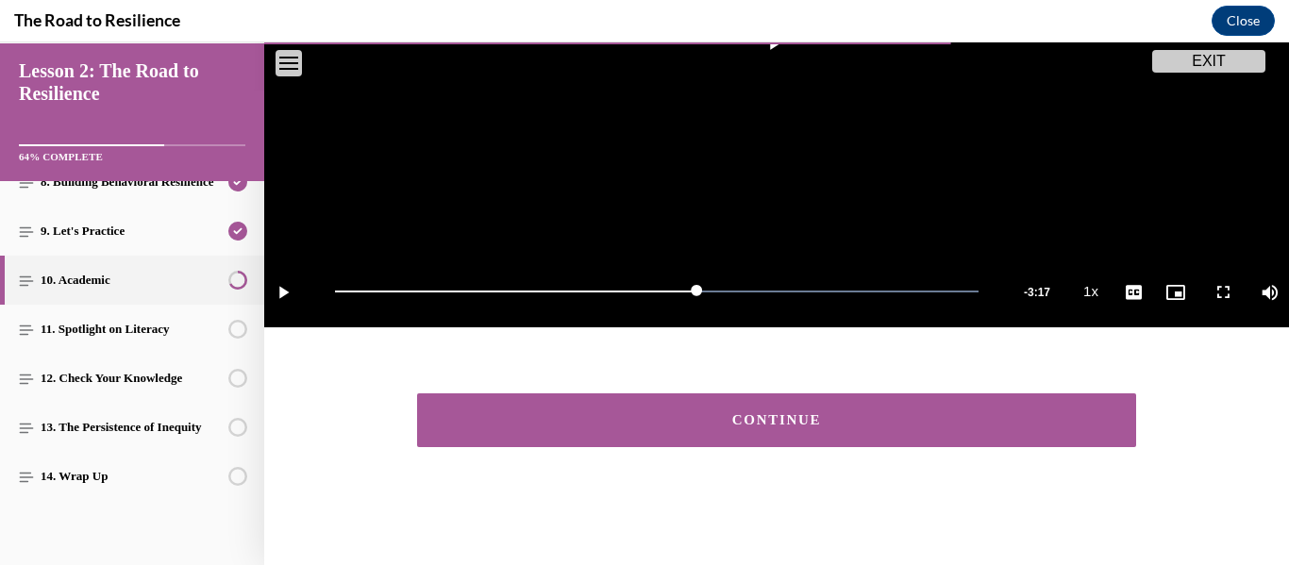
scroll to position [499, 0]
click at [553, 417] on div "CONTINUE" at bounding box center [776, 420] width 661 height 14
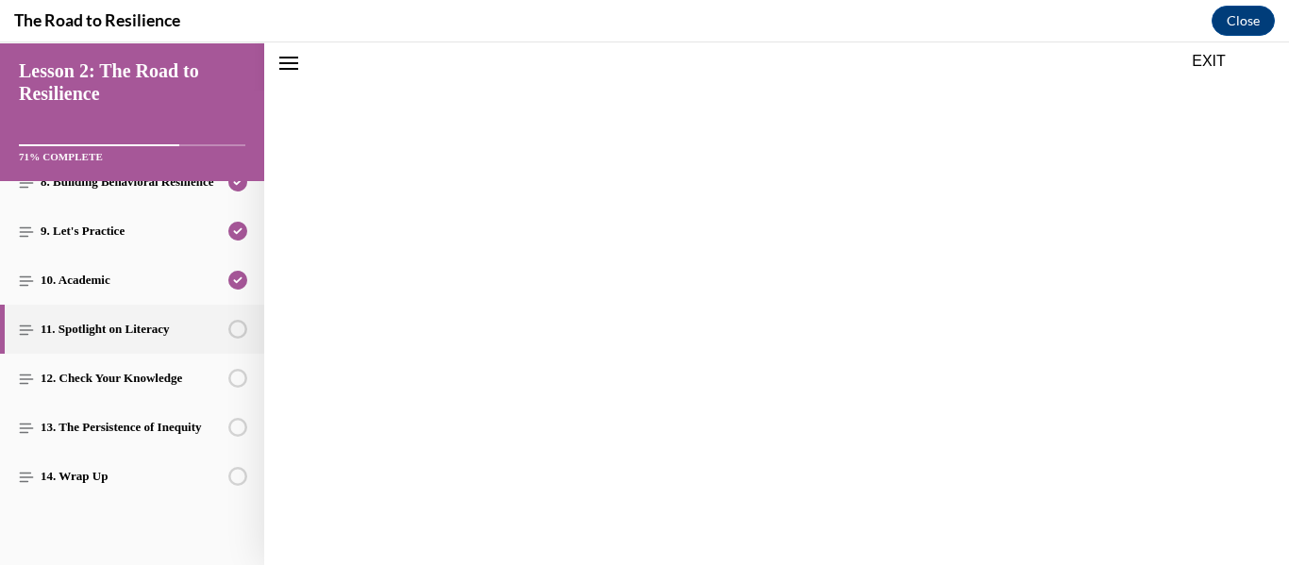
scroll to position [59, 0]
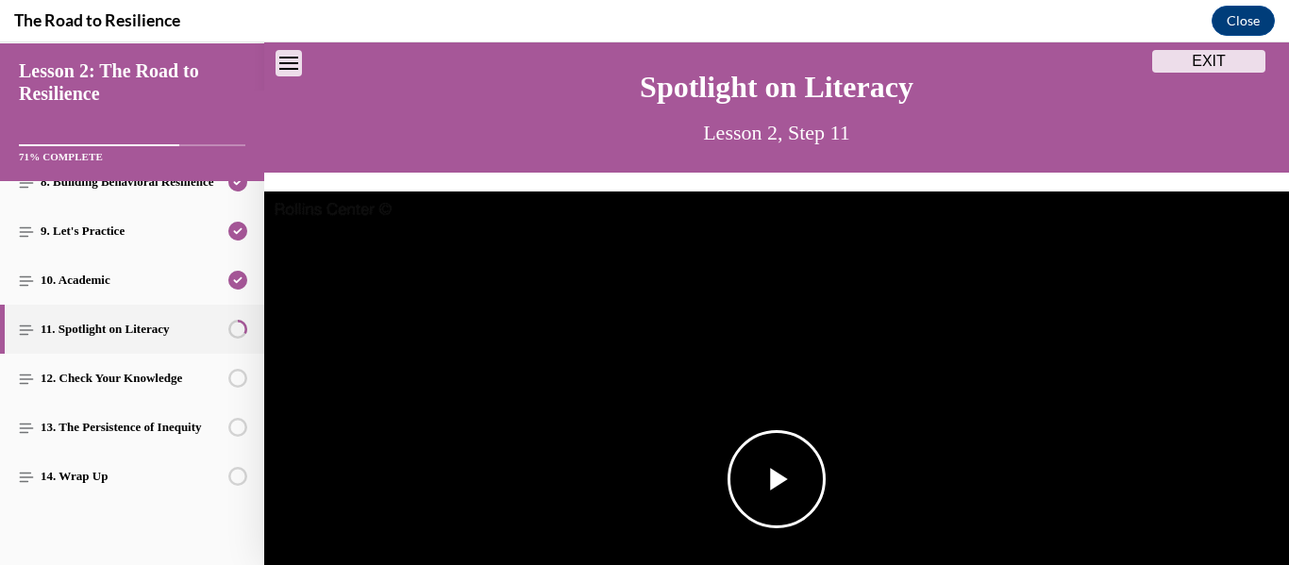
click at [777, 479] on span "Video player" at bounding box center [777, 479] width 0 height 0
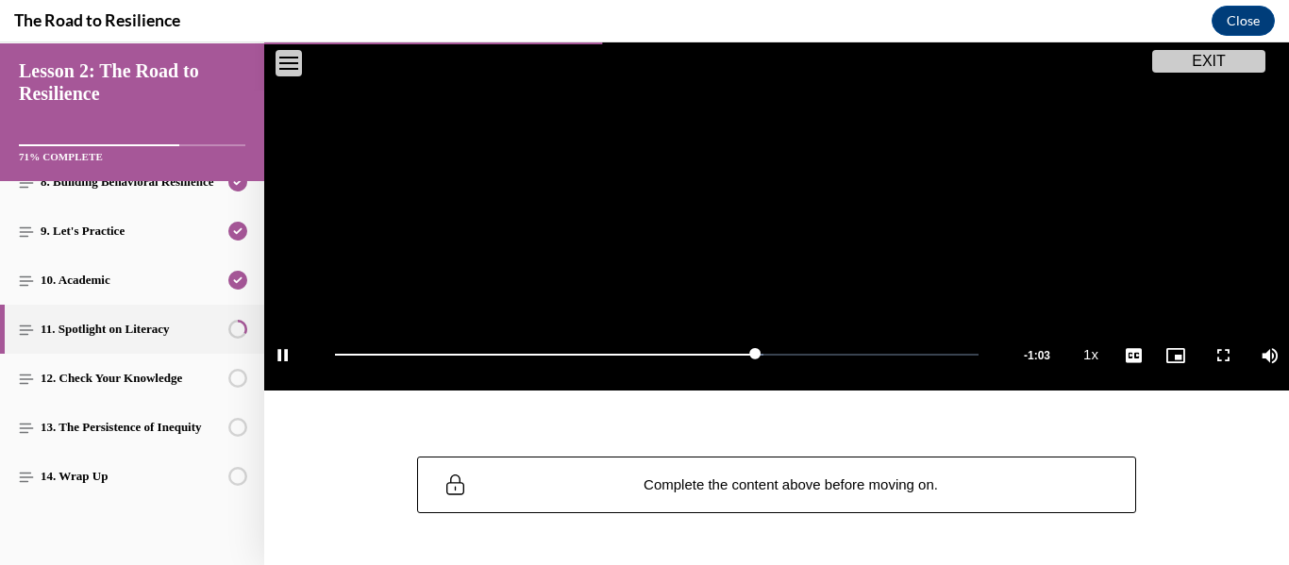
scroll to position [444, 0]
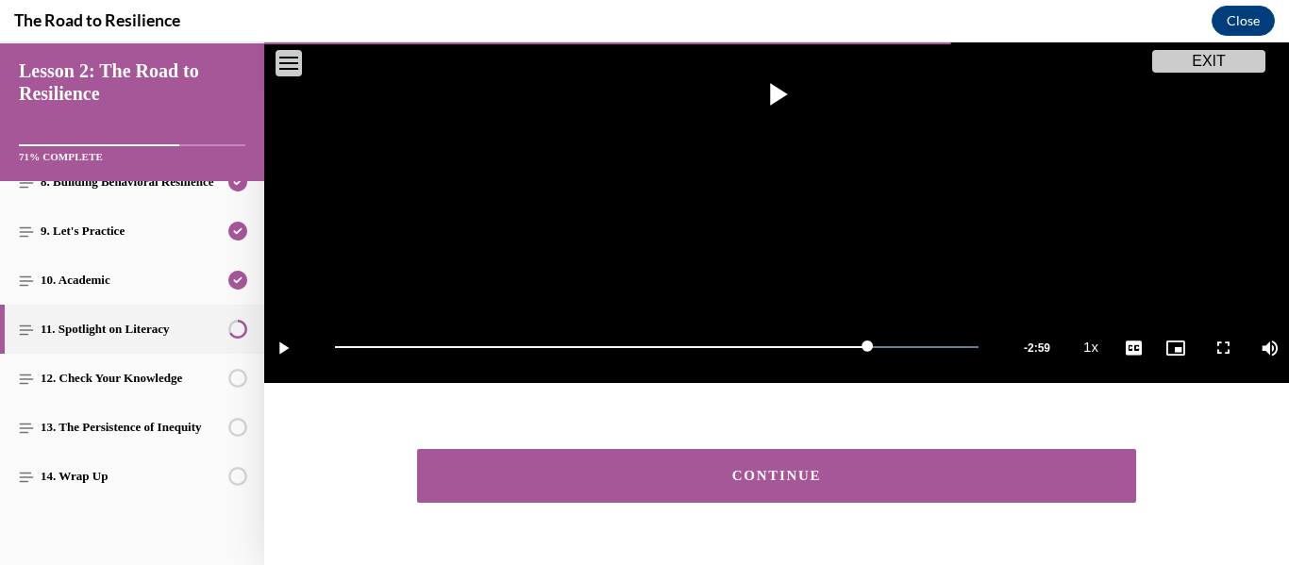
click at [787, 491] on button "CONTINUE" at bounding box center [776, 476] width 719 height 54
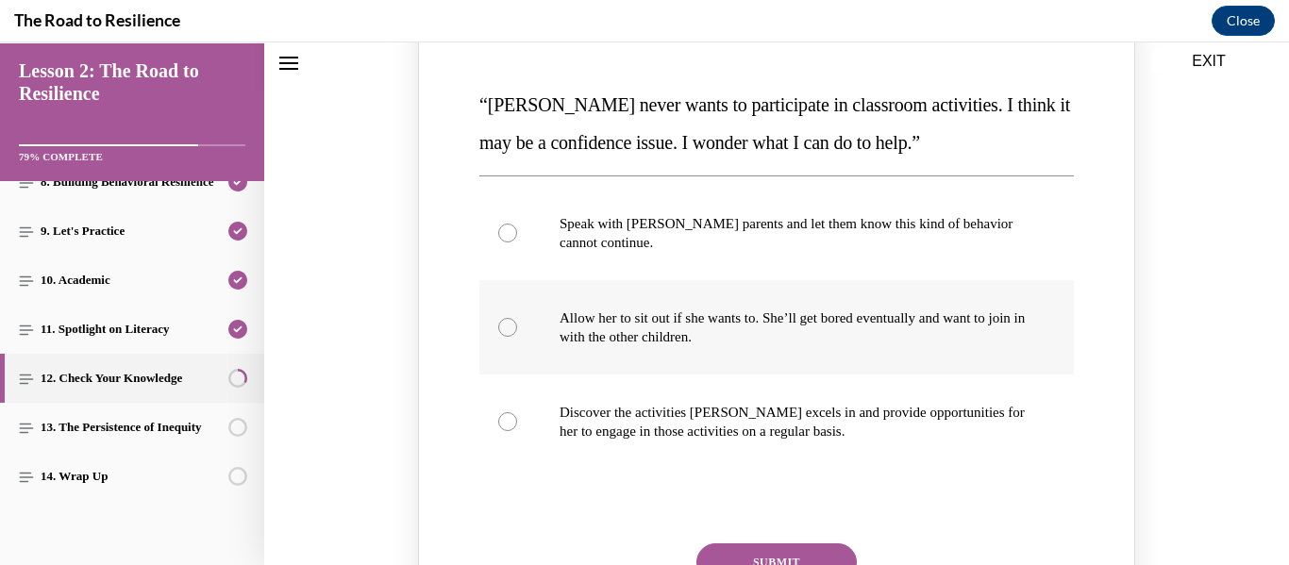
scroll to position [293, 0]
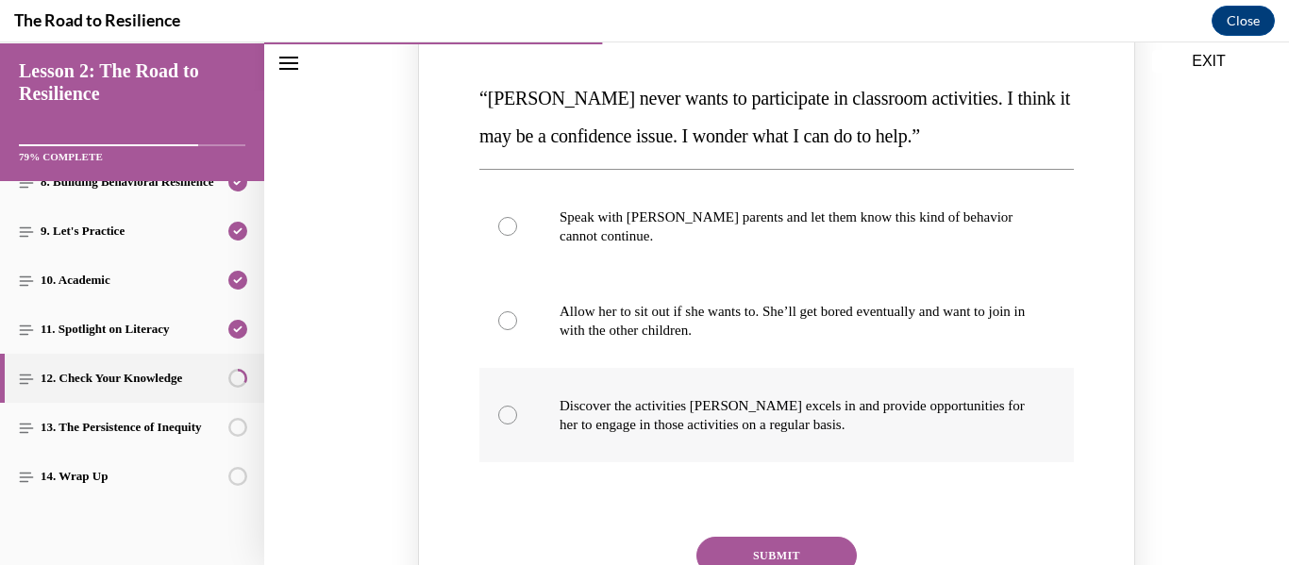
click at [563, 399] on p "Discover the activities Mattison excels in and provide opportunities for her to…" at bounding box center [793, 415] width 467 height 38
click at [517, 406] on input "Discover the activities Mattison excels in and provide opportunities for her to…" at bounding box center [507, 415] width 19 height 19
radio input "true"
click at [728, 548] on button "SUBMIT" at bounding box center [776, 556] width 160 height 38
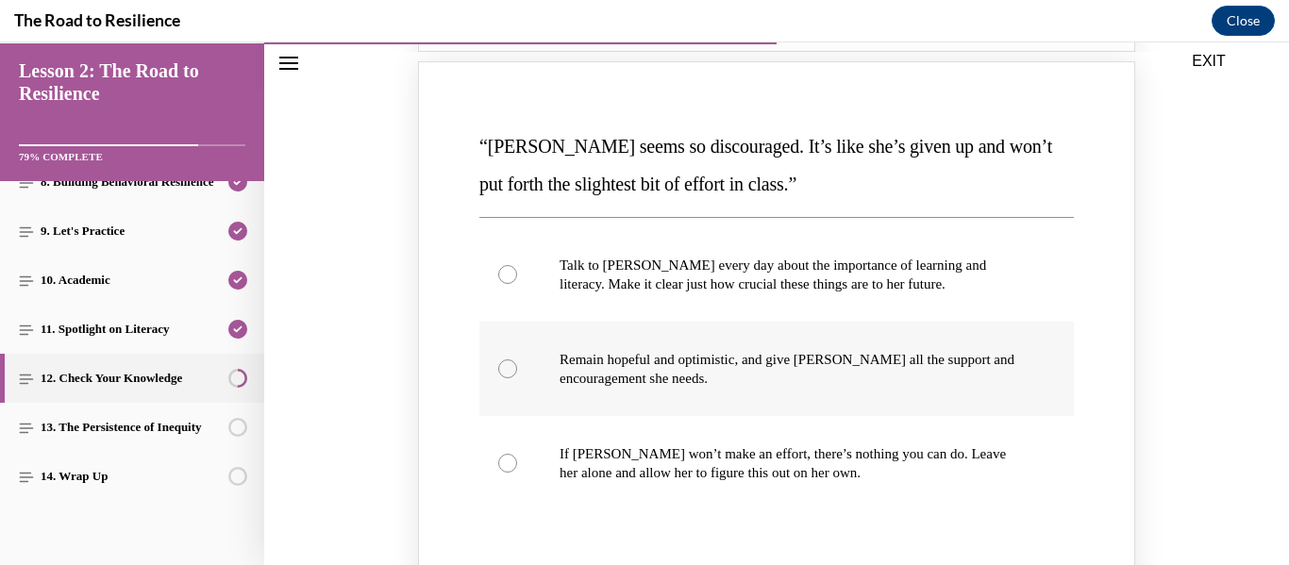
scroll to position [1074, 0]
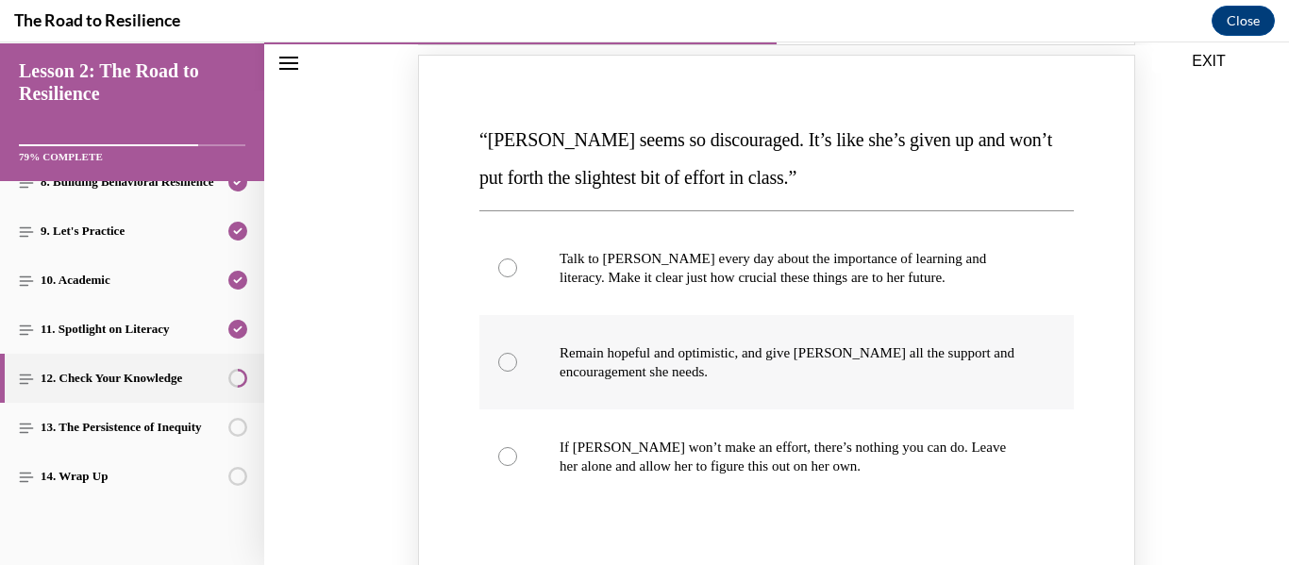
click at [678, 348] on p "Remain hopeful and optimistic, and give Alyson all the support and encouragemen…" at bounding box center [793, 362] width 467 height 38
click at [517, 353] on input "Remain hopeful and optimistic, and give Alyson all the support and encouragemen…" at bounding box center [507, 362] width 19 height 19
radio input "true"
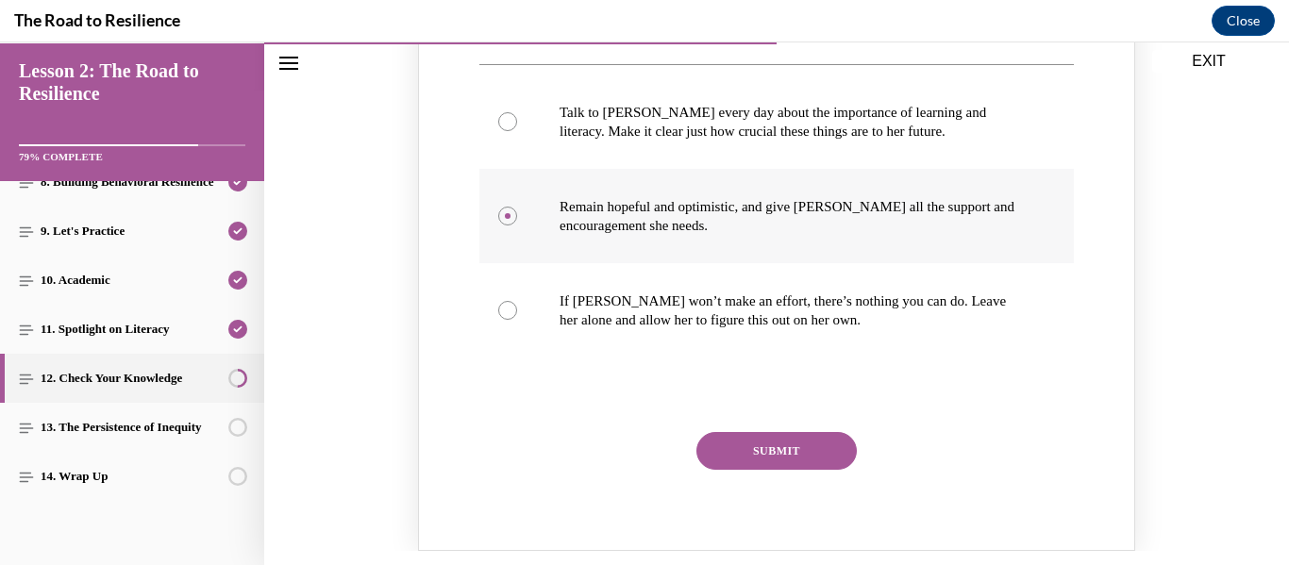
scroll to position [1237, 0]
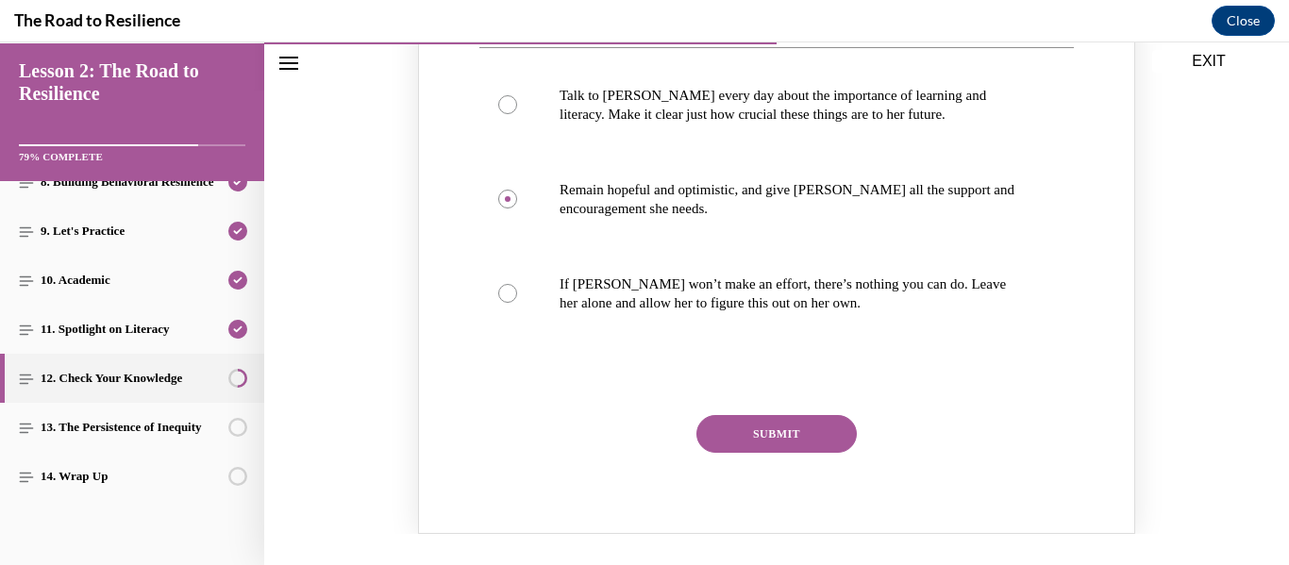
click at [773, 431] on button "SUBMIT" at bounding box center [776, 434] width 160 height 38
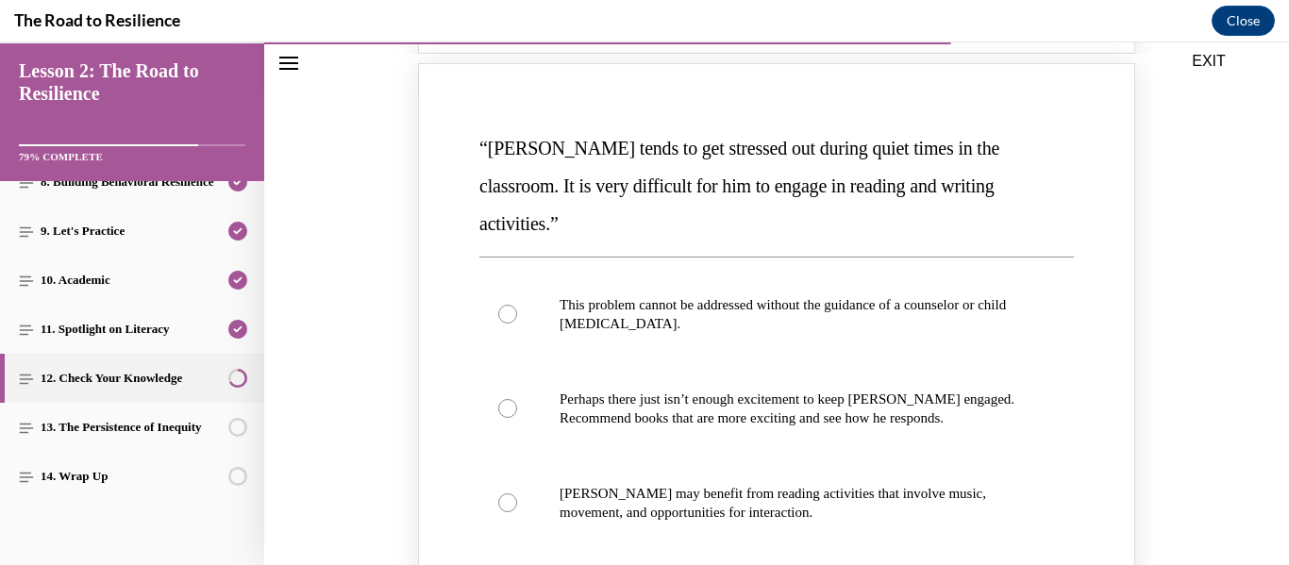
scroll to position [1907, 0]
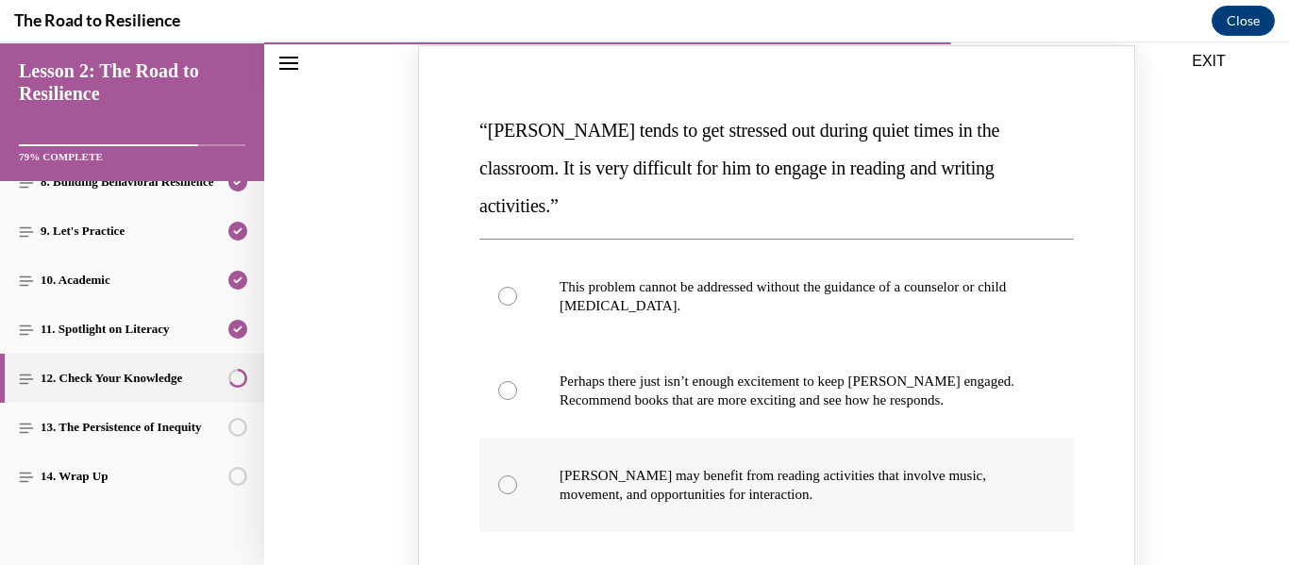
click at [703, 438] on label "Harrison may benefit from reading activities that involve music, movement, and …" at bounding box center [776, 485] width 595 height 94
click at [517, 476] on input "Harrison may benefit from reading activities that involve music, movement, and …" at bounding box center [507, 485] width 19 height 19
radio input "true"
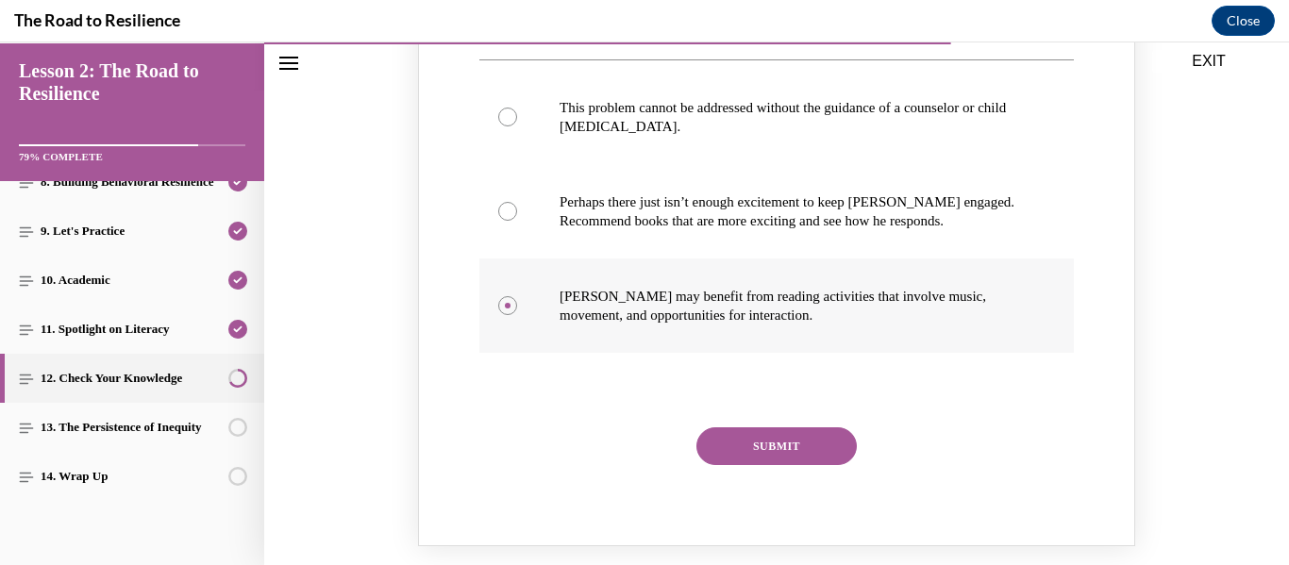
scroll to position [2088, 0]
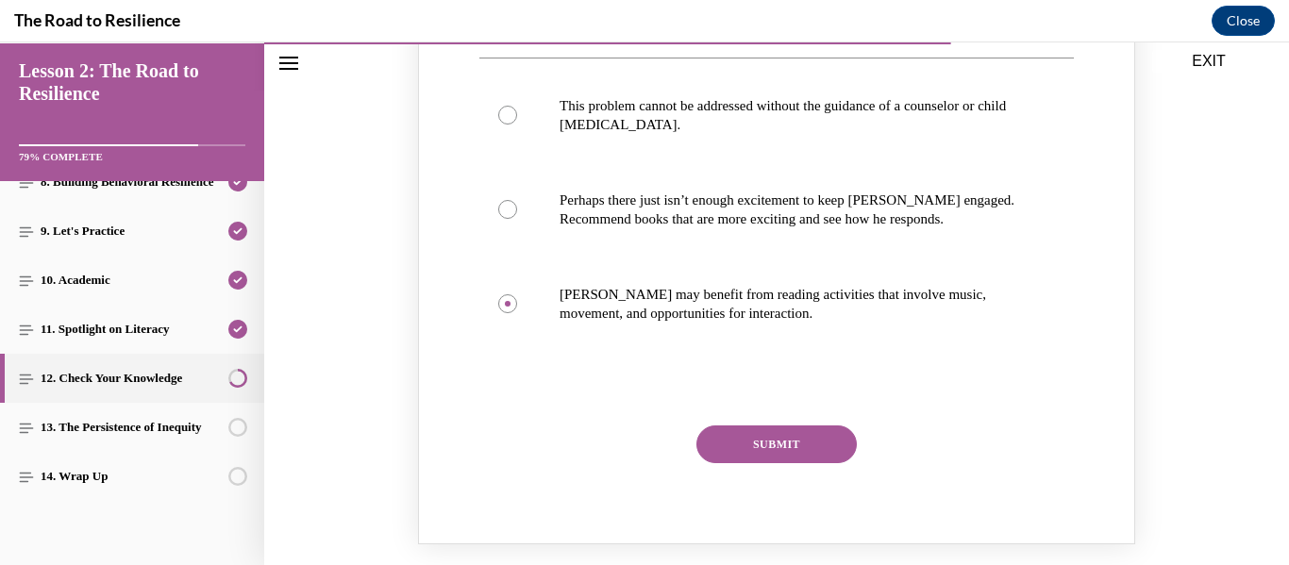
click at [718, 426] on button "SUBMIT" at bounding box center [776, 445] width 160 height 38
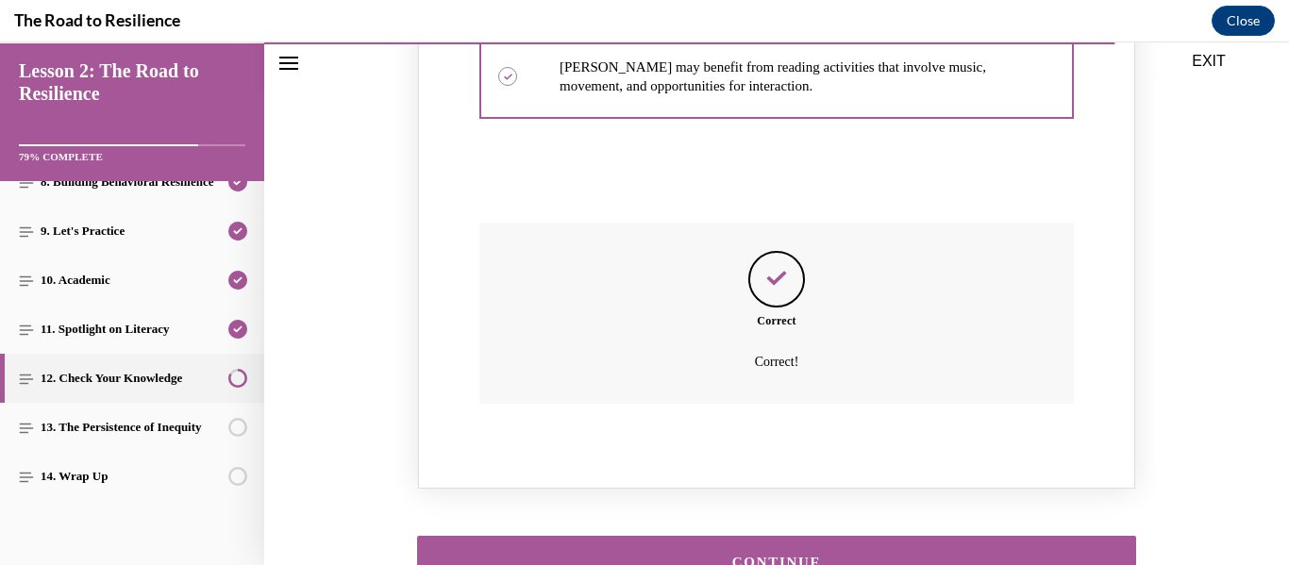
scroll to position [2420, 0]
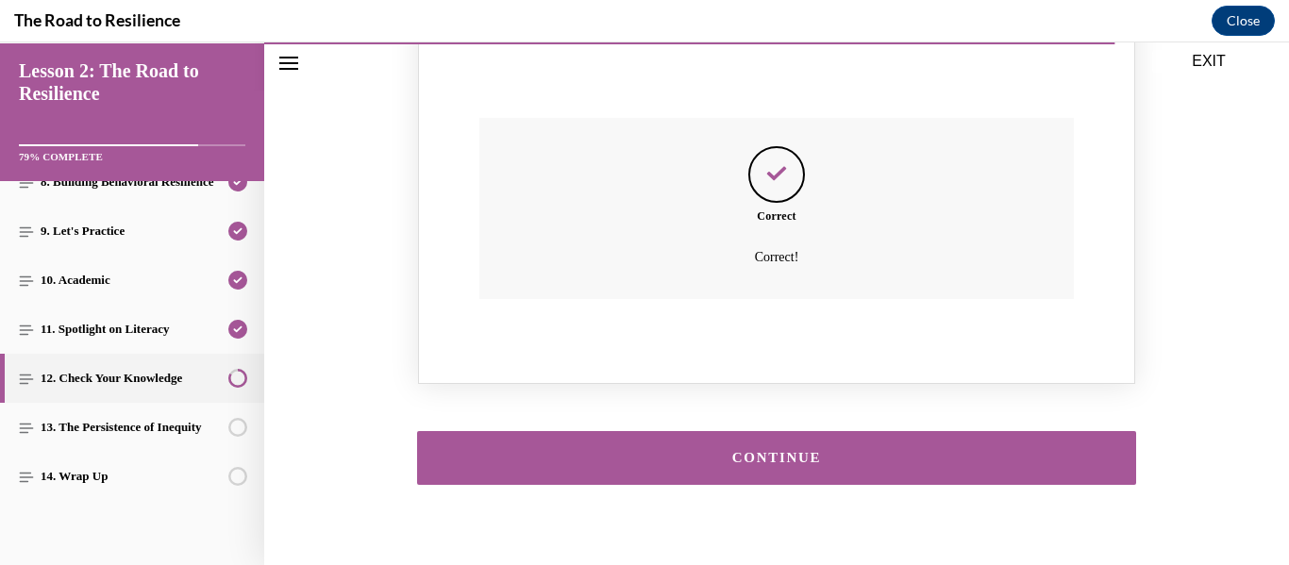
click at [718, 451] on div "CONTINUE" at bounding box center [776, 458] width 661 height 14
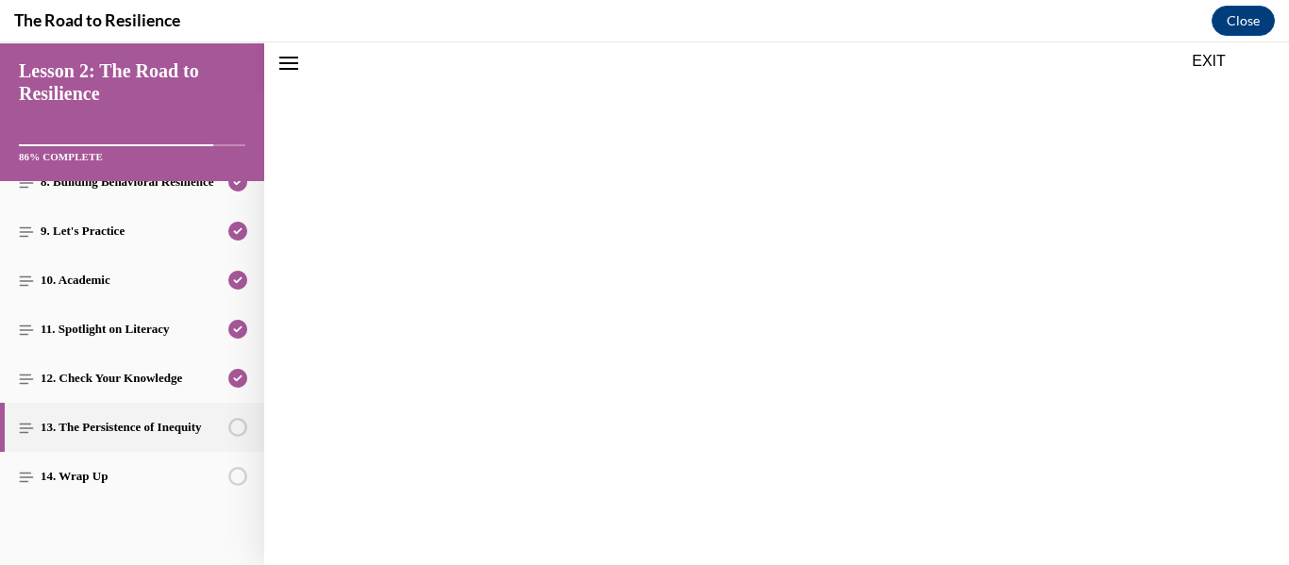
scroll to position [59, 0]
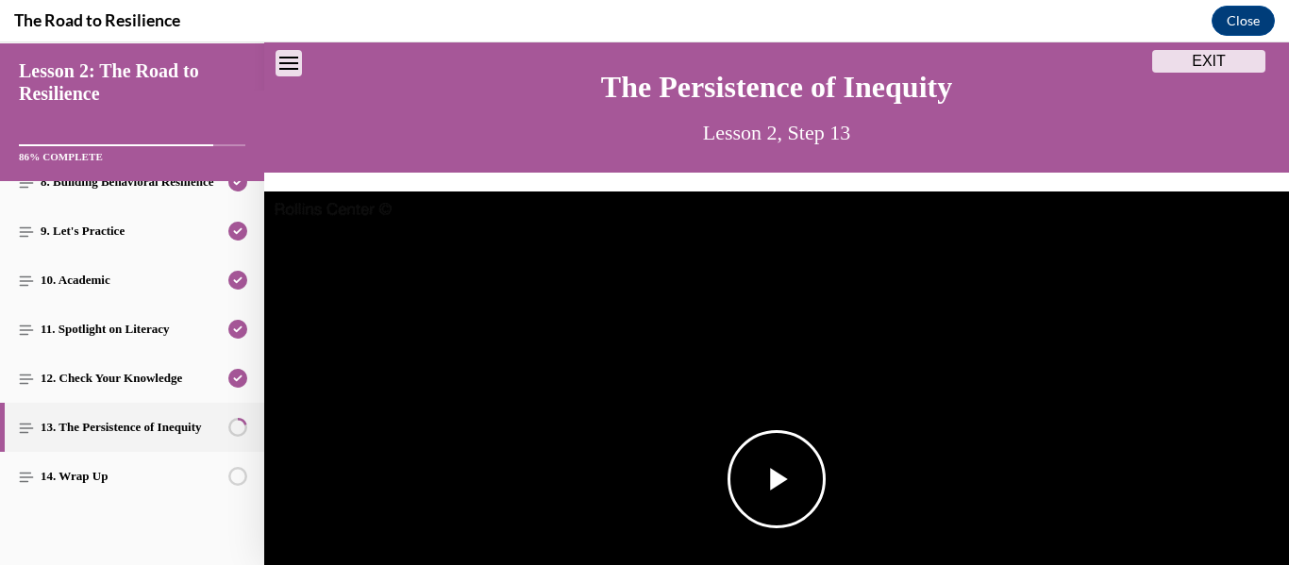
click at [777, 479] on span "Video player" at bounding box center [777, 479] width 0 height 0
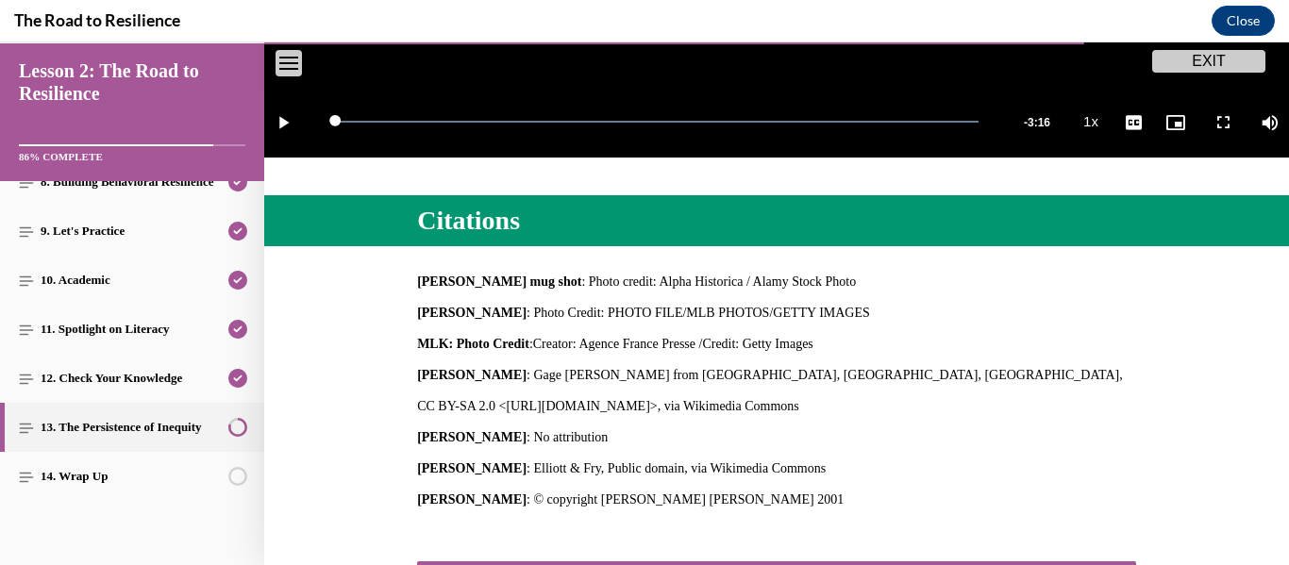
scroll to position [837, 0]
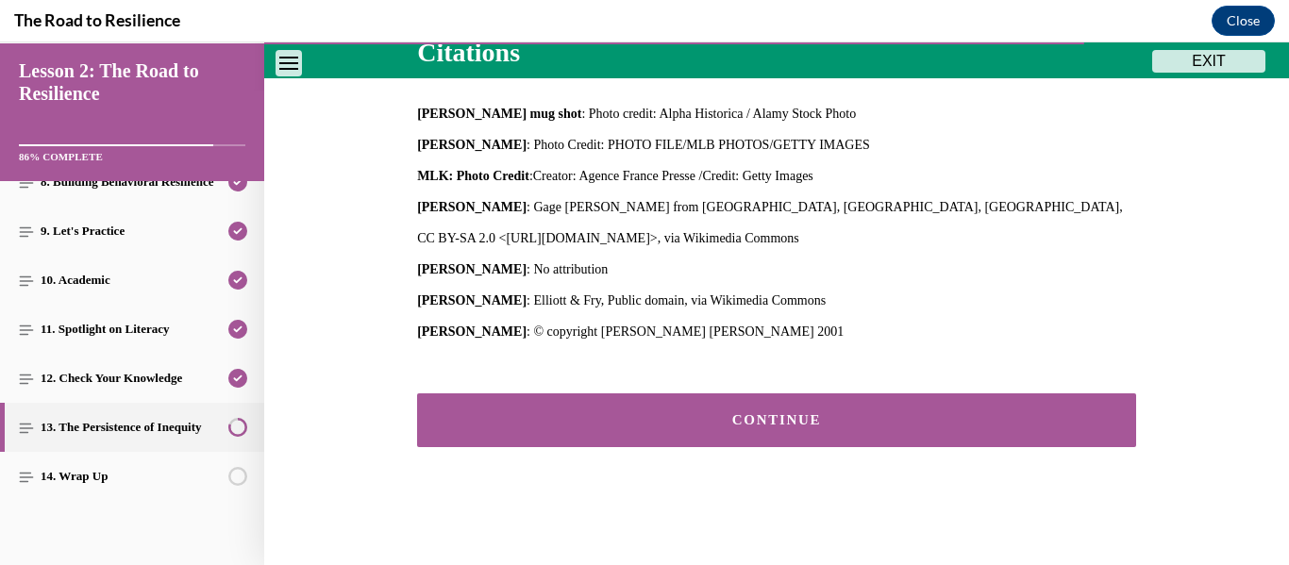
click at [727, 440] on button "CONTINUE" at bounding box center [776, 421] width 719 height 54
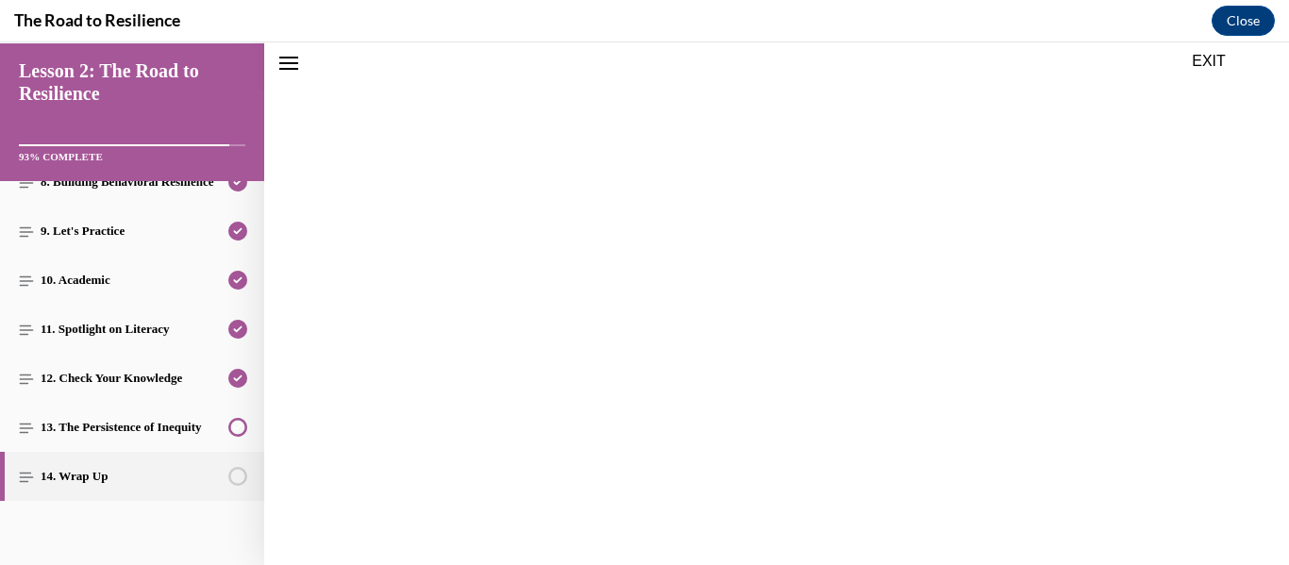
scroll to position [779, 0]
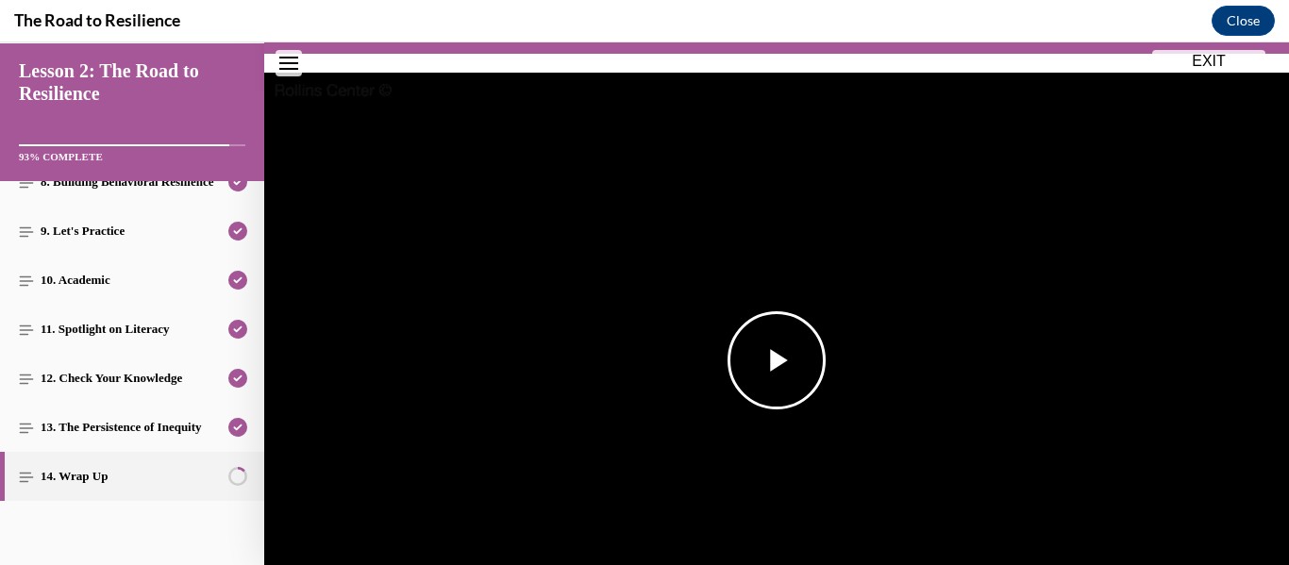
click at [777, 360] on span "Video player" at bounding box center [777, 360] width 0 height 0
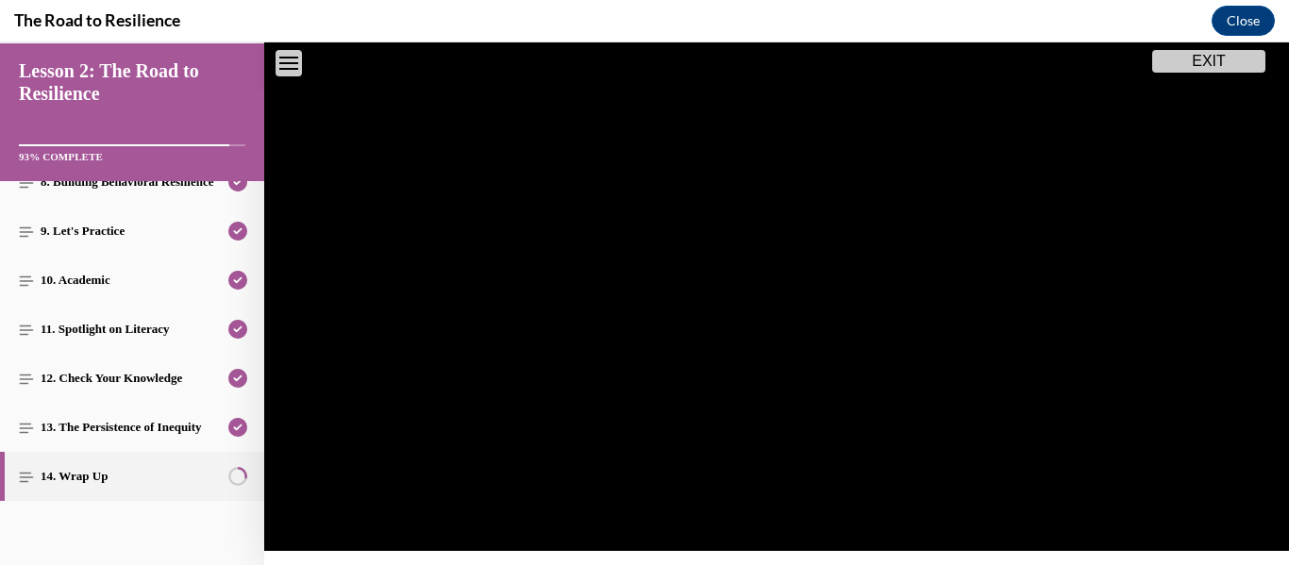
scroll to position [0, 0]
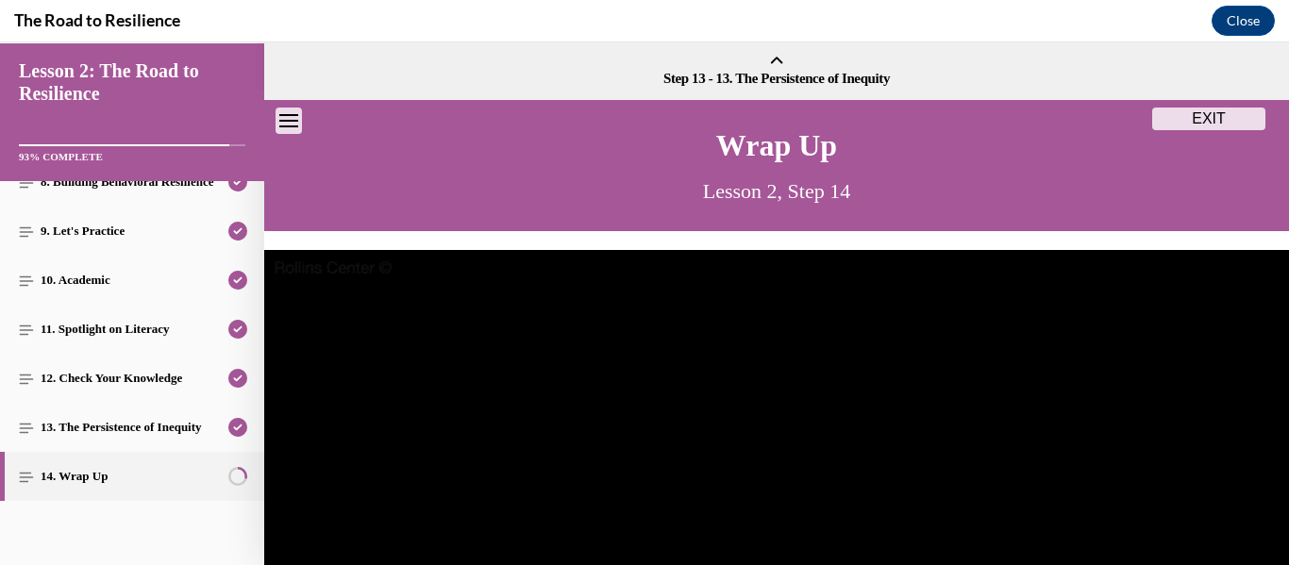
click at [794, 256] on video "Video player" at bounding box center [776, 538] width 1025 height 577
click at [777, 538] on span "Video player" at bounding box center [777, 538] width 0 height 0
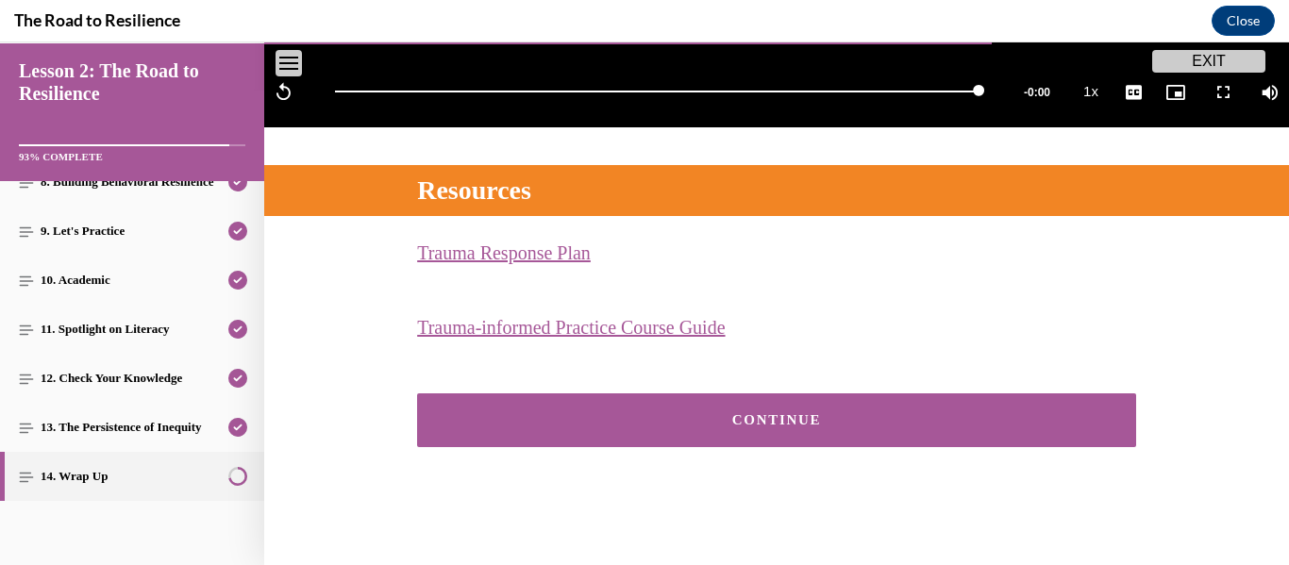
scroll to position [699, 0]
click at [802, 419] on div "CONTINUE" at bounding box center [776, 420] width 661 height 14
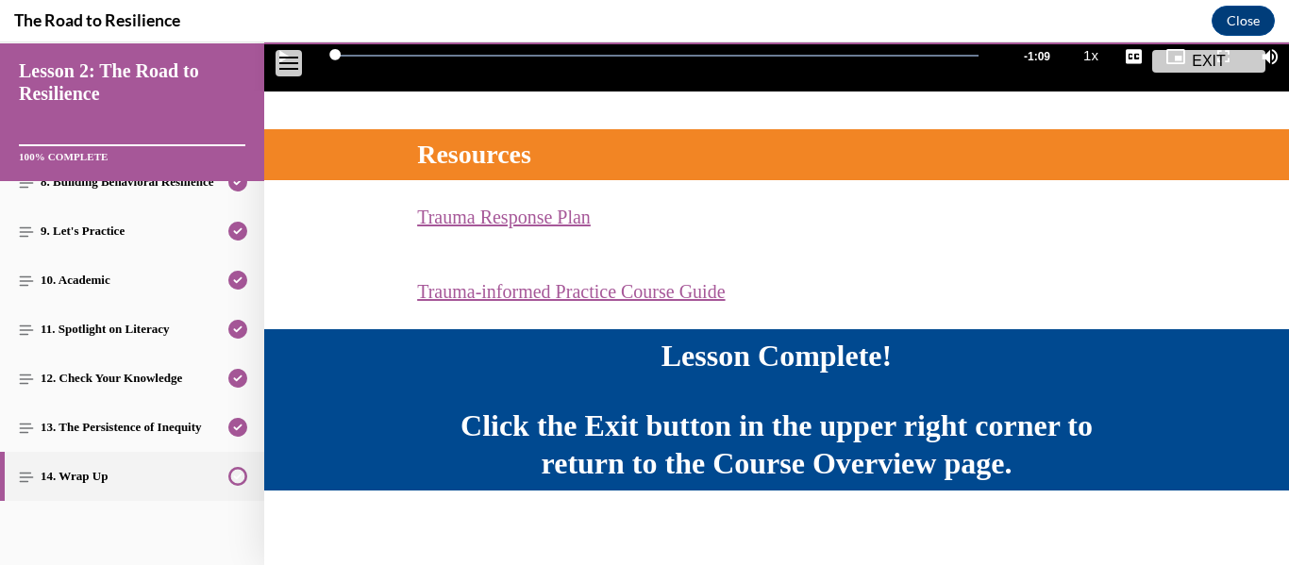
scroll to position [749, 0]
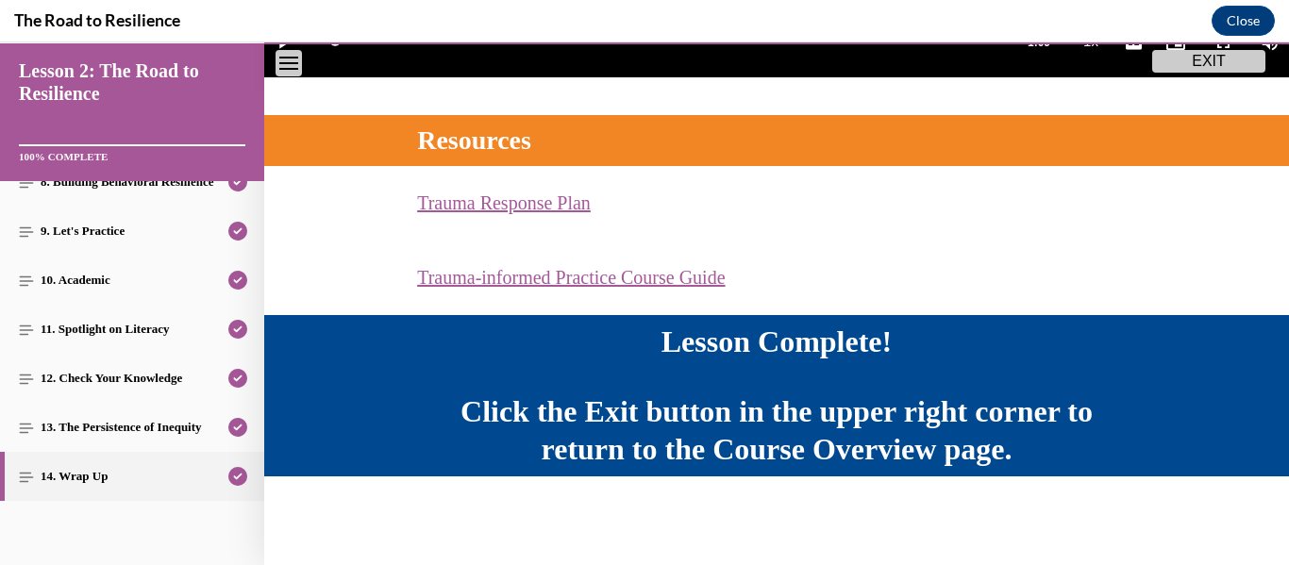
click at [1194, 66] on button "EXIT" at bounding box center [1208, 61] width 113 height 23
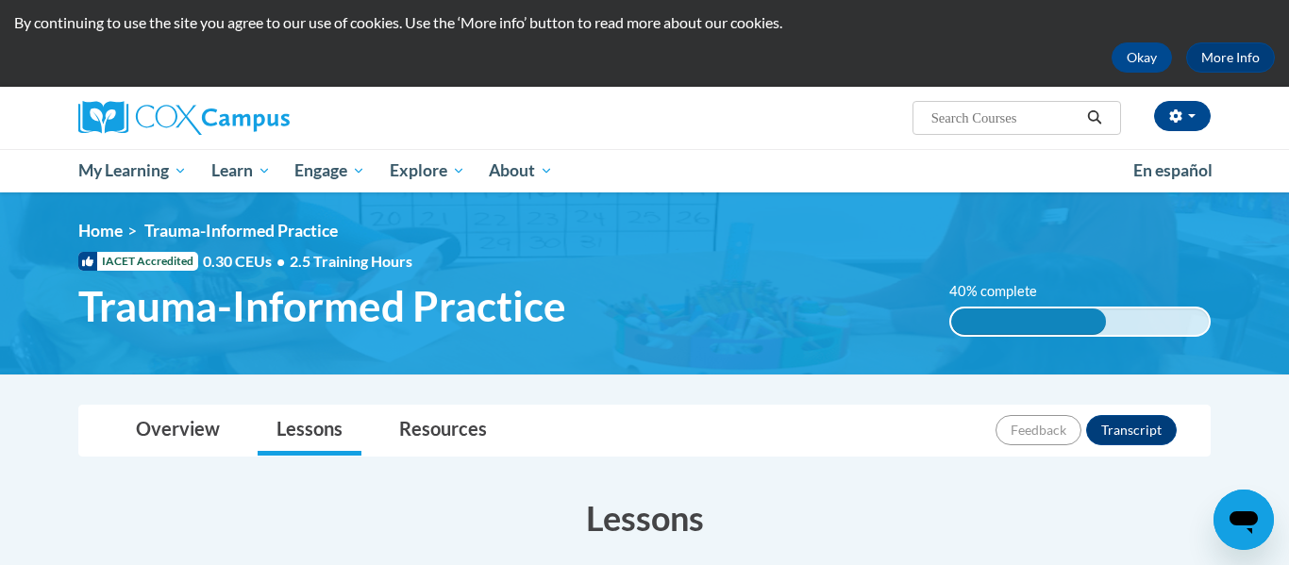
scroll to position [47, 0]
